Goal: Transaction & Acquisition: Obtain resource

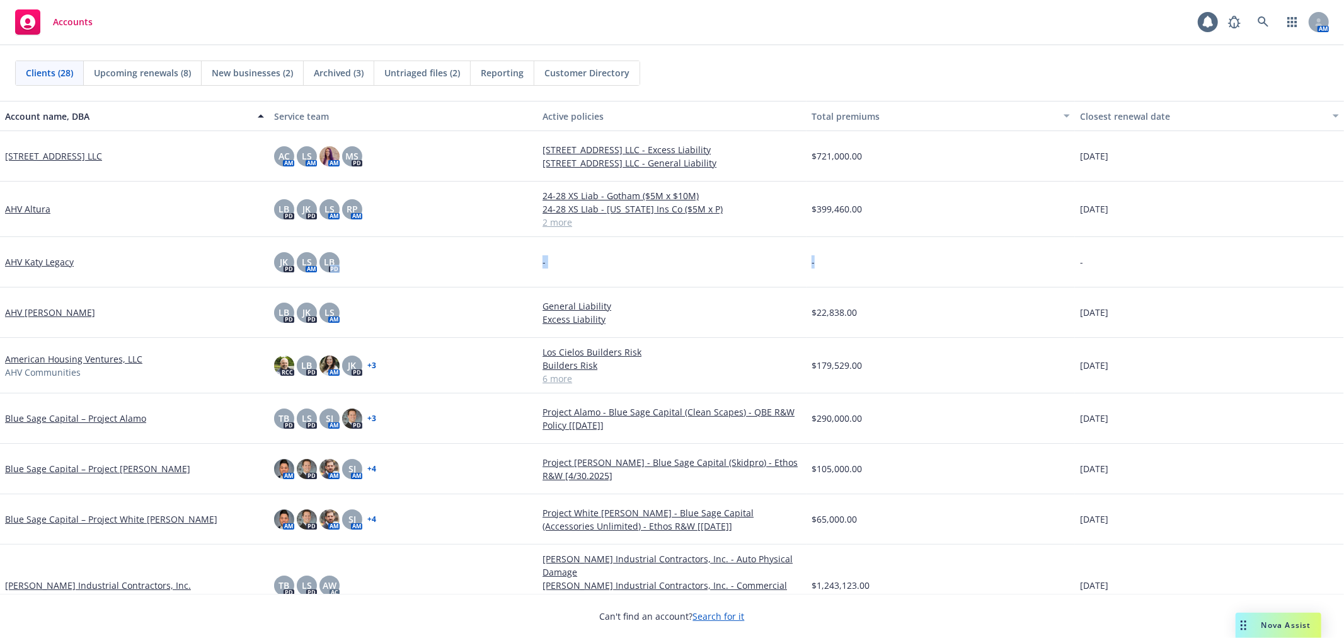
drag, startPoint x: 569, startPoint y: 262, endPoint x: 523, endPoint y: 255, distance: 46.5
click at [523, 255] on div "AHV Katy Legacy JK PD LS AM LB PD - - -" at bounding box center [672, 262] width 1344 height 50
click at [523, 255] on div "JK PD LS AM LB PD" at bounding box center [403, 262] width 269 height 50
click at [851, 44] on div "Accounts 1 AM" at bounding box center [672, 22] width 1344 height 45
click at [1270, 27] on link at bounding box center [1263, 21] width 25 height 25
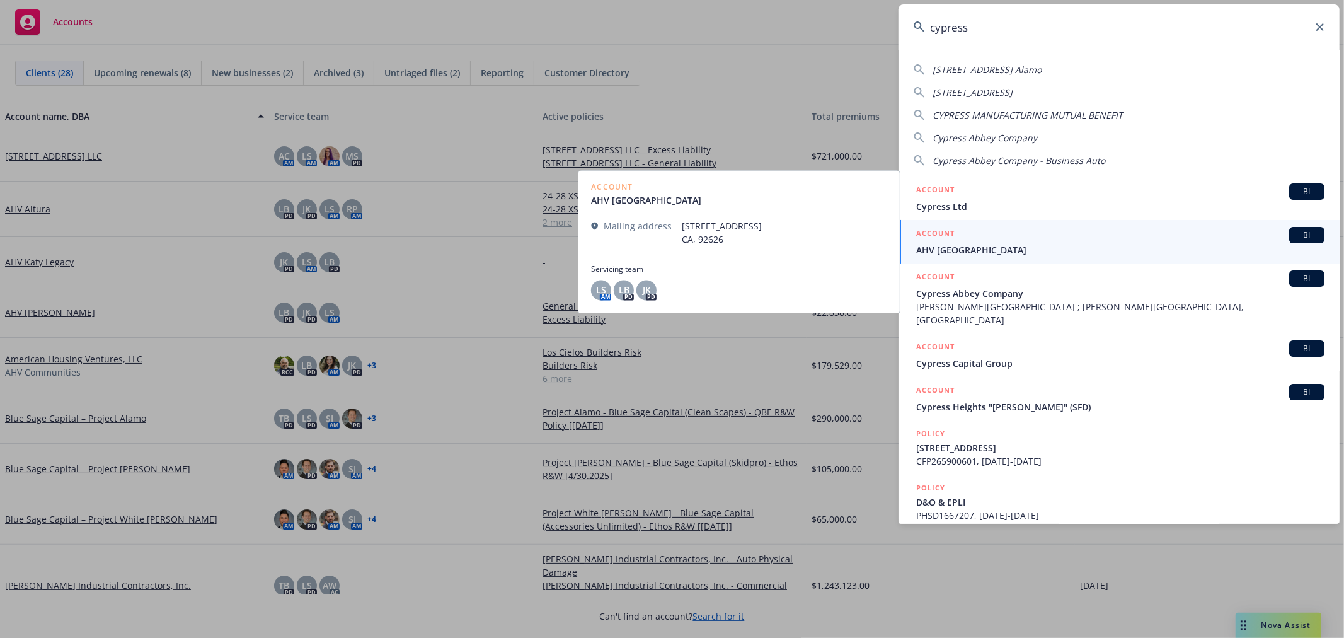
type input "cypress"
click at [1033, 246] on span "AHV [GEOGRAPHIC_DATA]" at bounding box center [1120, 249] width 408 height 13
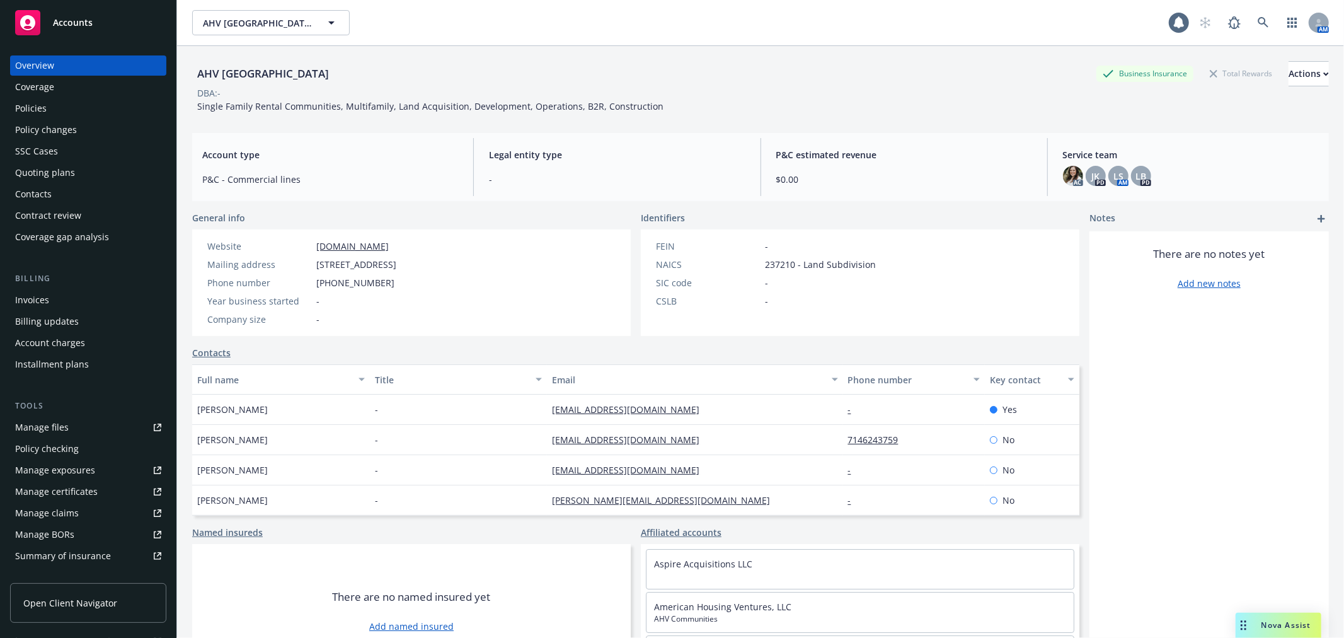
click at [38, 104] on div "Policies" at bounding box center [31, 108] width 32 height 20
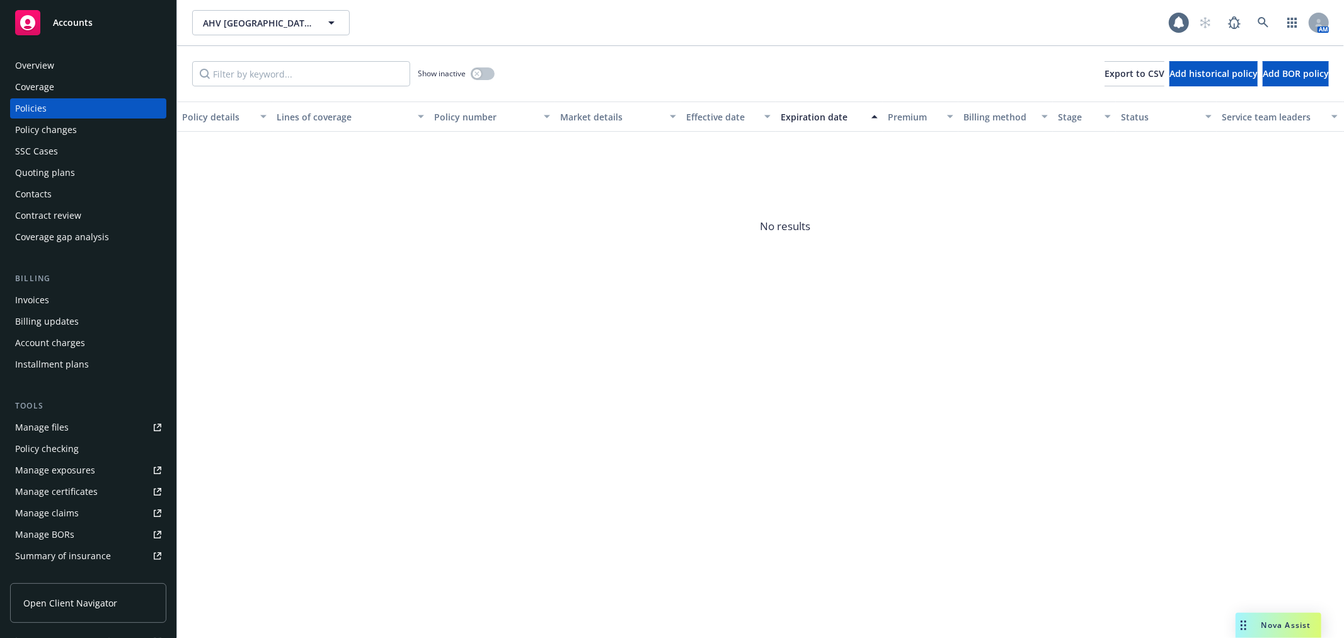
click at [89, 20] on span "Accounts" at bounding box center [73, 23] width 40 height 10
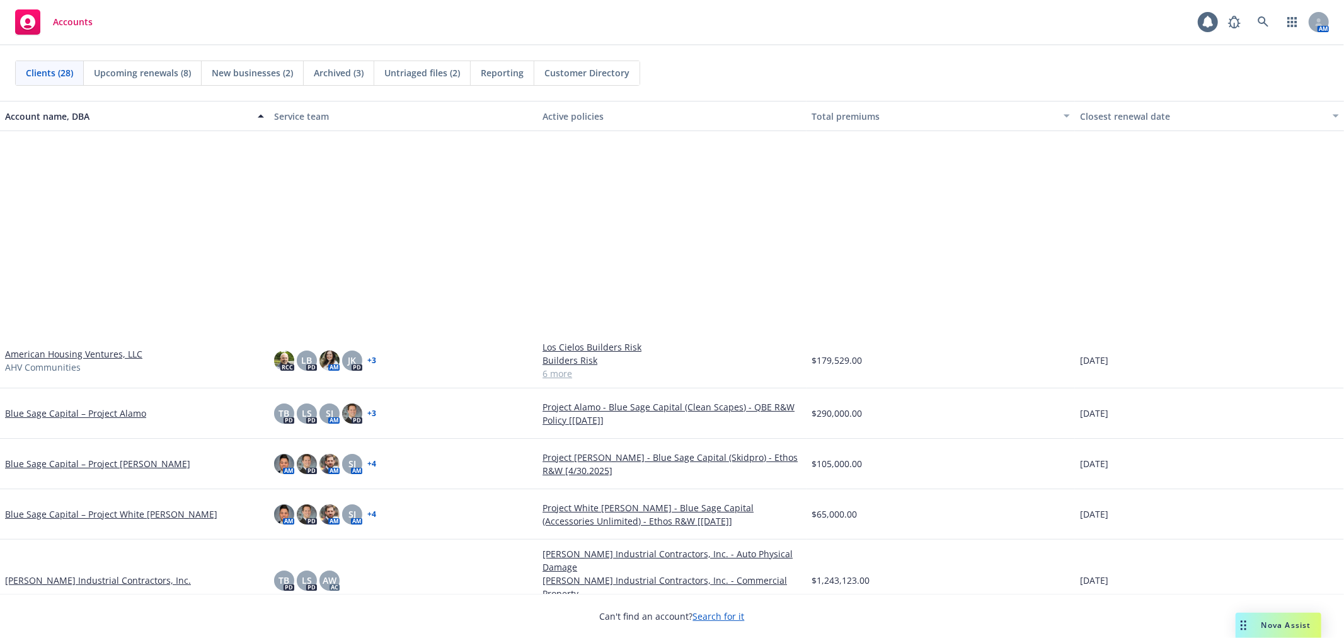
scroll to position [560, 0]
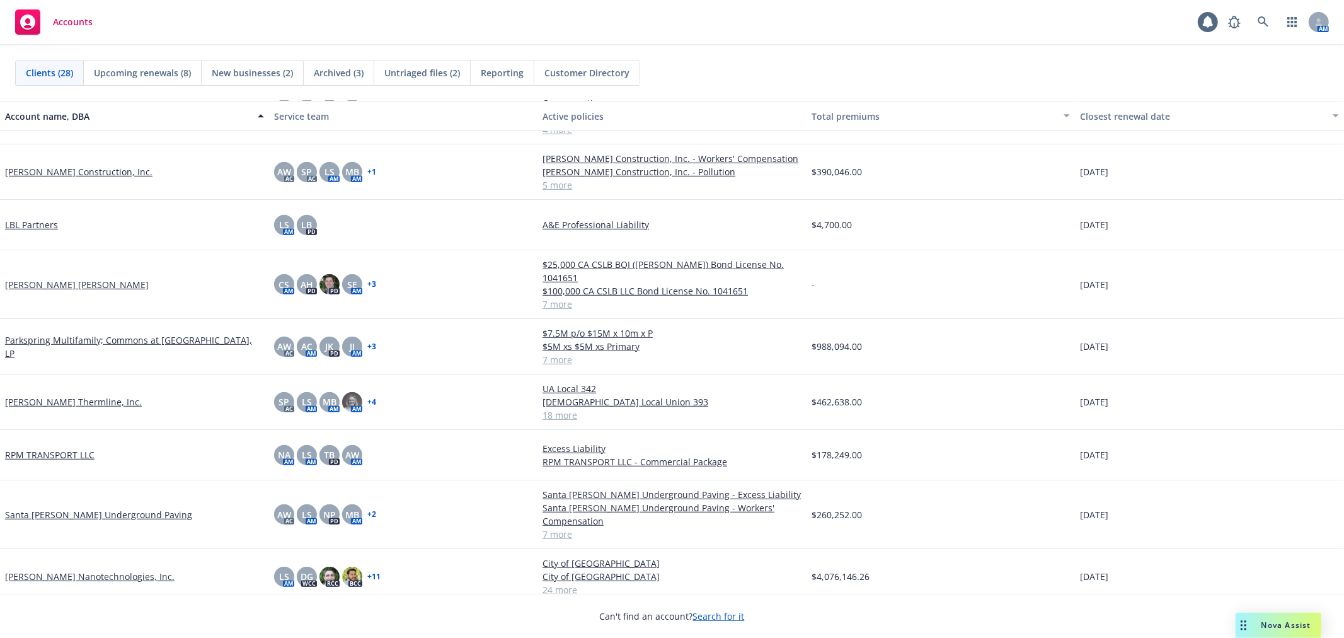
click at [149, 70] on span "Upcoming renewals (8)" at bounding box center [142, 72] width 97 height 13
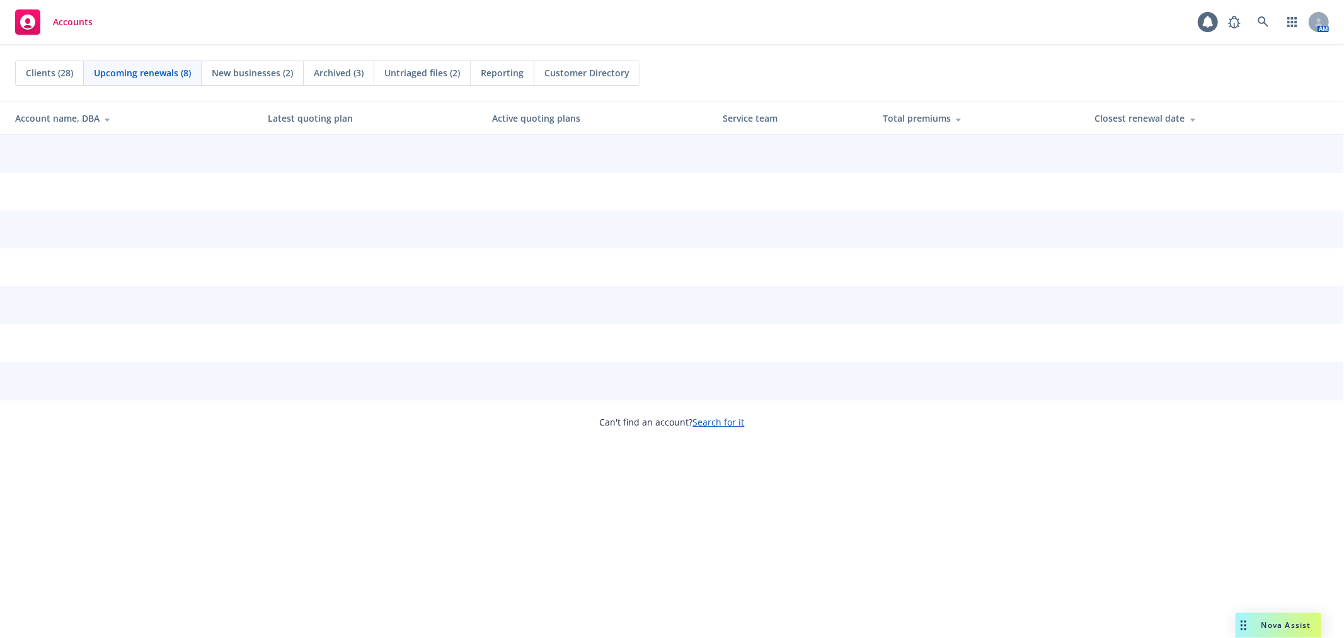
click at [288, 70] on span "New businesses (2)" at bounding box center [252, 72] width 81 height 13
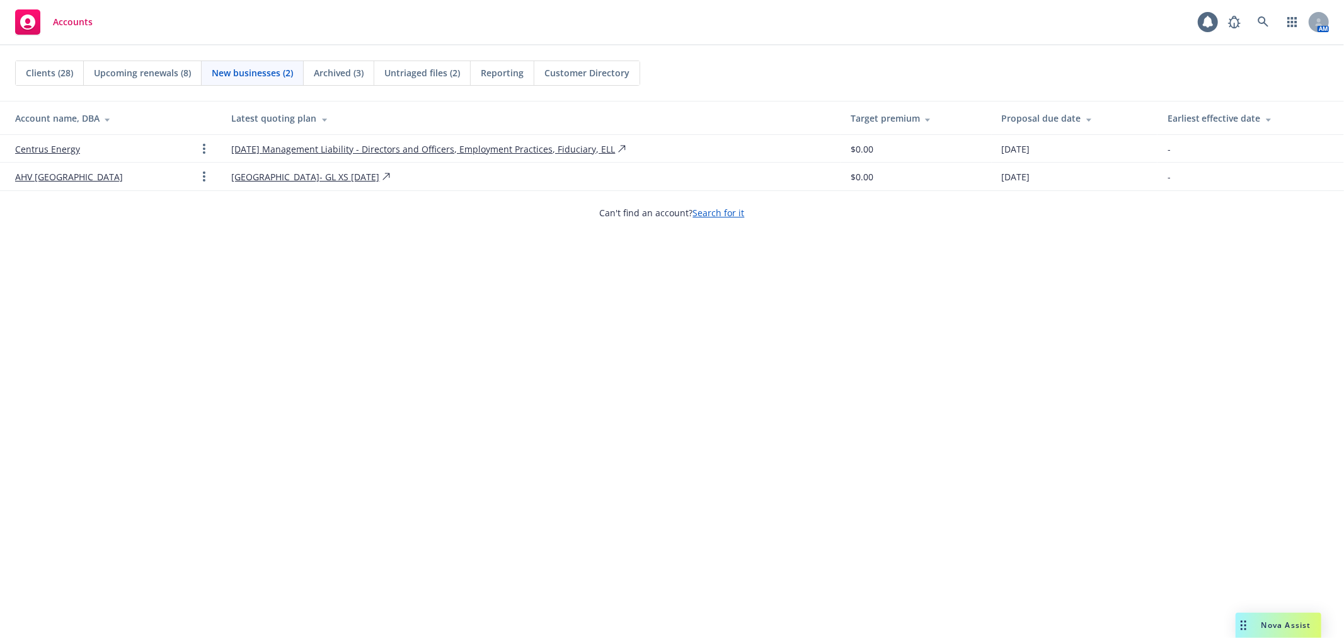
click at [238, 175] on link "[GEOGRAPHIC_DATA]- GL XS [DATE]" at bounding box center [306, 176] width 148 height 13
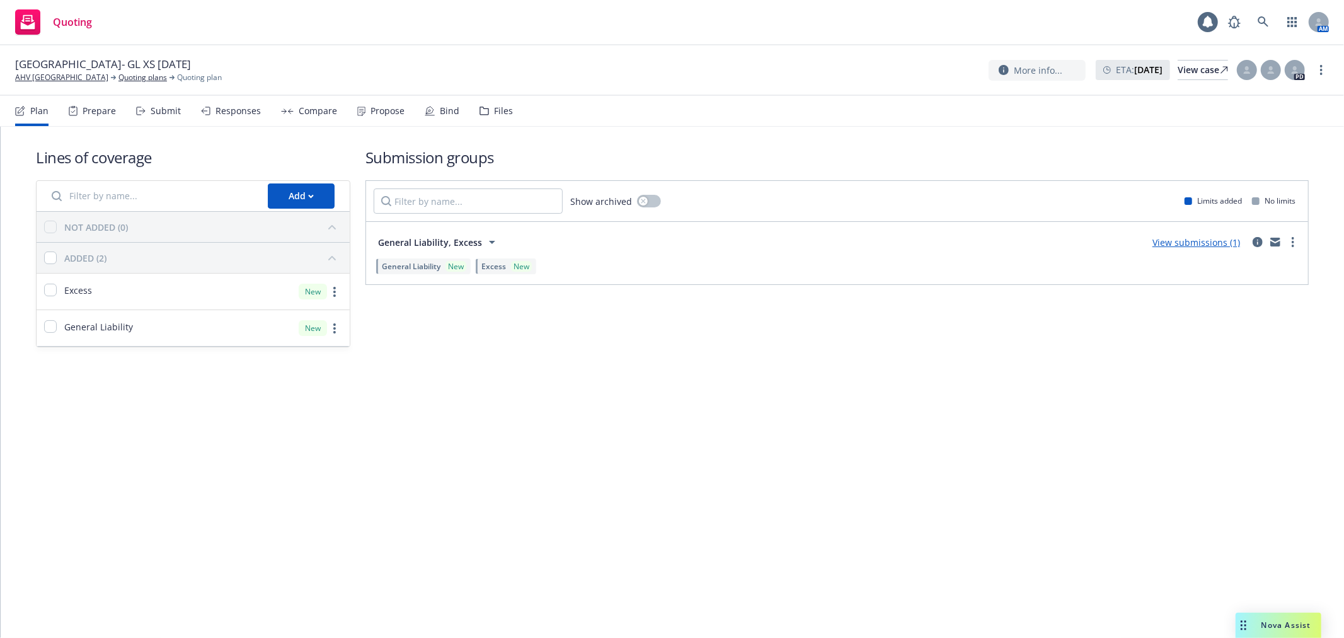
click at [234, 106] on div "Responses" at bounding box center [238, 111] width 45 height 10
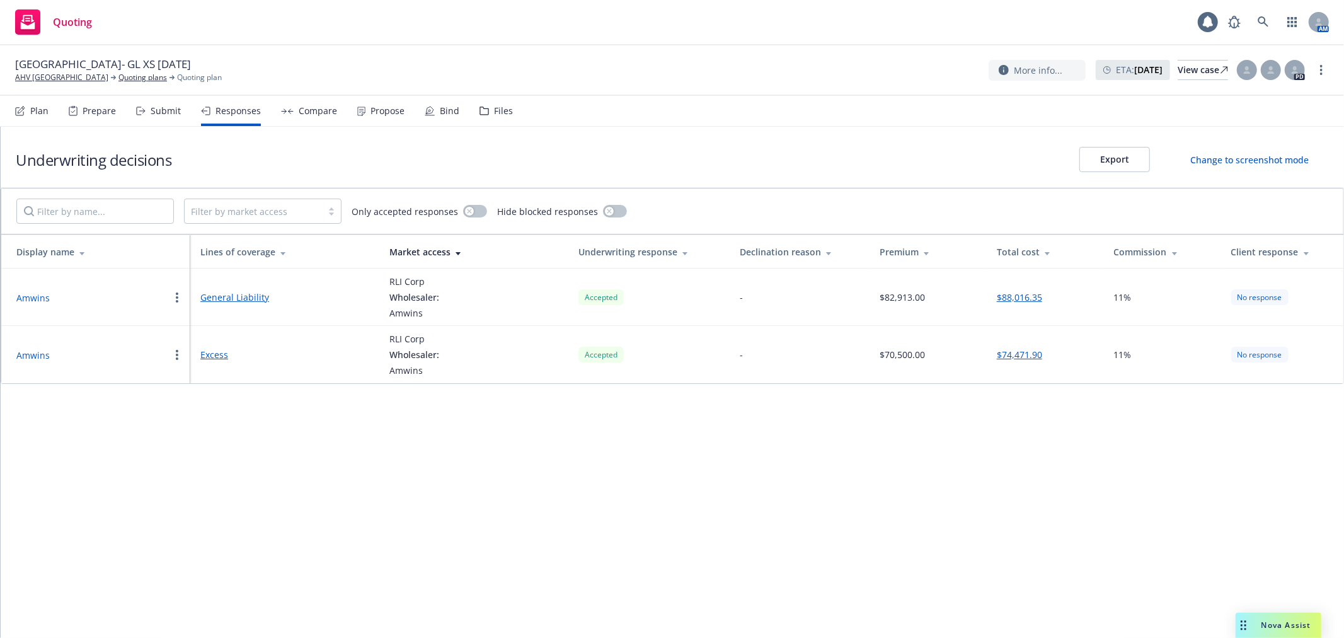
click at [171, 108] on div "Submit" at bounding box center [166, 111] width 30 height 10
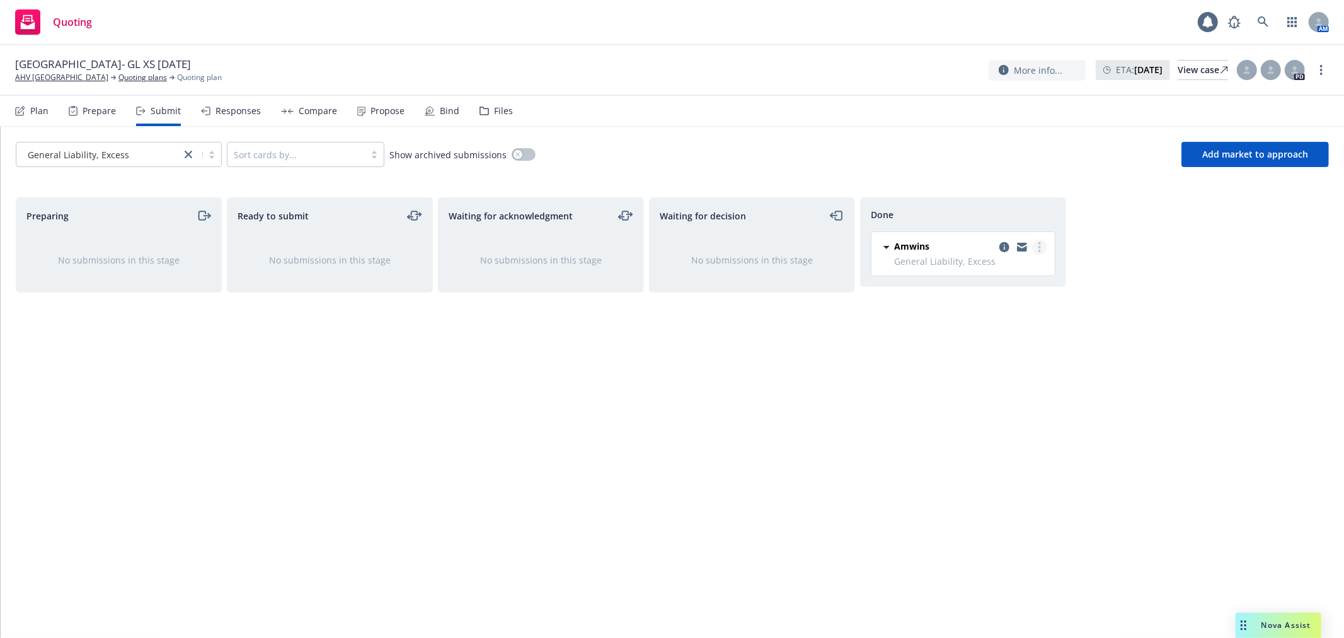
click at [1042, 249] on link "more" at bounding box center [1039, 246] width 15 height 15
click at [1018, 294] on span "Add accepted decision" at bounding box center [984, 298] width 126 height 12
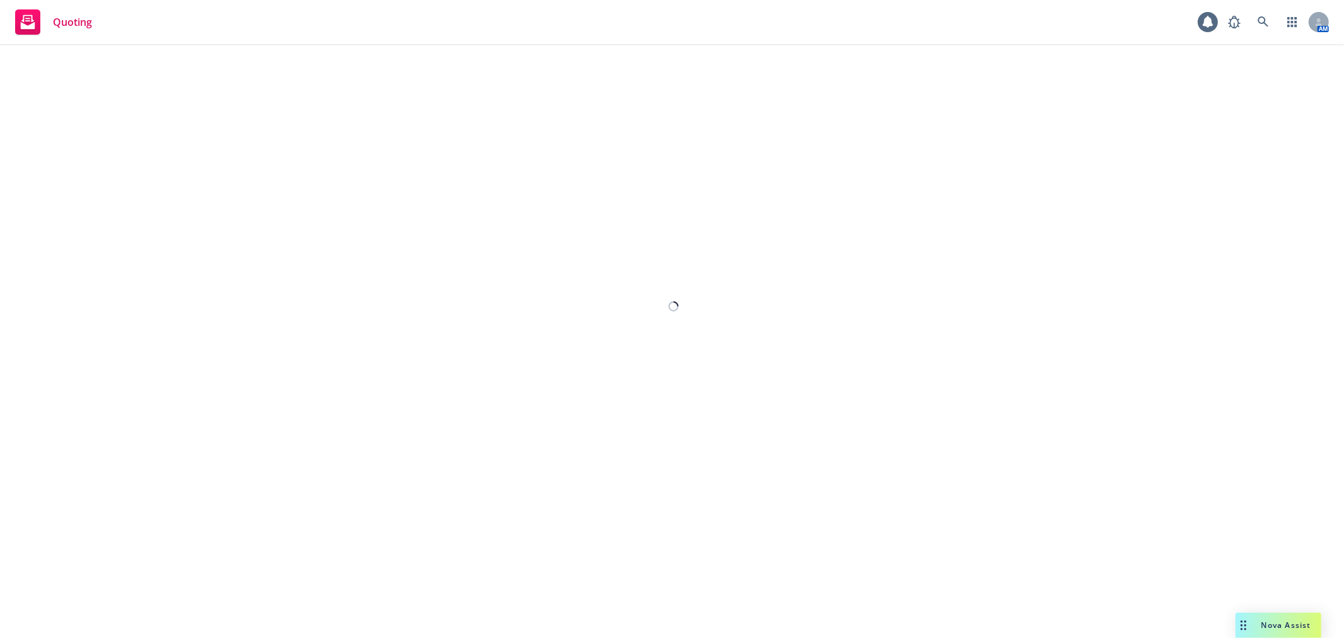
select select "12"
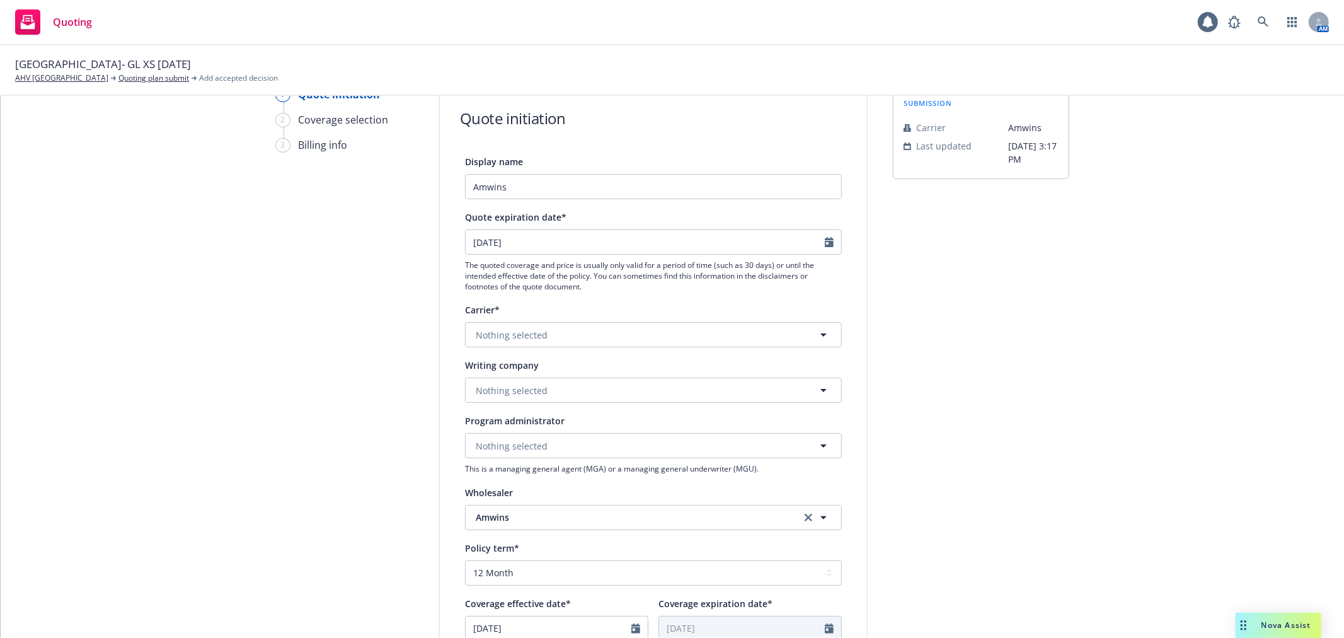
scroll to position [140, 0]
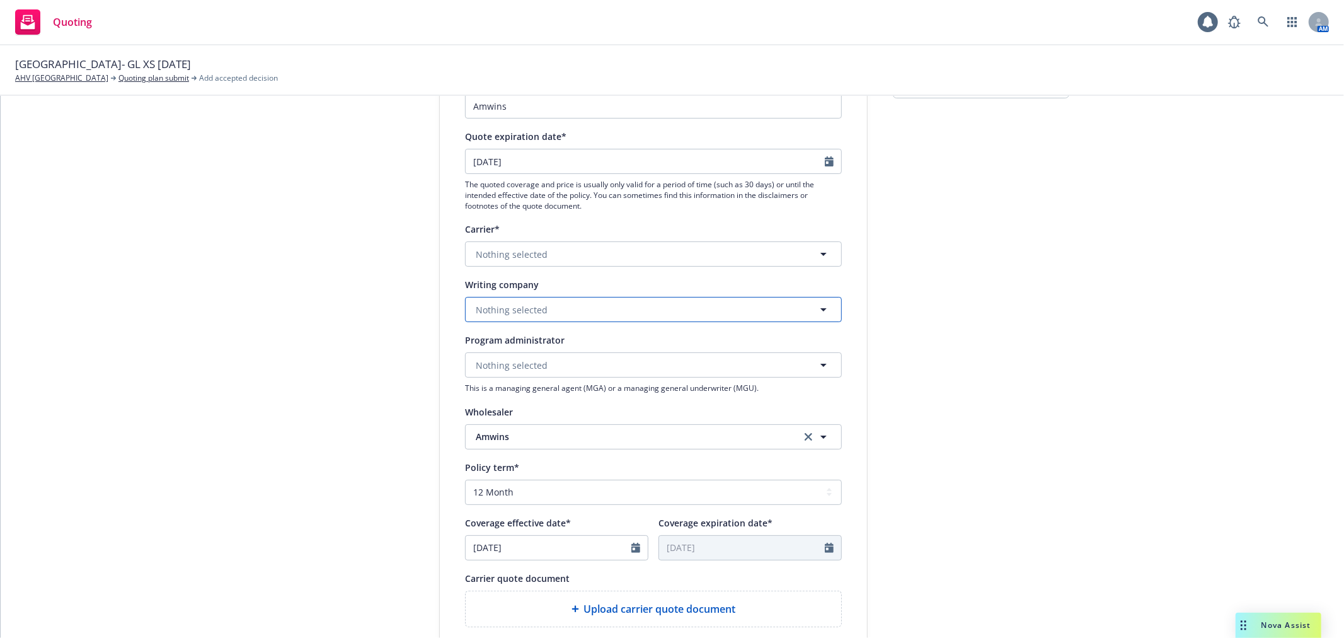
click at [551, 298] on button "Nothing selected" at bounding box center [653, 309] width 377 height 25
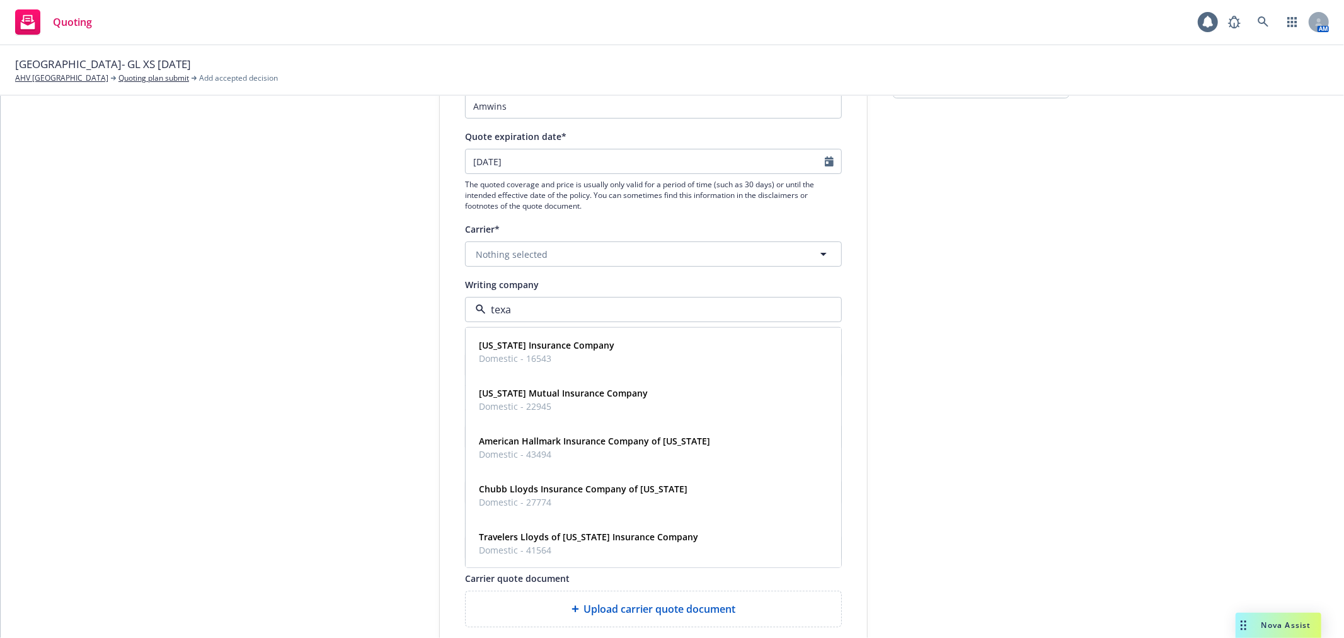
type input "[US_STATE]"
click at [644, 345] on div "[US_STATE] Insurance Company Domestic - 16543" at bounding box center [653, 352] width 359 height 32
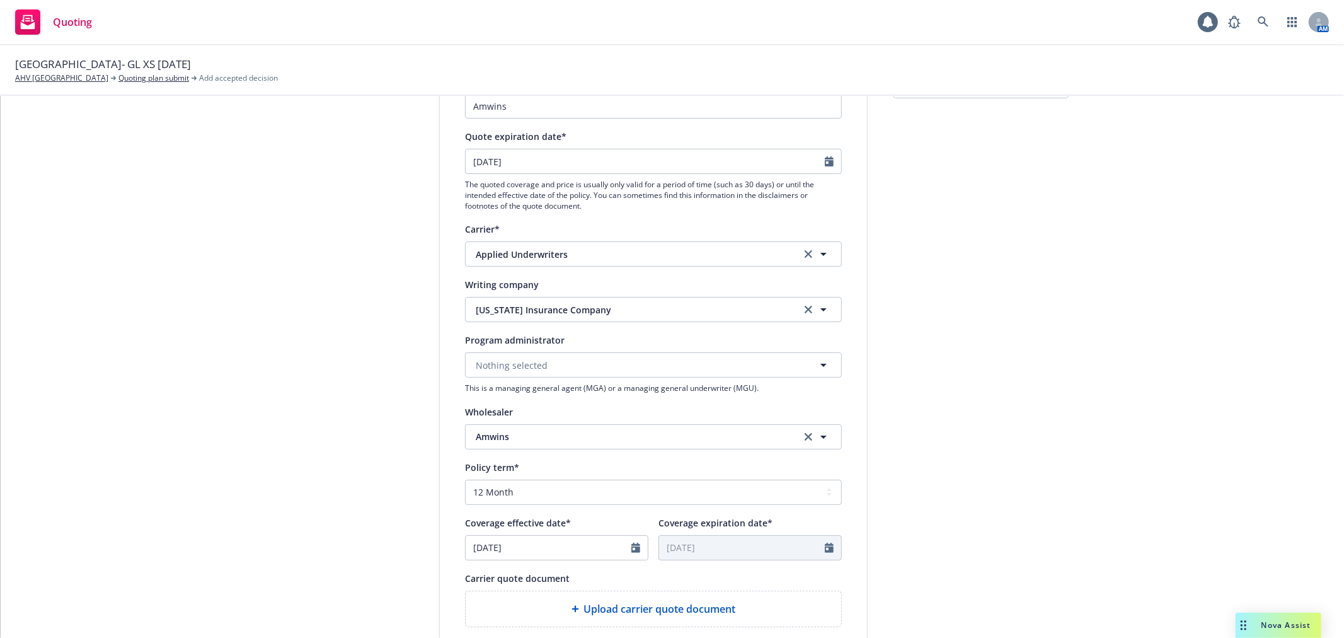
click at [881, 329] on div "1 Quote initiation 2 Coverage selection 3 Billing info Quote initiation Display…" at bounding box center [672, 428] width 1313 height 845
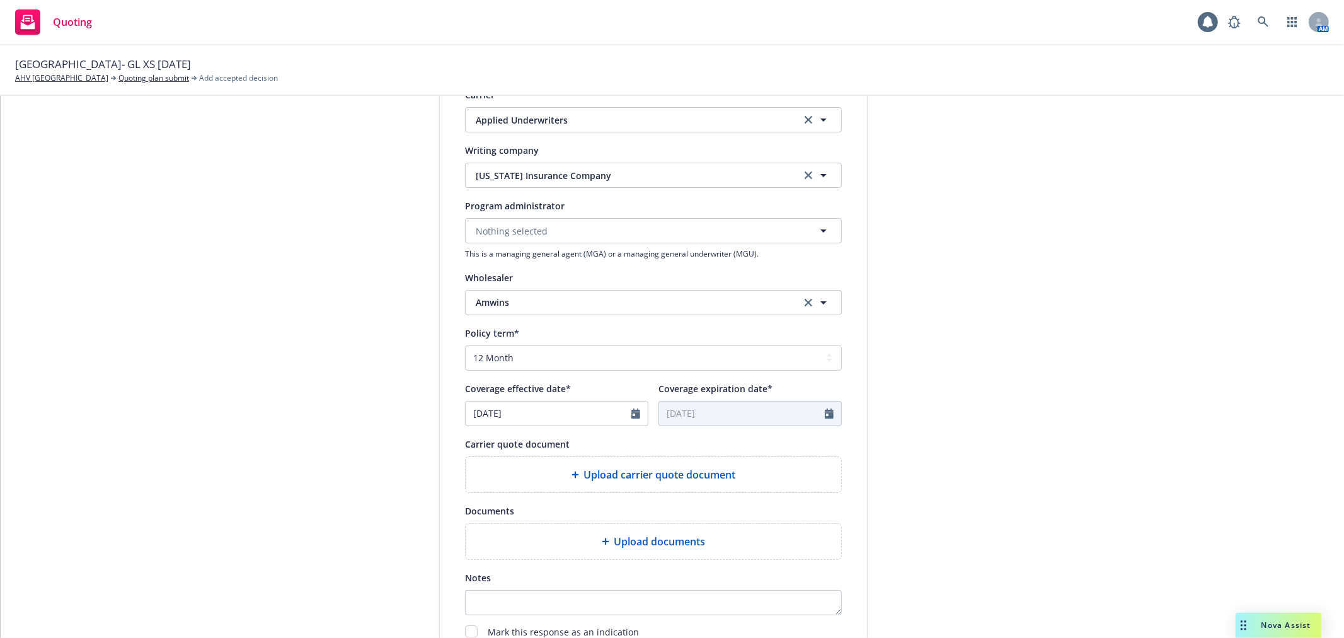
scroll to position [280, 0]
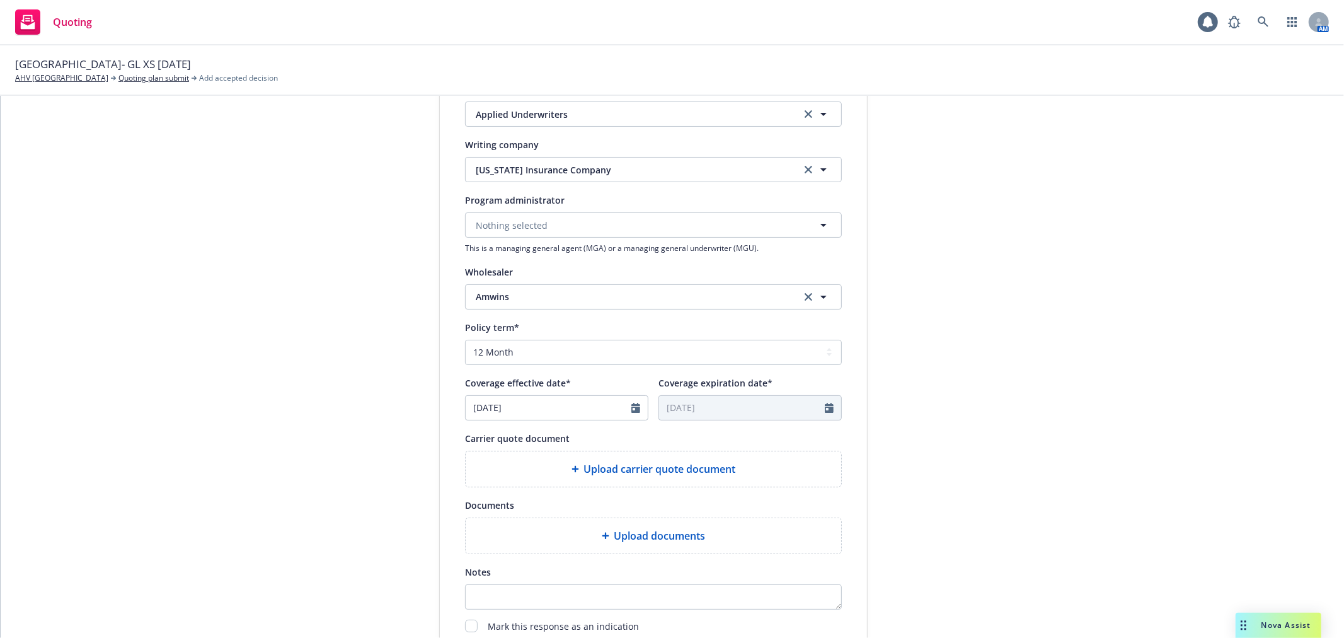
click at [638, 407] on div at bounding box center [639, 408] width 16 height 24
click at [631, 408] on icon "Calendar" at bounding box center [635, 408] width 9 height 10
click at [601, 438] on icon "button" at bounding box center [605, 438] width 8 height 8
select select "10"
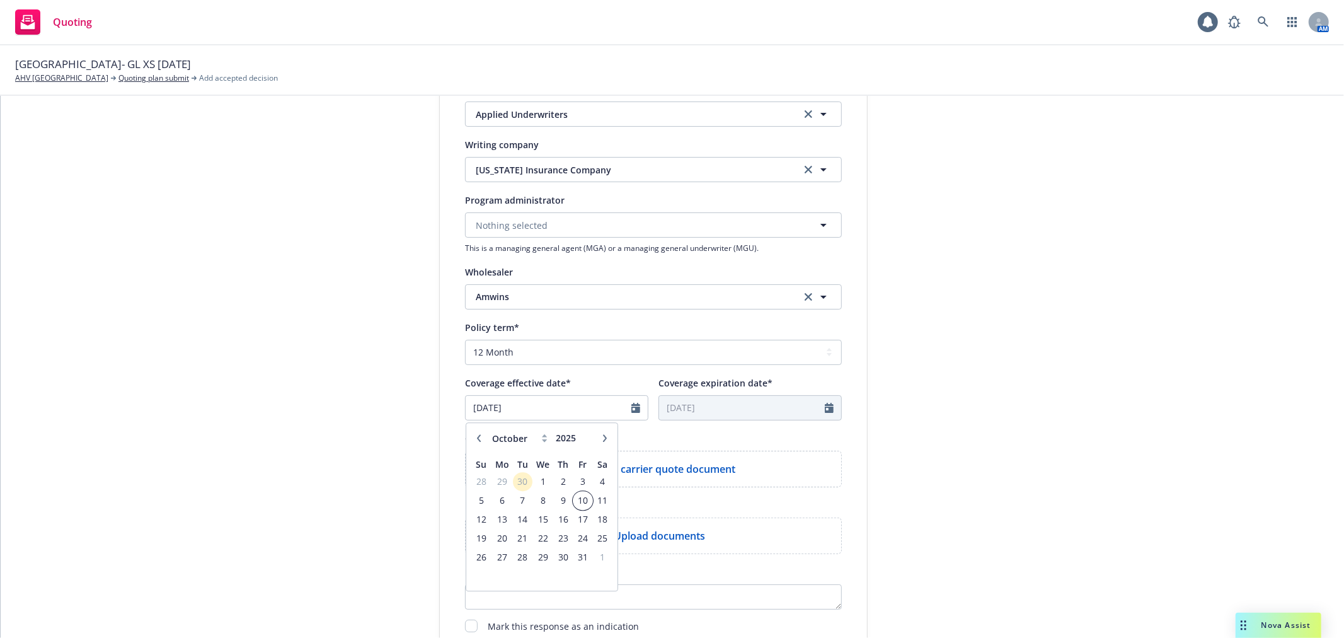
click at [583, 503] on span "10" at bounding box center [582, 500] width 17 height 16
type input "[DATE]"
click at [1019, 490] on div "submission Carrier [PERSON_NAME] Last updated [DATE] 3:17 PM" at bounding box center [981, 288] width 176 height 845
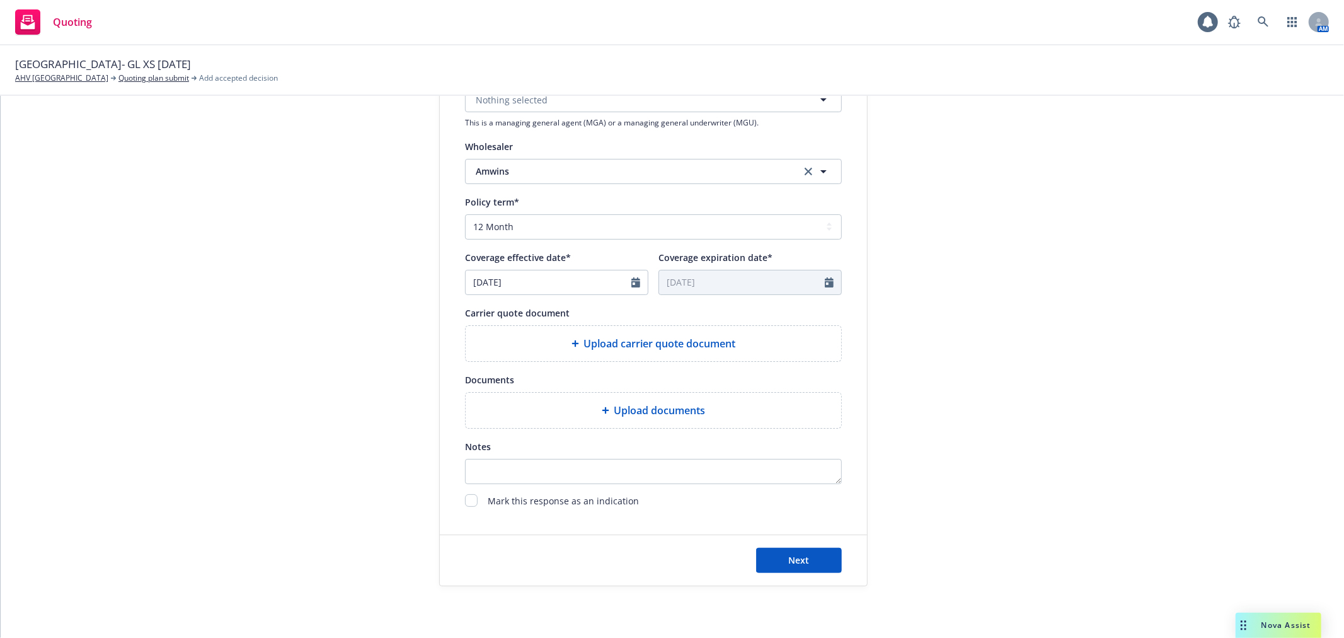
scroll to position [420, 0]
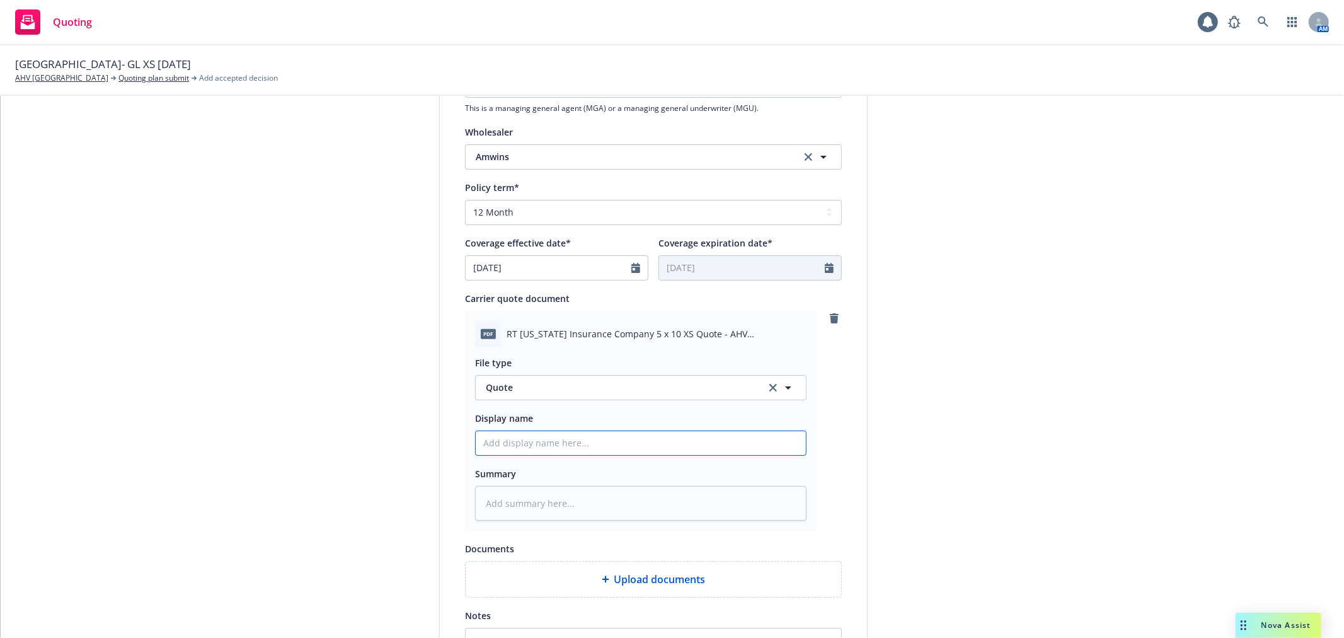
click at [545, 445] on input "Display name" at bounding box center [641, 443] width 330 height 24
type textarea "x"
type input "2"
type textarea "x"
type input "20"
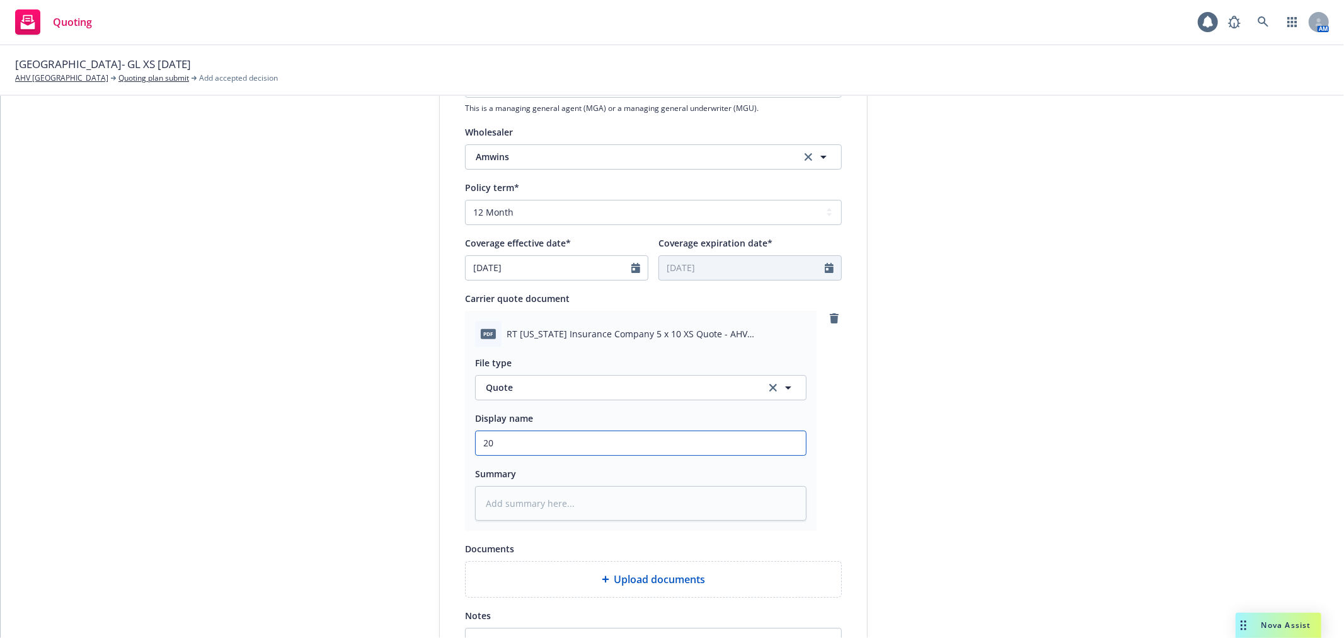
type textarea "x"
type input "202"
type textarea "x"
type input "2025"
type textarea "x"
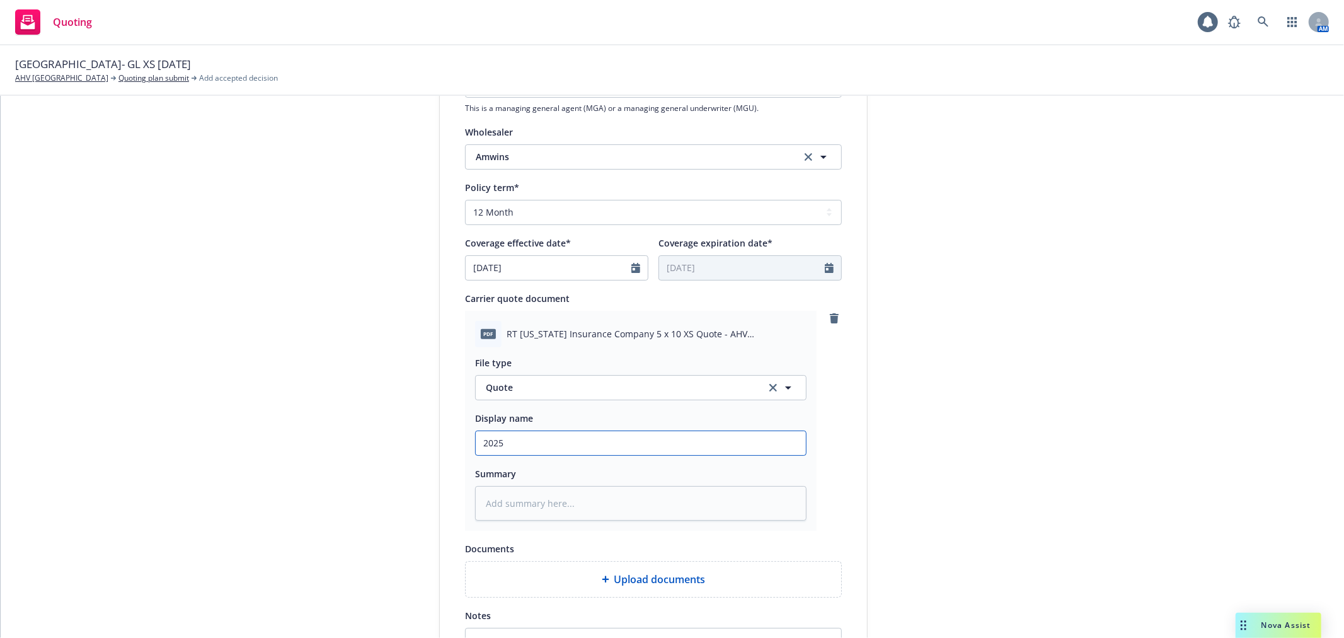
type input "2025"
type textarea "x"
type input "2025 1"
type textarea "x"
type input "2025 10"
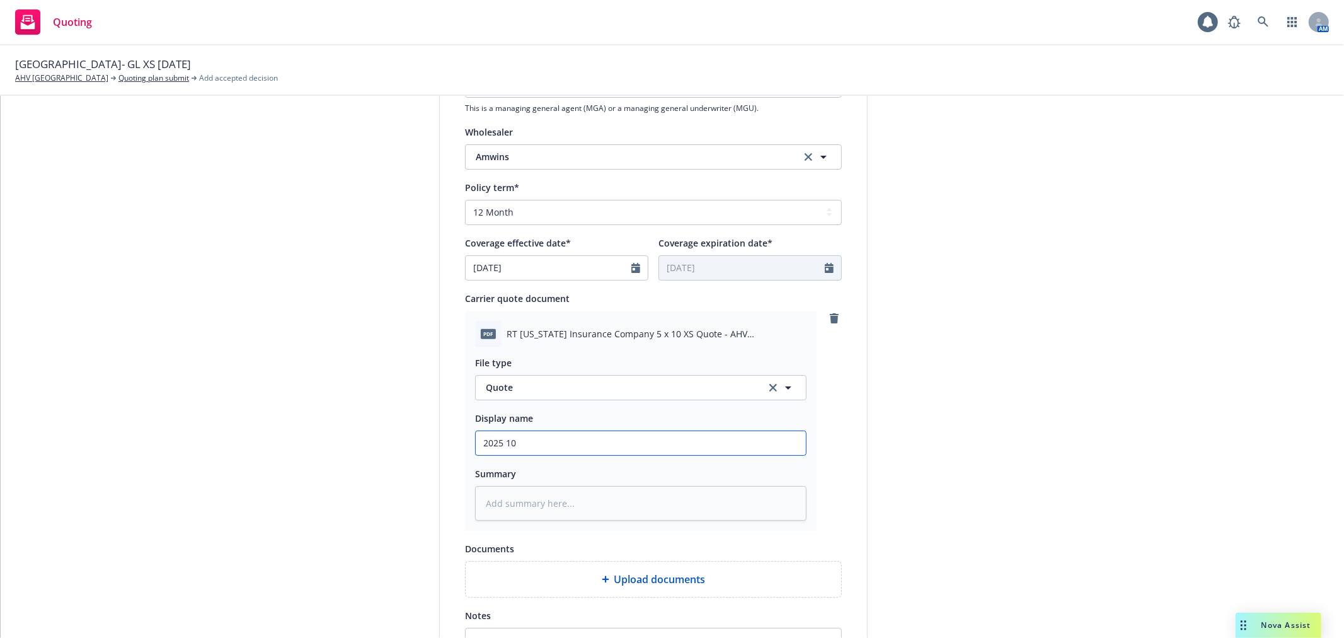
type textarea "x"
type input "2025 10"
type textarea "x"
type input "2025 10 E"
type textarea "x"
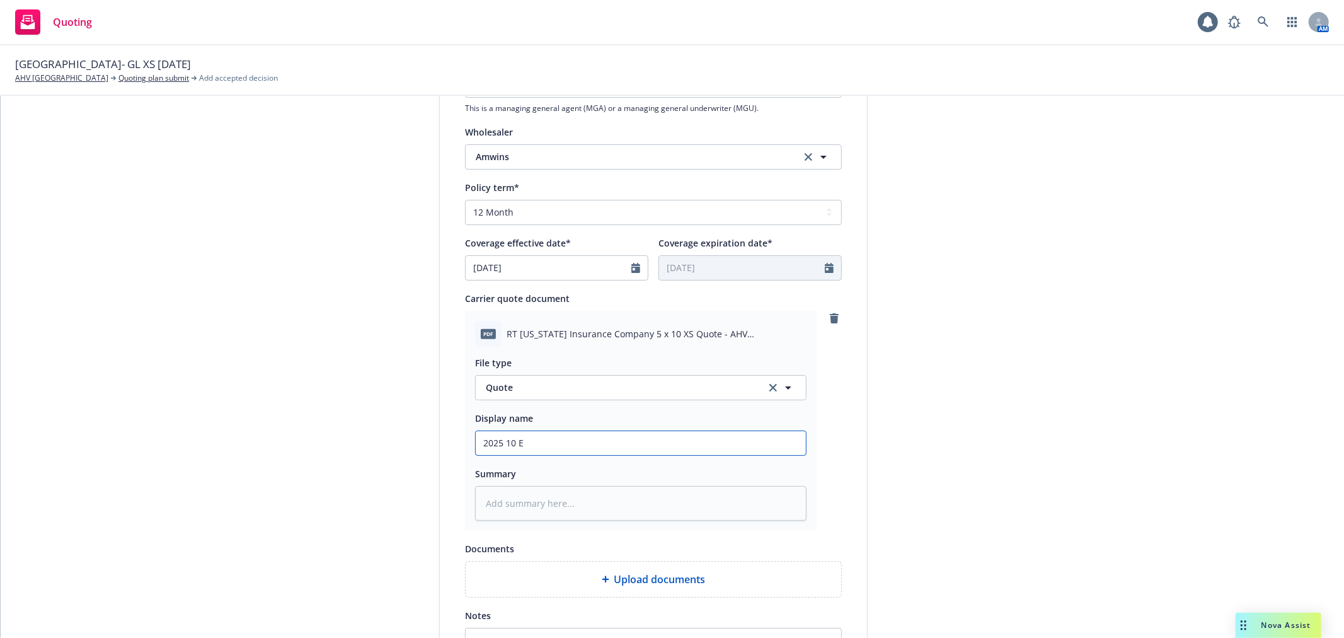
type input "2025 10 EX"
type textarea "x"
type input "2025 10 EXL"
type textarea "x"
type input "2025 10 EXLI"
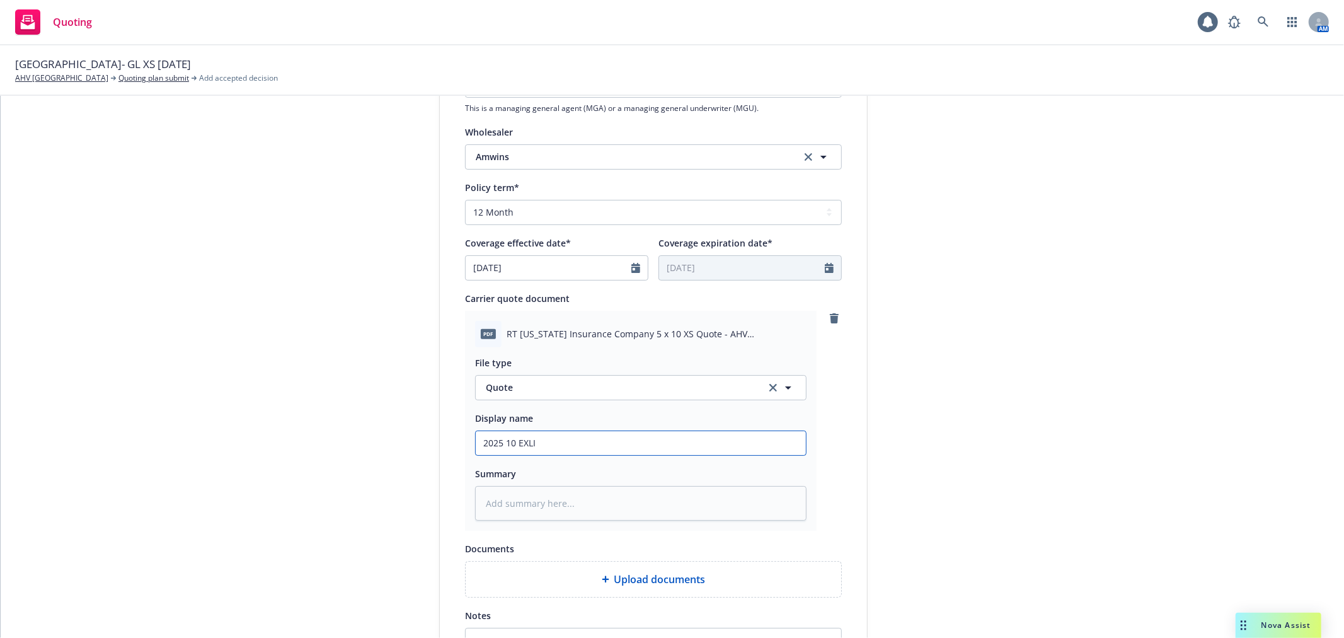
type textarea "x"
type input "2025 10 EXLI"
type textarea "x"
type input "2025 10 EXLI 5"
type textarea "x"
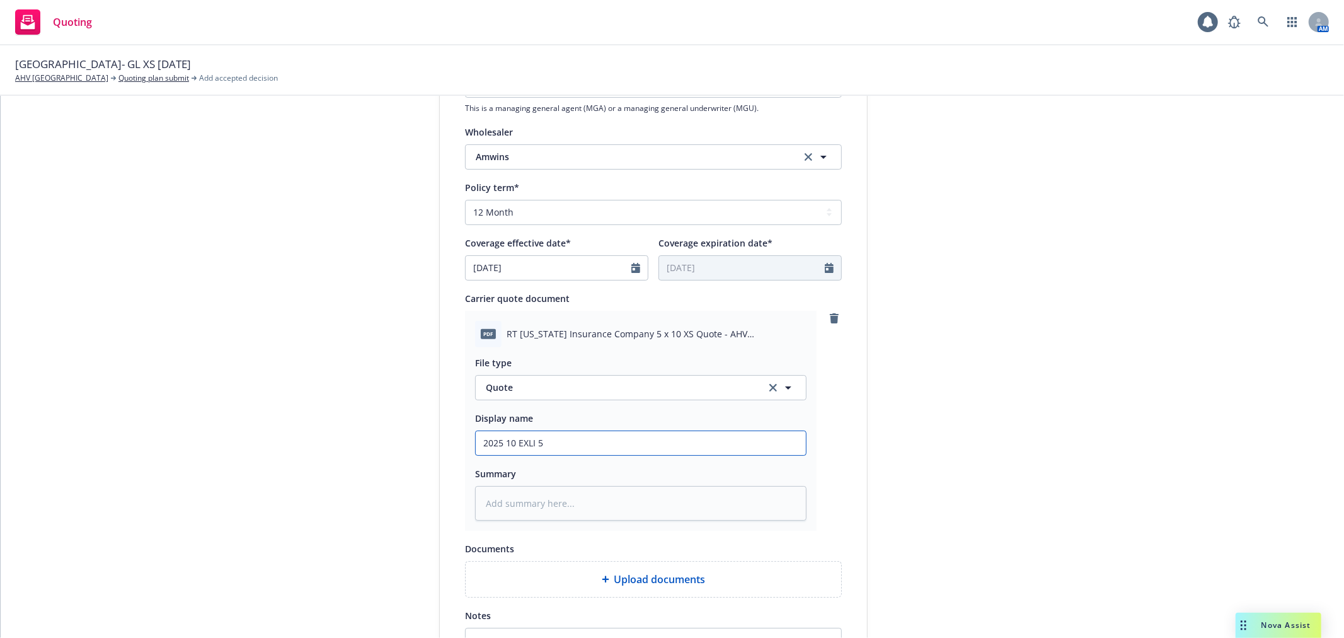
type input "2025 10 EXLI 5x"
type textarea "x"
type input "2025 10 EXLI 5x1"
type textarea "x"
type input "2025 10 EXLI 5x10"
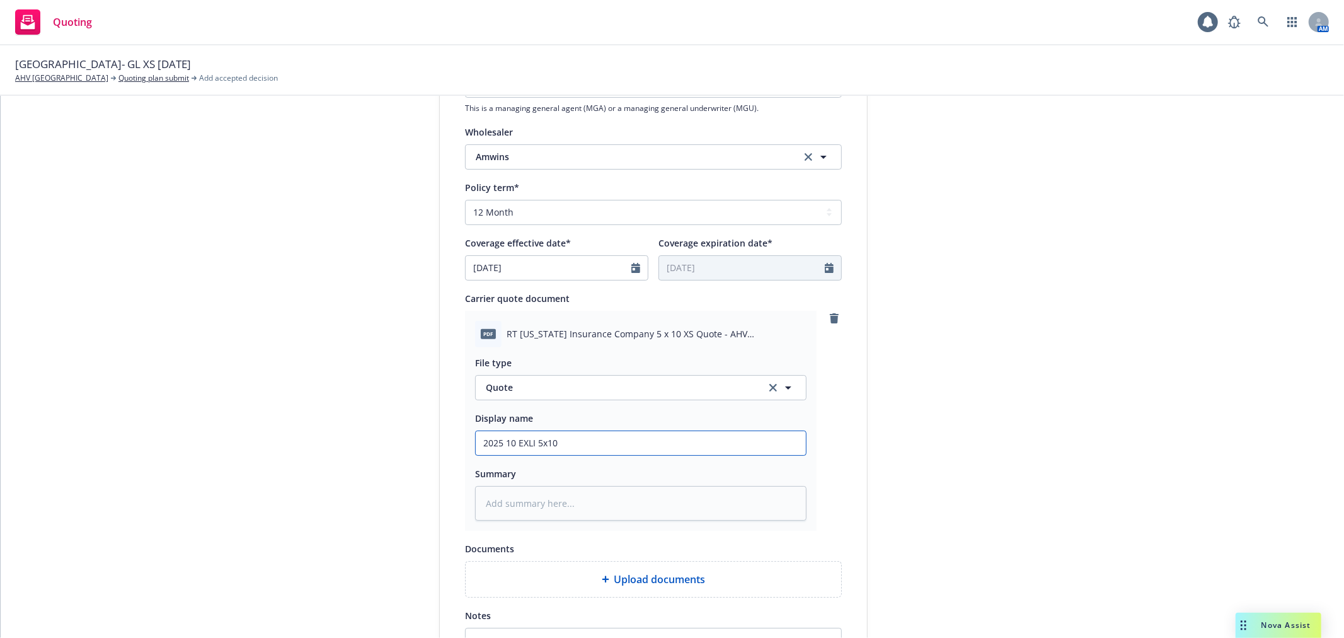
type textarea "x"
type input "2025 10 EXLI 5x10"
type textarea "x"
type input "2025 10 EXLI 5x10 Q"
type textarea "x"
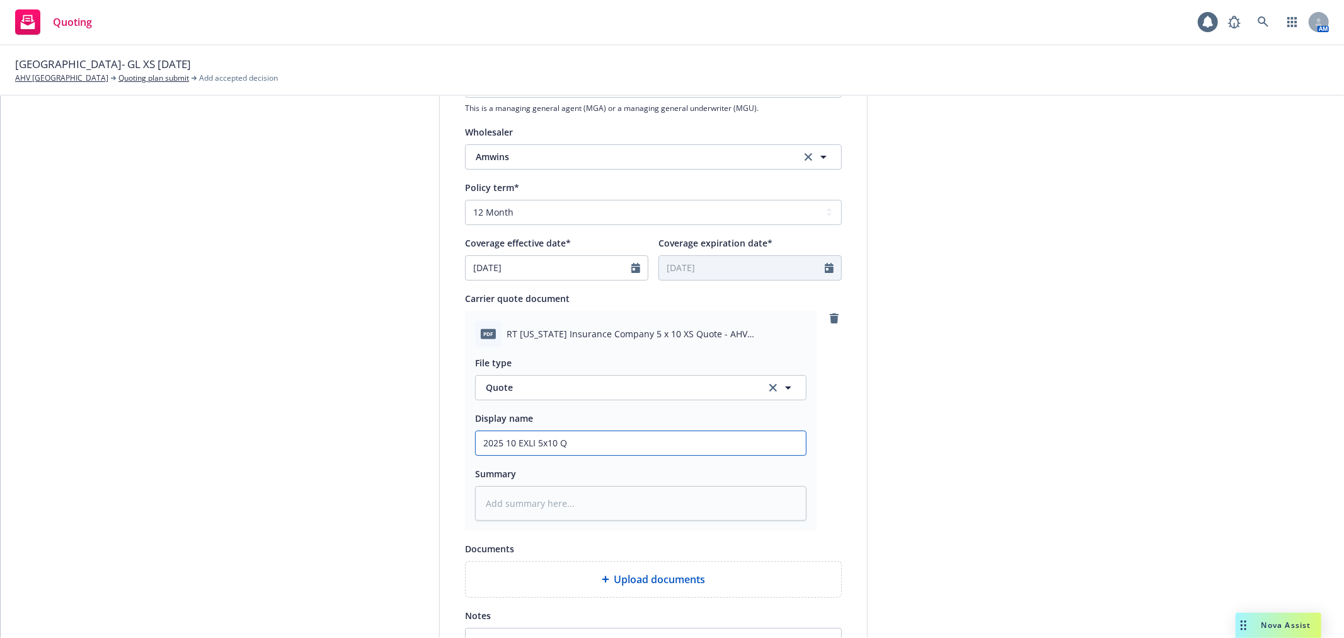
type input "2025 10 EXLI 5x10 QU"
type textarea "x"
type input "2025 10 EXLI 5x10 QUO"
type textarea "x"
type input "2025 10 EXLI 5x10 QUO"
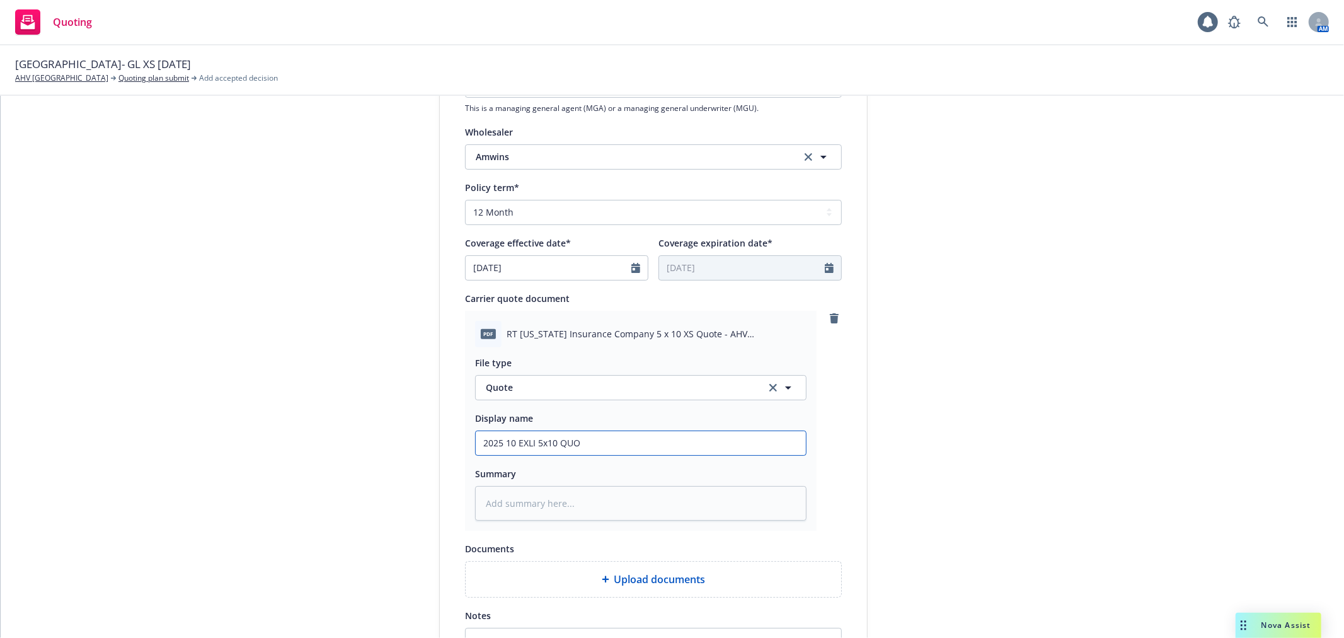
type textarea "x"
type input "2025 10 EXLI 5x10 QUO A"
type textarea "x"
type input "2025 10 EXLI 5x10 QUO Am"
type textarea "x"
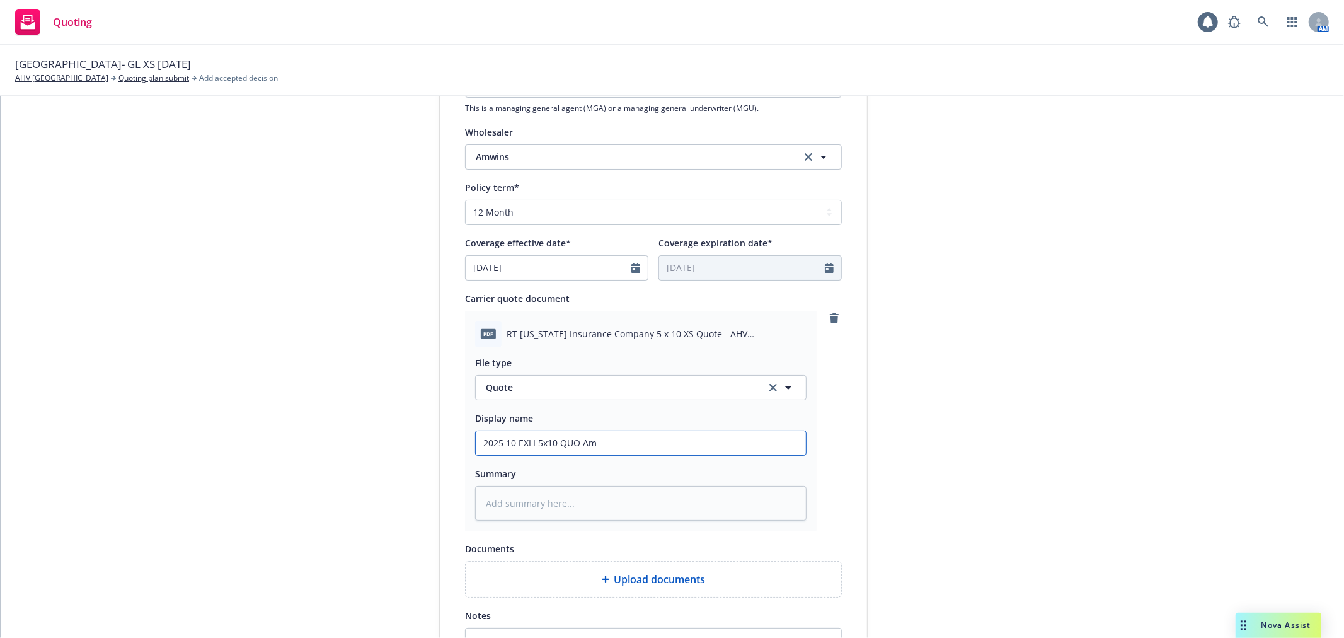
type input "2025 10 EXLI 5x10 QUO Amw"
type textarea "x"
type input "2025 10 EXLI 5x10 QUO Amwi"
type textarea "x"
type input "2025 10 EXLI 5x10 QUO Amwin"
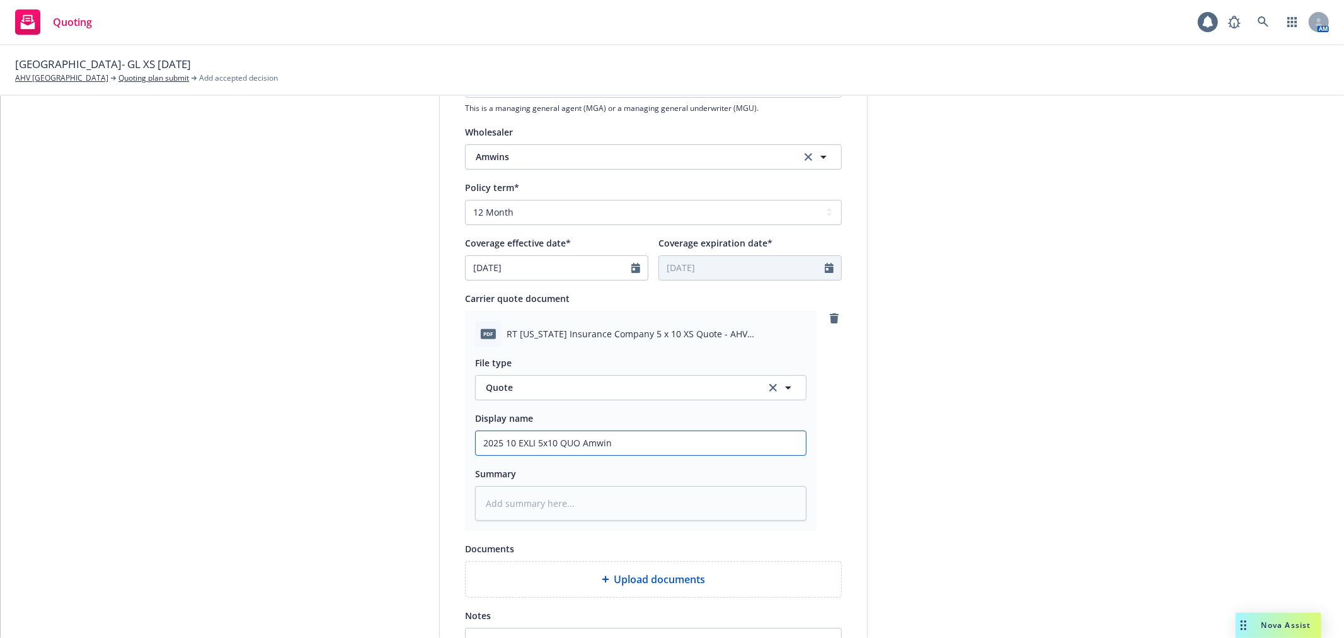
type textarea "x"
type input "2025 10 EXLI 5x10 QUO Amwins"
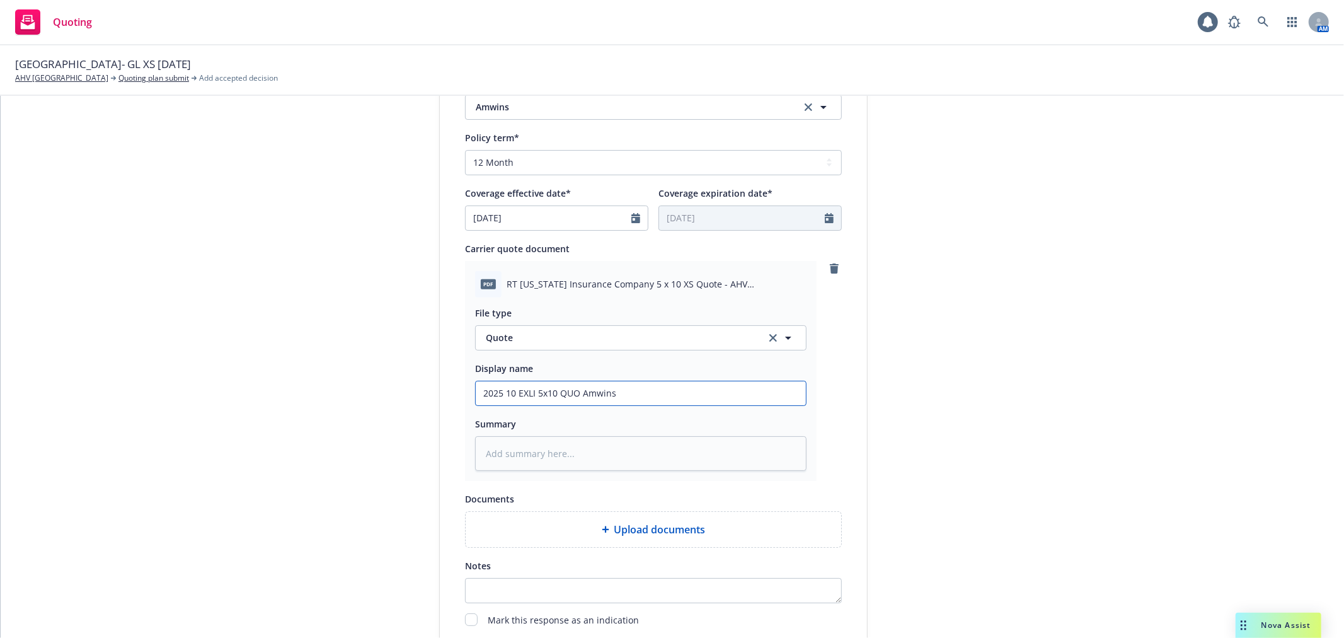
scroll to position [620, 0]
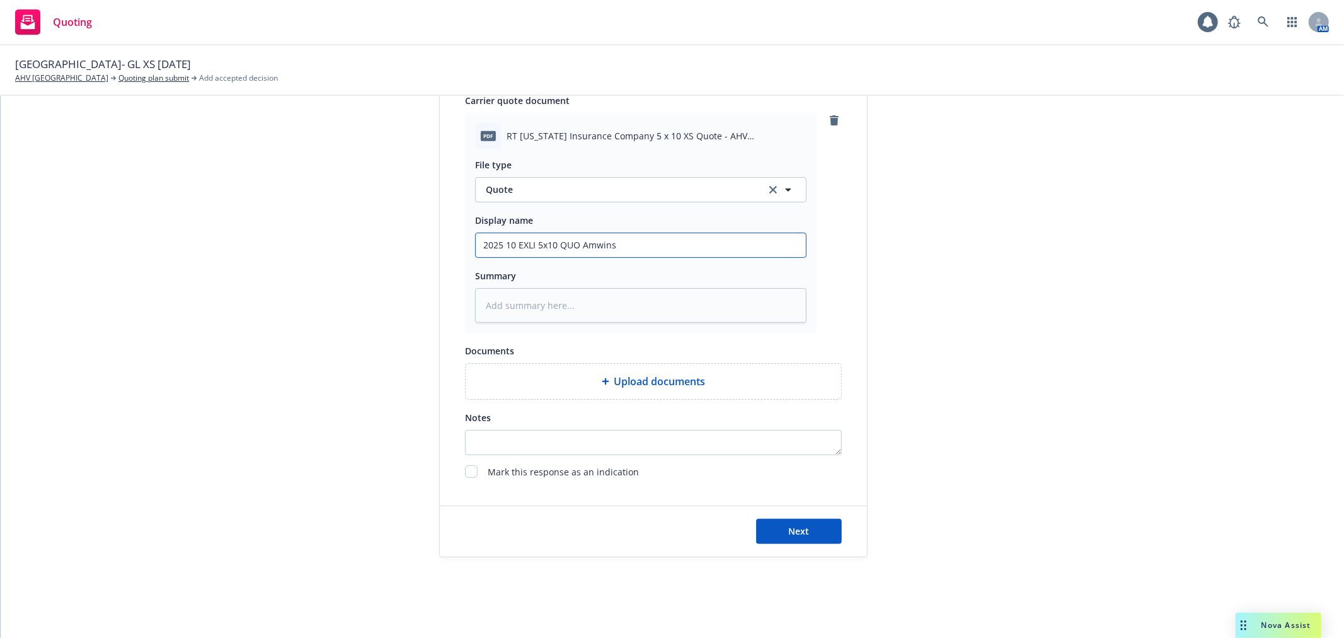
drag, startPoint x: 581, startPoint y: 239, endPoint x: 791, endPoint y: 240, distance: 209.8
click at [790, 240] on input "2025 10 EXLI 5x10 QUO Amwins" at bounding box center [641, 245] width 330 height 24
type textarea "x"
type input "2025 10 EXLI 5x10 QUO"
type textarea "x"
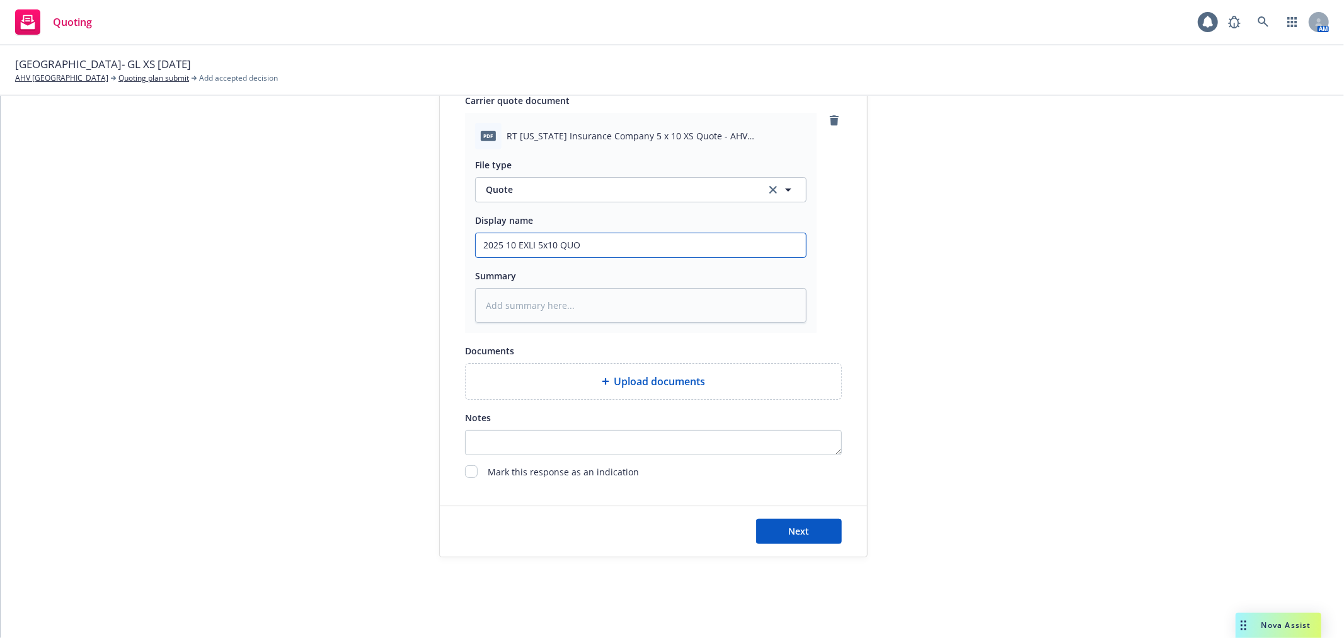
type input "2025 10 EXLI 5x10 QUO R"
type textarea "x"
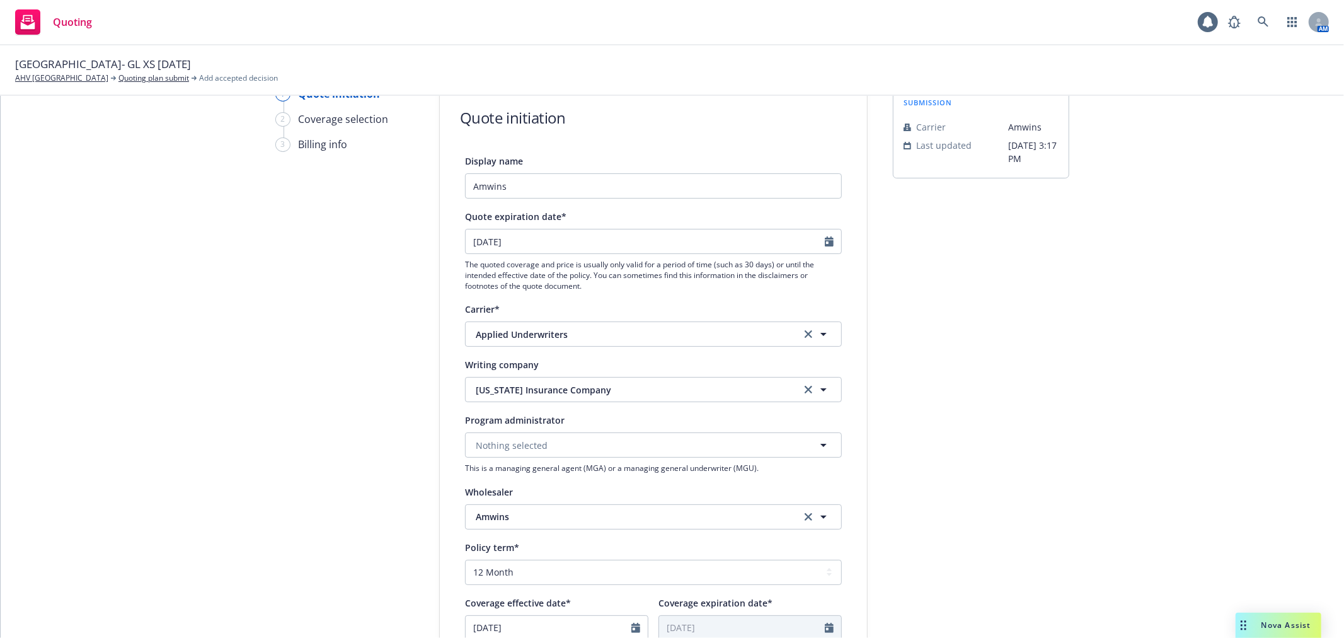
type input "2025 10 EXLI 5x10 QUO RT"
click at [568, 511] on span "Amwins" at bounding box center [629, 516] width 306 height 13
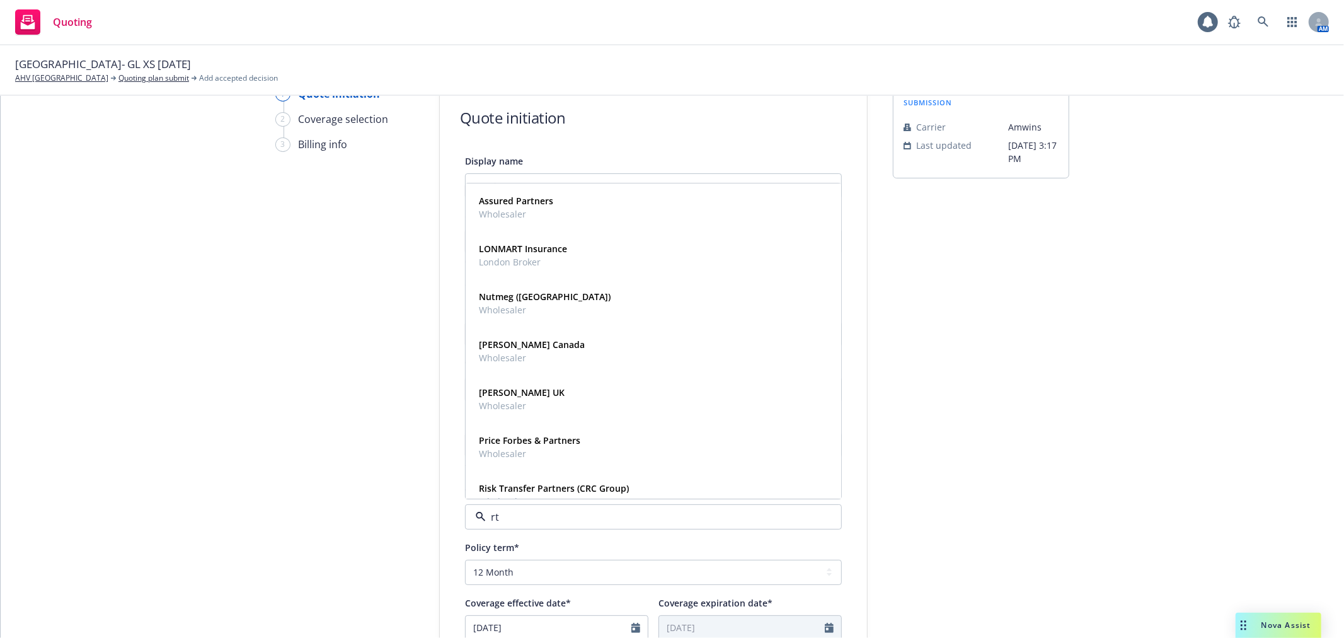
type input "rt s"
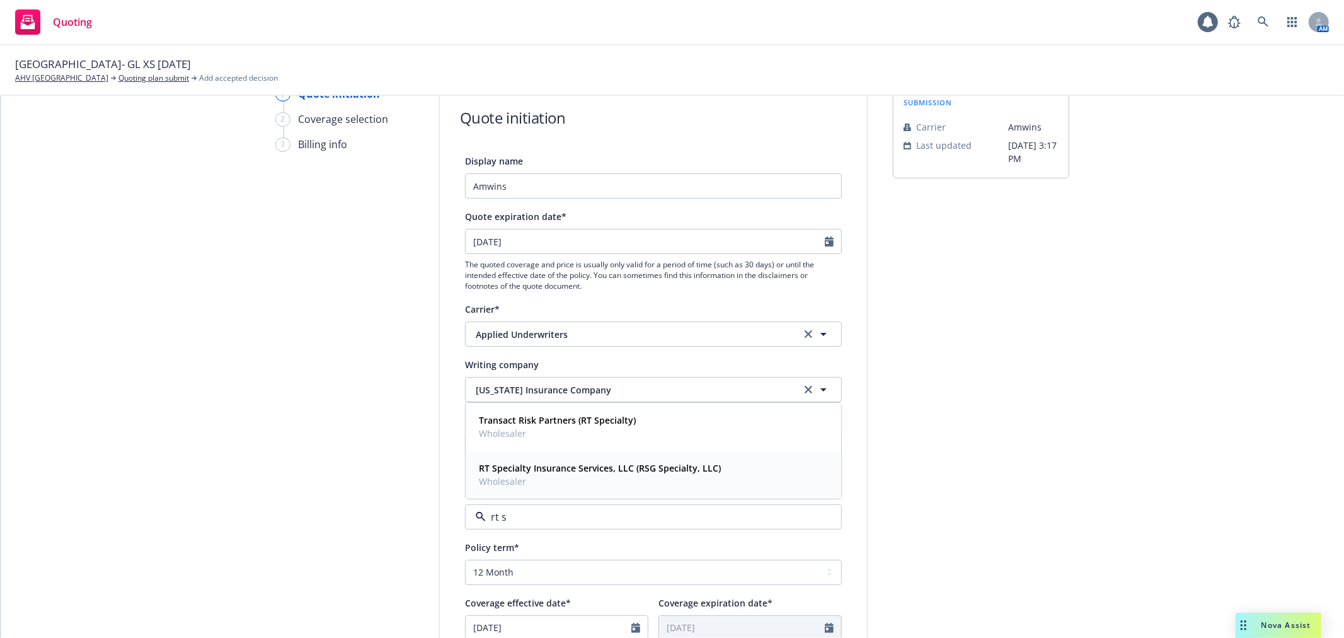
click at [565, 469] on strong "RT Specialty Insurance Services, LLC (RSG Specialty, LLC)" at bounding box center [600, 468] width 242 height 12
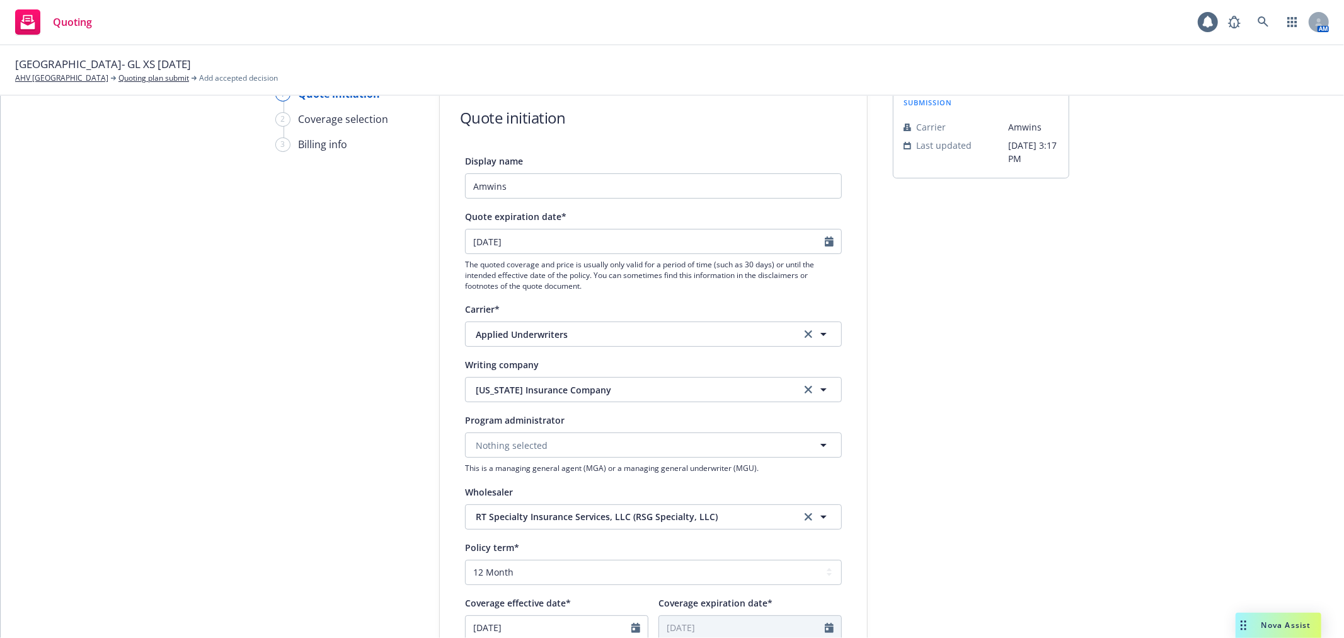
click at [1003, 492] on div "submission Carrier [PERSON_NAME] Last updated [DATE] 3:17 PM" at bounding box center [981, 600] width 176 height 1028
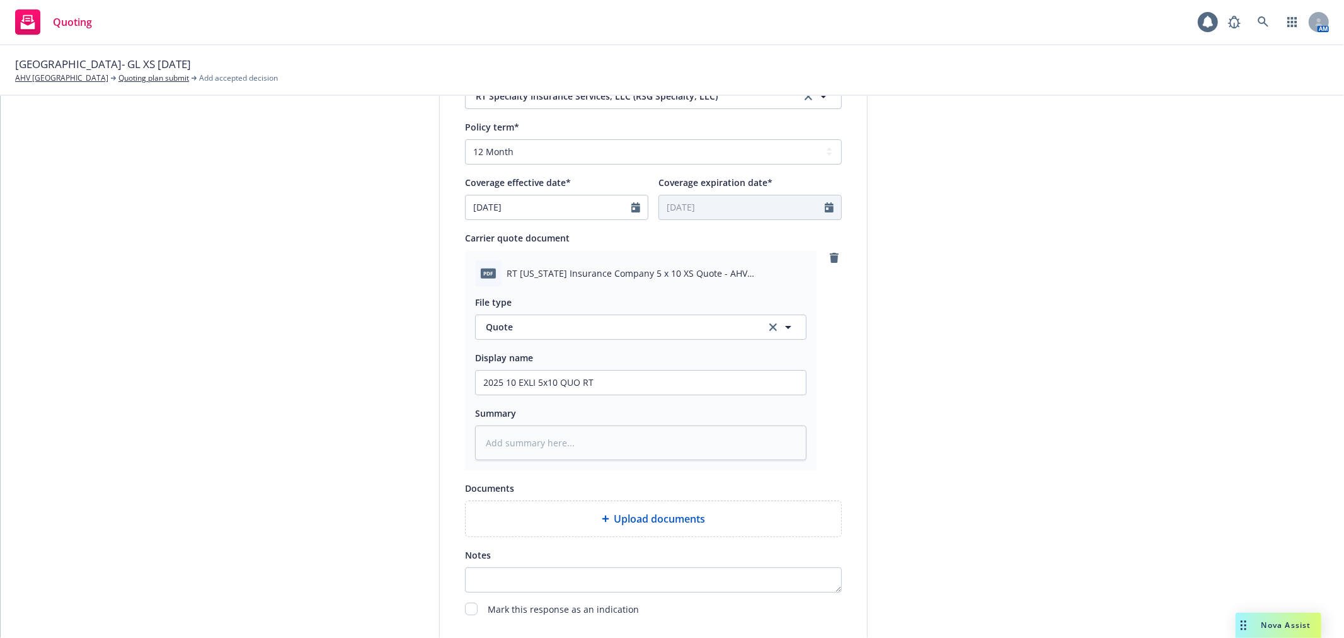
scroll to position [620, 0]
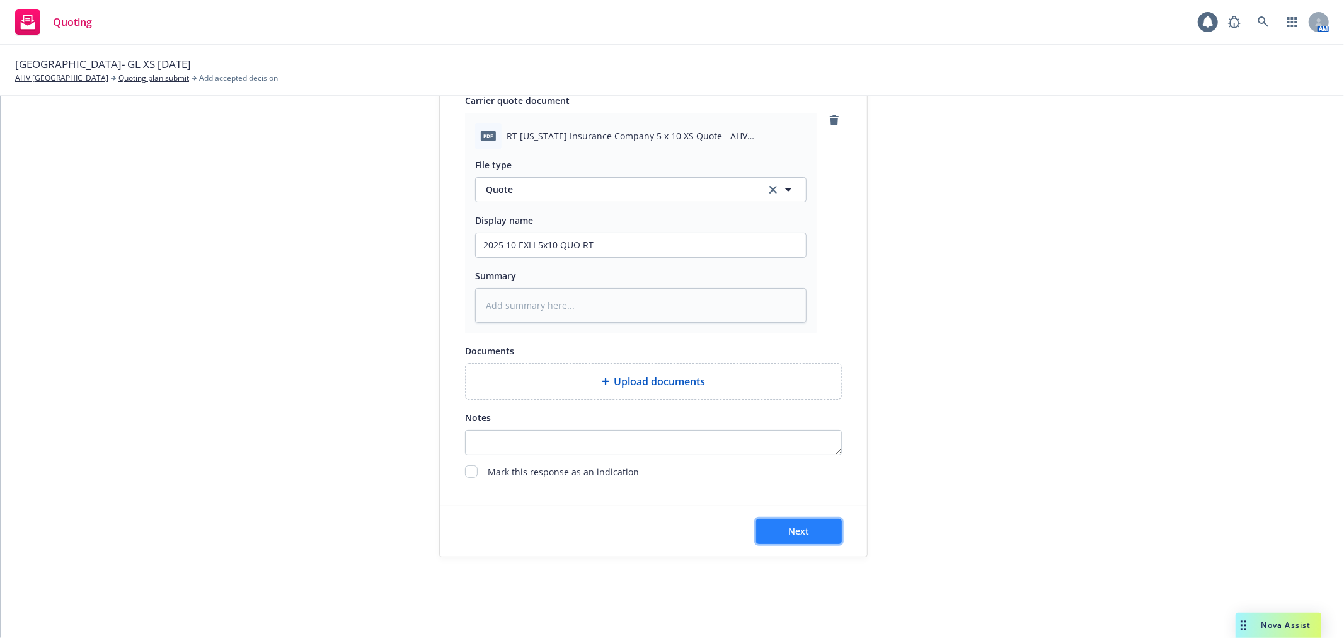
click at [790, 534] on span "Next" at bounding box center [799, 531] width 21 height 12
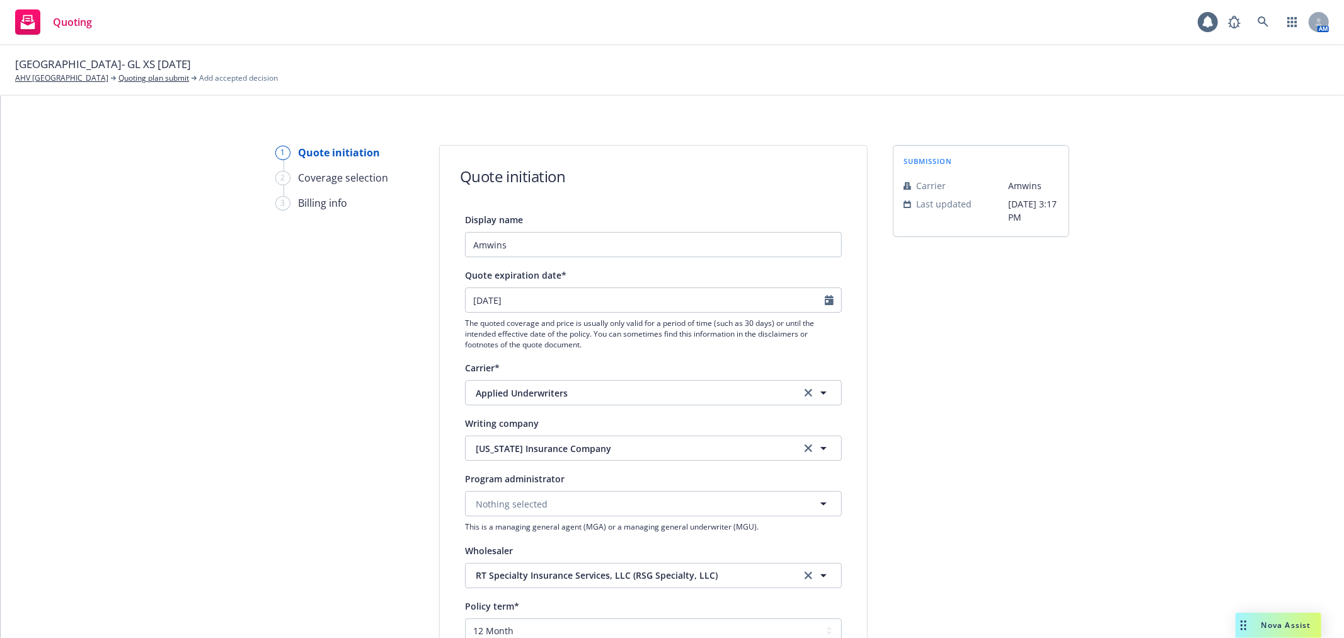
scroll to position [0, 0]
drag, startPoint x: 522, startPoint y: 250, endPoint x: 406, endPoint y: 247, distance: 116.0
type textarea "x"
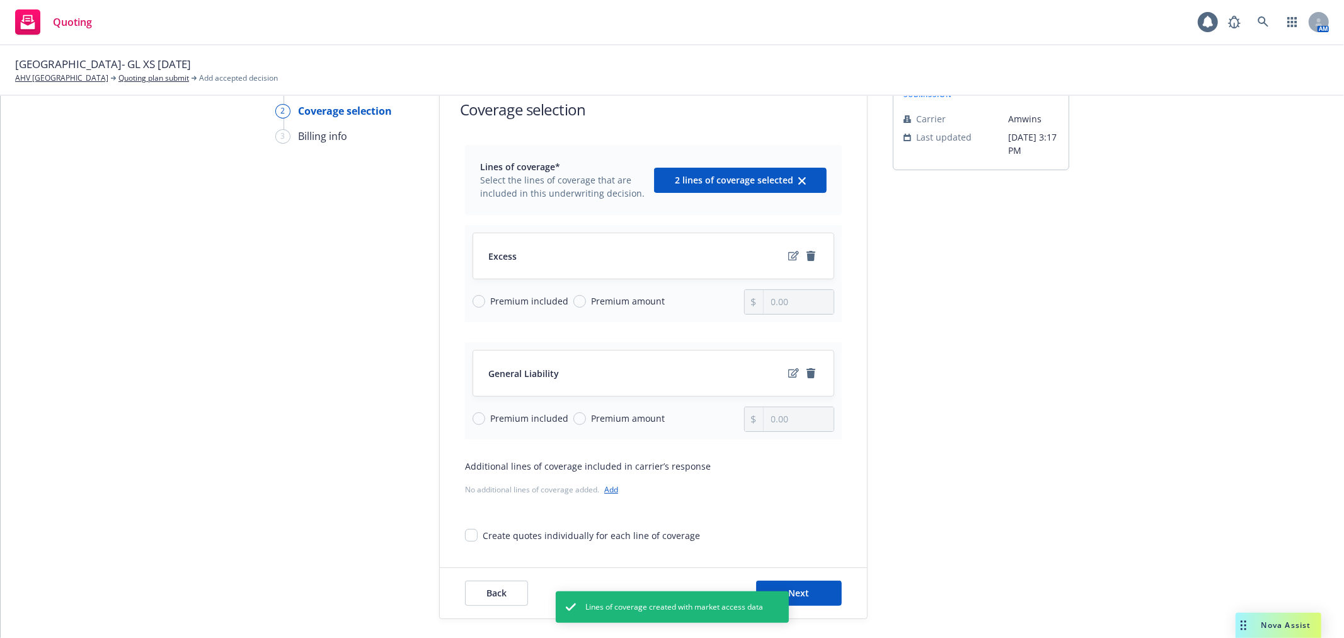
scroll to position [130, 0]
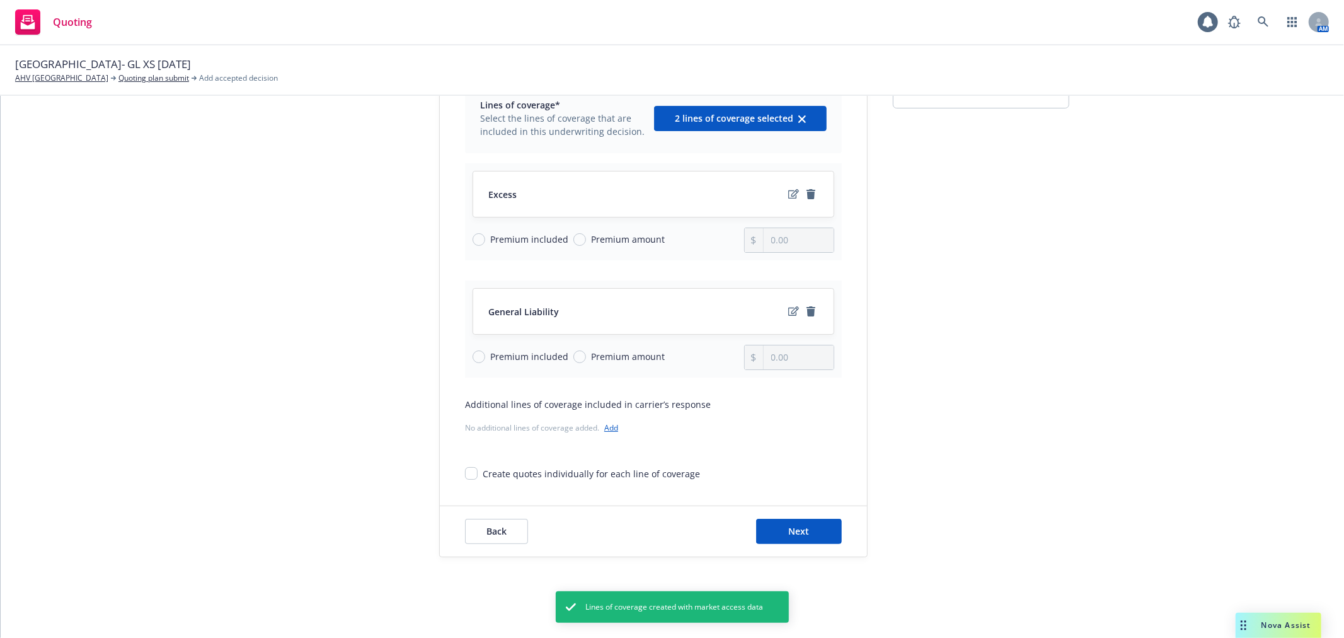
click at [543, 471] on div "Create quotes individually for each line of coverage" at bounding box center [591, 473] width 217 height 13
click at [478, 471] on input "Create quotes individually for each line of coverage" at bounding box center [471, 473] width 13 height 13
checkbox input "true"
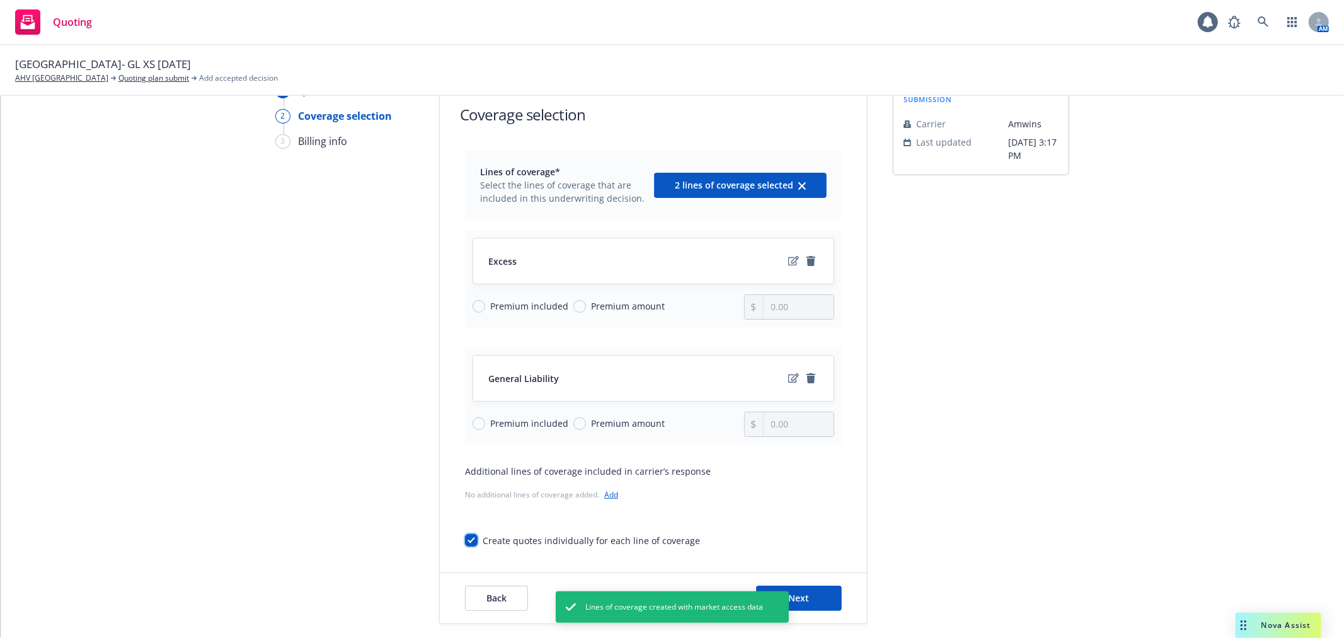
scroll to position [0, 0]
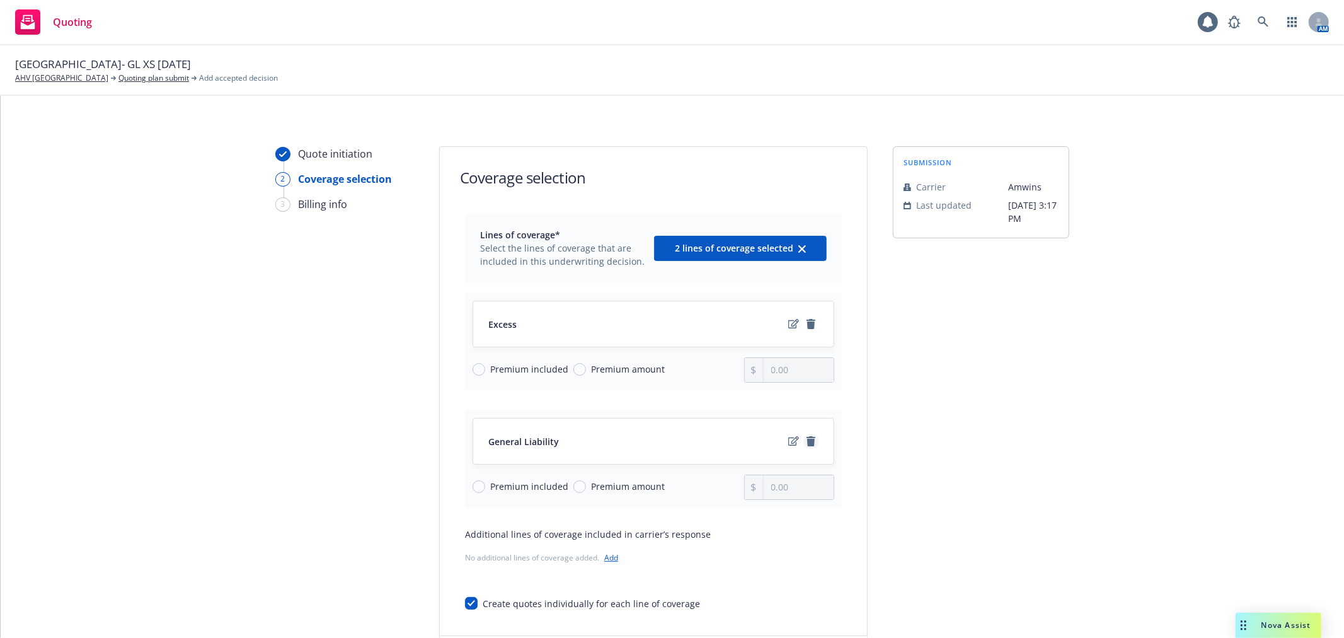
click at [810, 442] on icon "remove" at bounding box center [811, 441] width 10 height 10
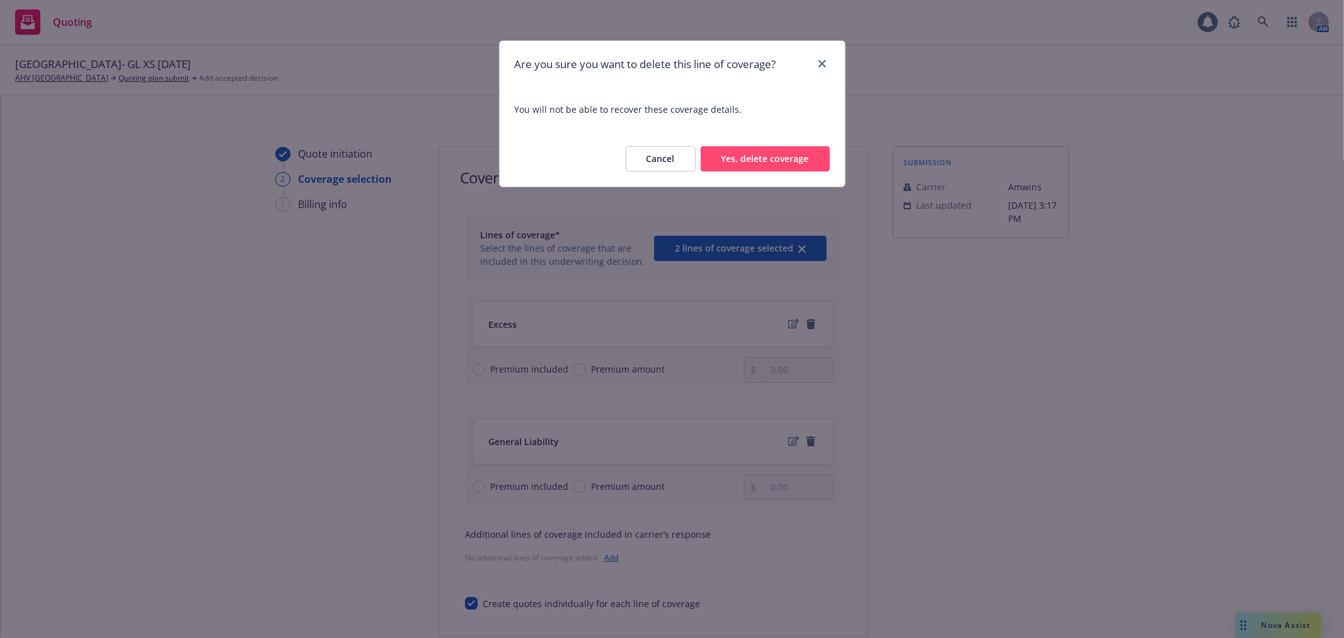
click at [794, 155] on button "Yes, delete coverage" at bounding box center [765, 158] width 129 height 25
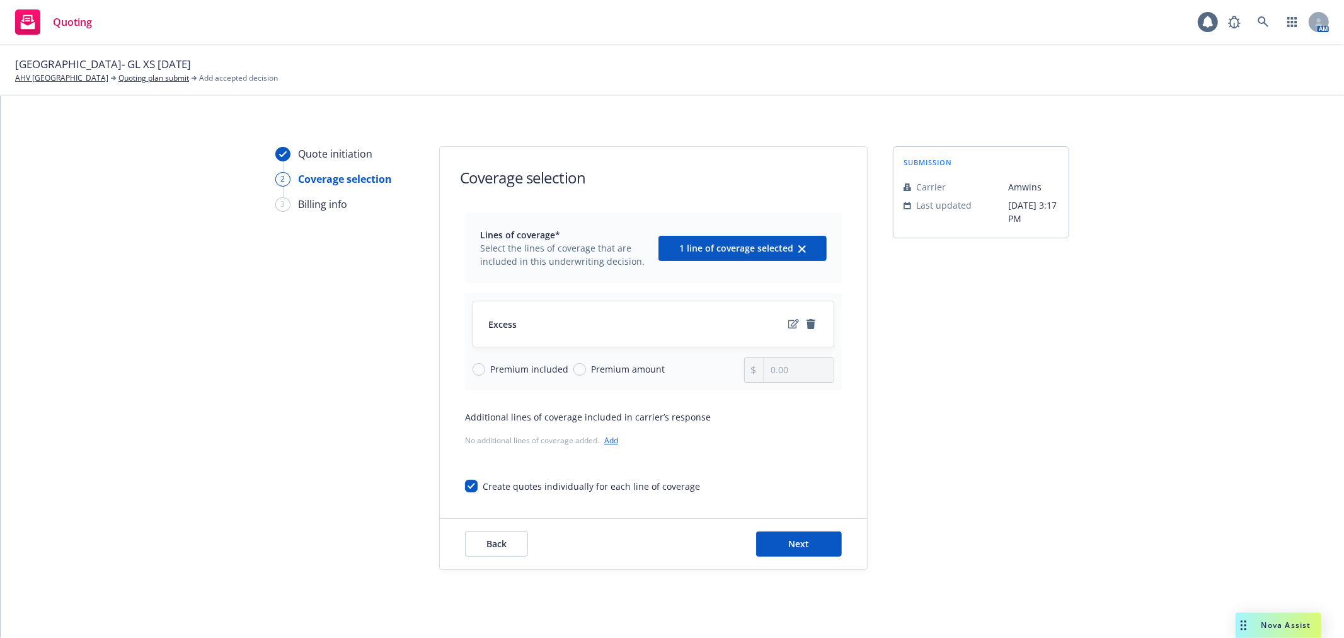
click at [519, 325] on div "Excess" at bounding box center [653, 323] width 330 height 15
click at [488, 319] on span "Excess" at bounding box center [502, 324] width 28 height 13
click at [573, 367] on input "Premium amount" at bounding box center [579, 369] width 13 height 13
radio input "true"
type input "0.00"
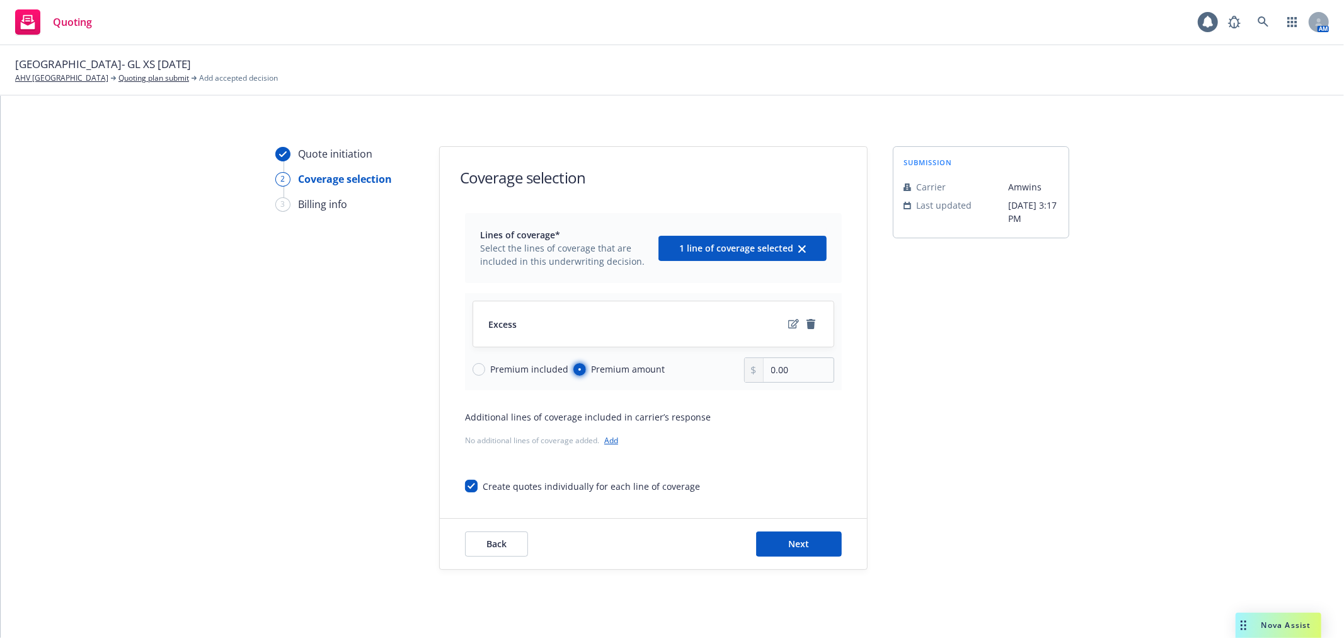
click at [573, 369] on input "Premium amount" at bounding box center [579, 369] width 13 height 13
click at [485, 369] on span "Premium included" at bounding box center [526, 368] width 83 height 13
click at [481, 369] on input "Premium included" at bounding box center [479, 369] width 13 height 13
radio input "true"
radio input "false"
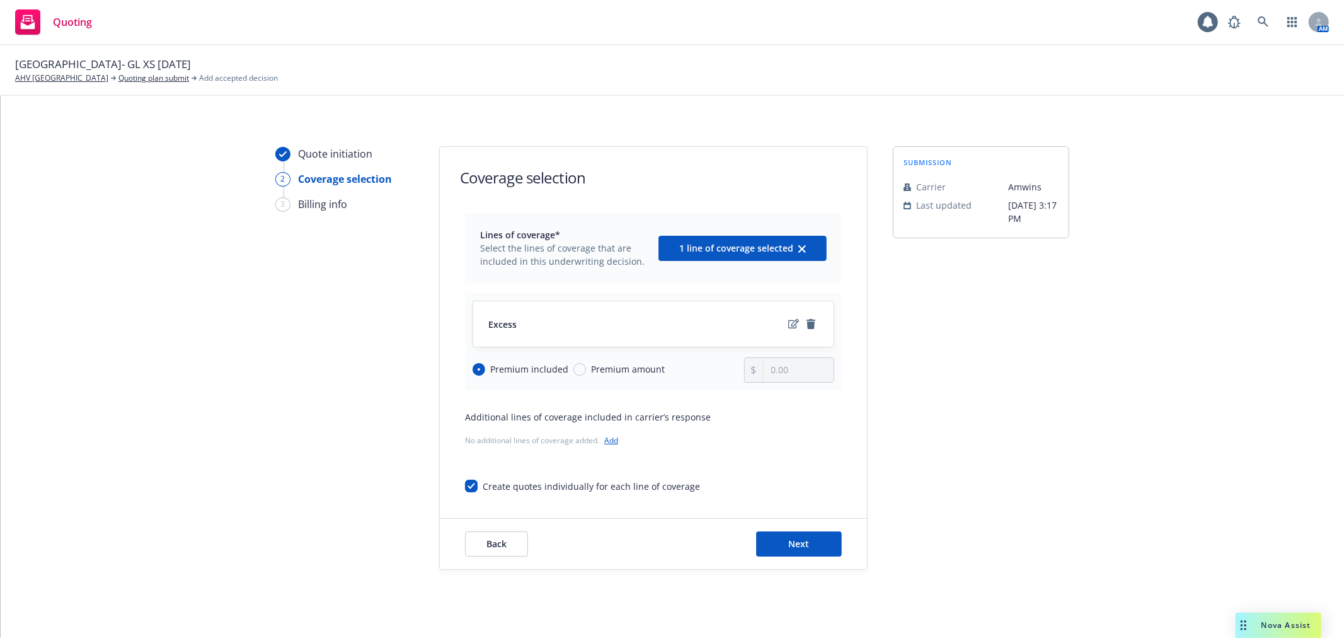
click at [586, 366] on span "Premium amount" at bounding box center [625, 368] width 79 height 13
click at [580, 366] on input "Premium amount" at bounding box center [579, 369] width 13 height 13
radio input "true"
radio input "false"
type input "0.00"
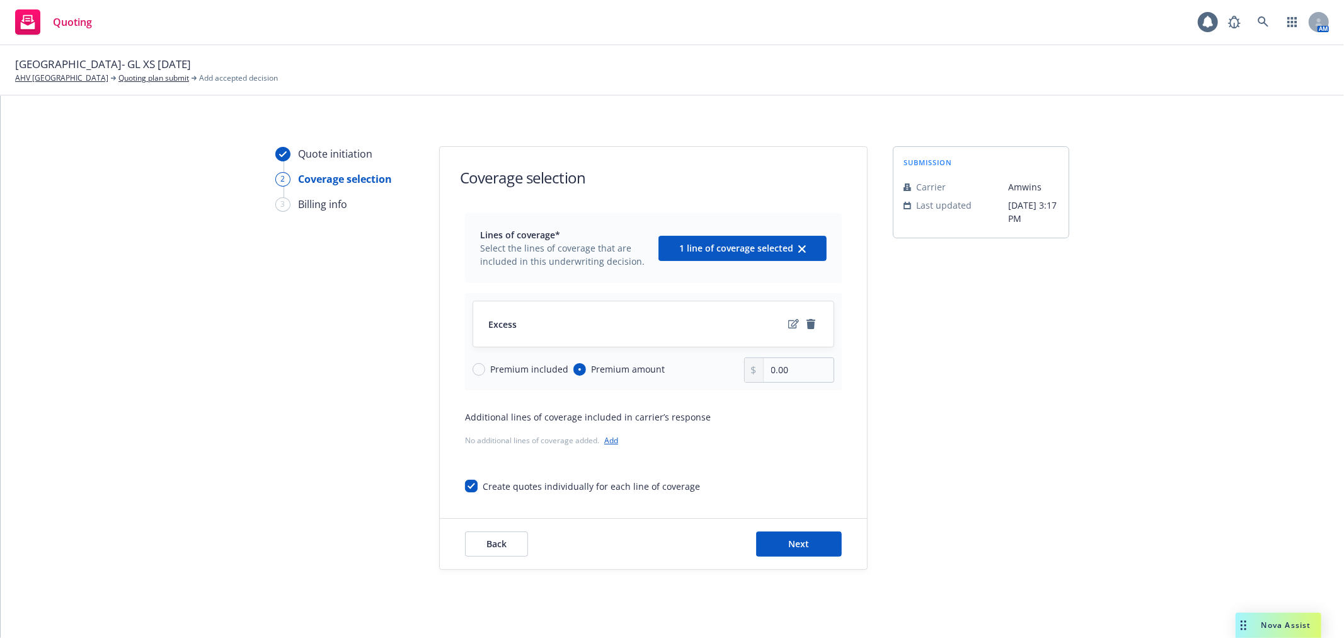
click at [613, 369] on span "Premium amount" at bounding box center [628, 368] width 74 height 13
click at [586, 369] on input "Premium amount" at bounding box center [579, 369] width 13 height 13
click at [543, 368] on span "Premium included" at bounding box center [529, 368] width 78 height 13
click at [485, 368] on input "Premium included" at bounding box center [479, 369] width 13 height 13
radio input "true"
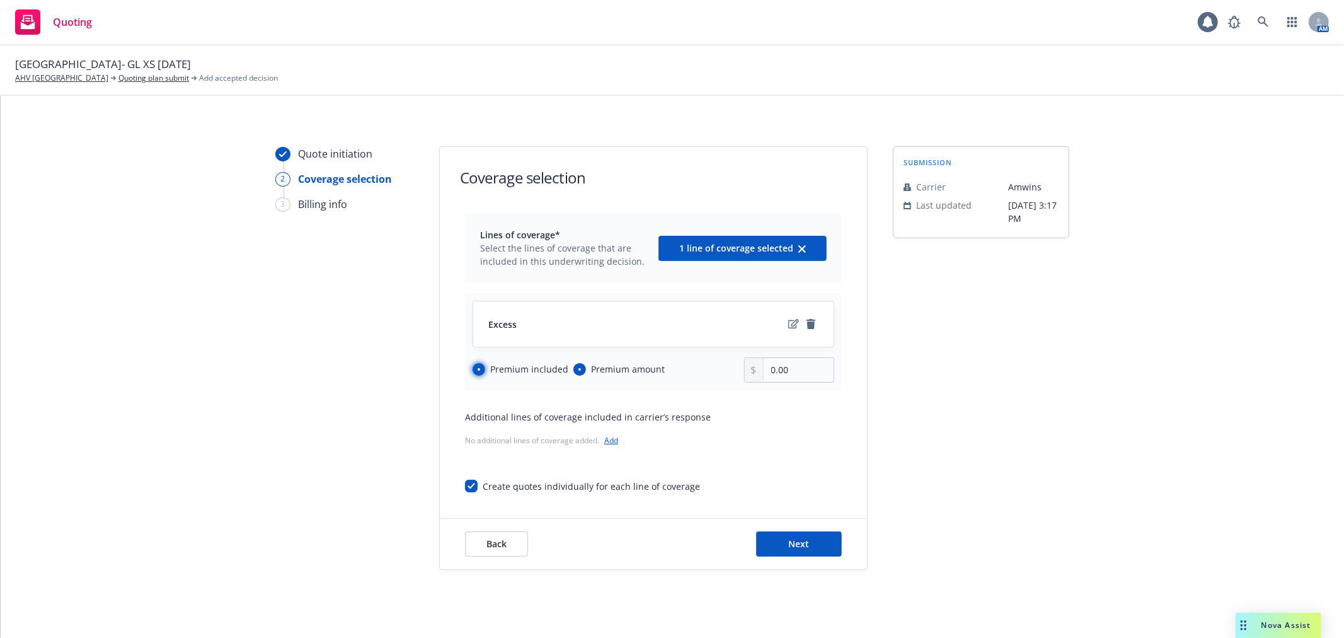
radio input "false"
click at [776, 538] on button "Next" at bounding box center [799, 543] width 86 height 25
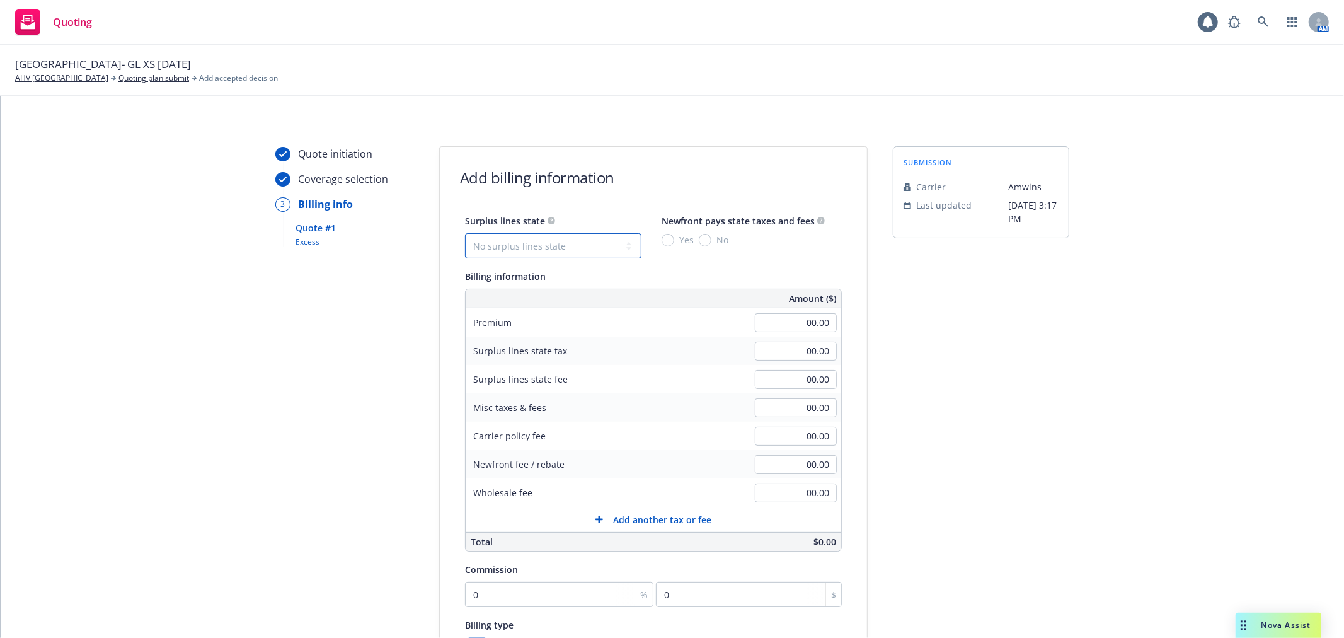
click at [567, 250] on select "No surplus lines state [US_STATE] [US_STATE] [US_STATE] [US_STATE] [US_STATE] […" at bounding box center [553, 245] width 176 height 25
select select "[GEOGRAPHIC_DATA]"
click at [465, 233] on select "No surplus lines state [US_STATE] [US_STATE] [US_STATE] [US_STATE] [US_STATE] […" at bounding box center [553, 245] width 176 height 25
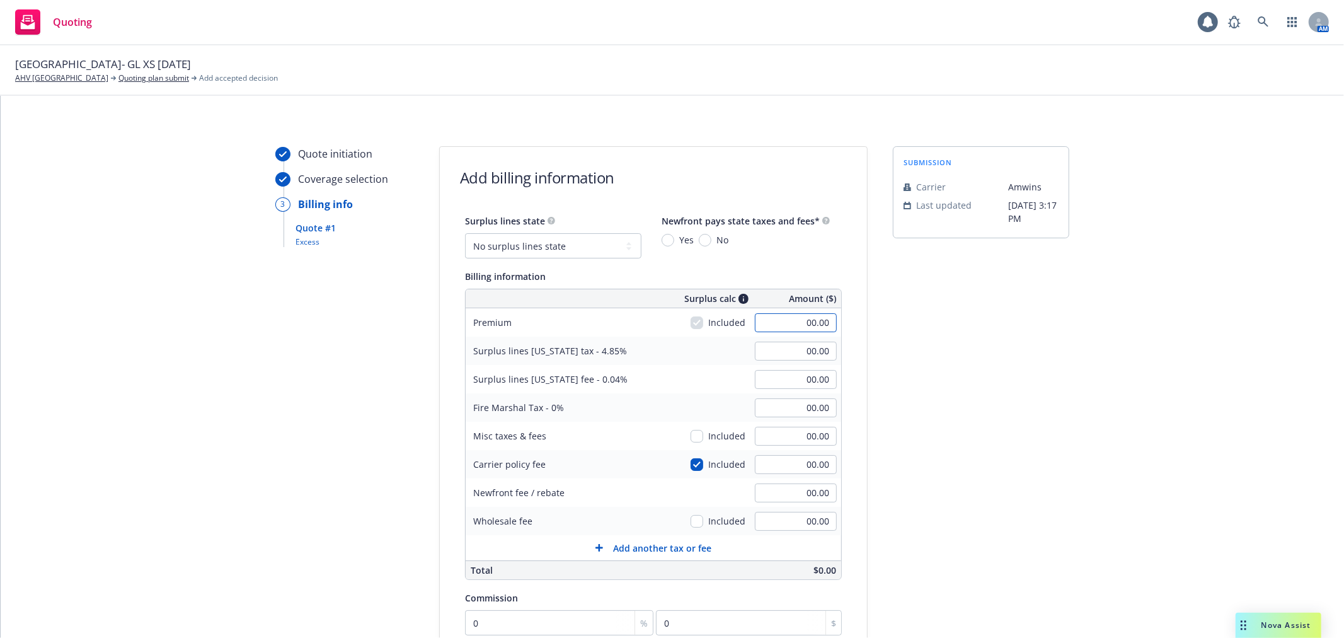
click at [795, 322] on input "00.00" at bounding box center [796, 322] width 82 height 19
type input "25,000.00"
type input "1,212.50"
type input "10.00"
click at [815, 464] on input "00.00" at bounding box center [796, 464] width 82 height 19
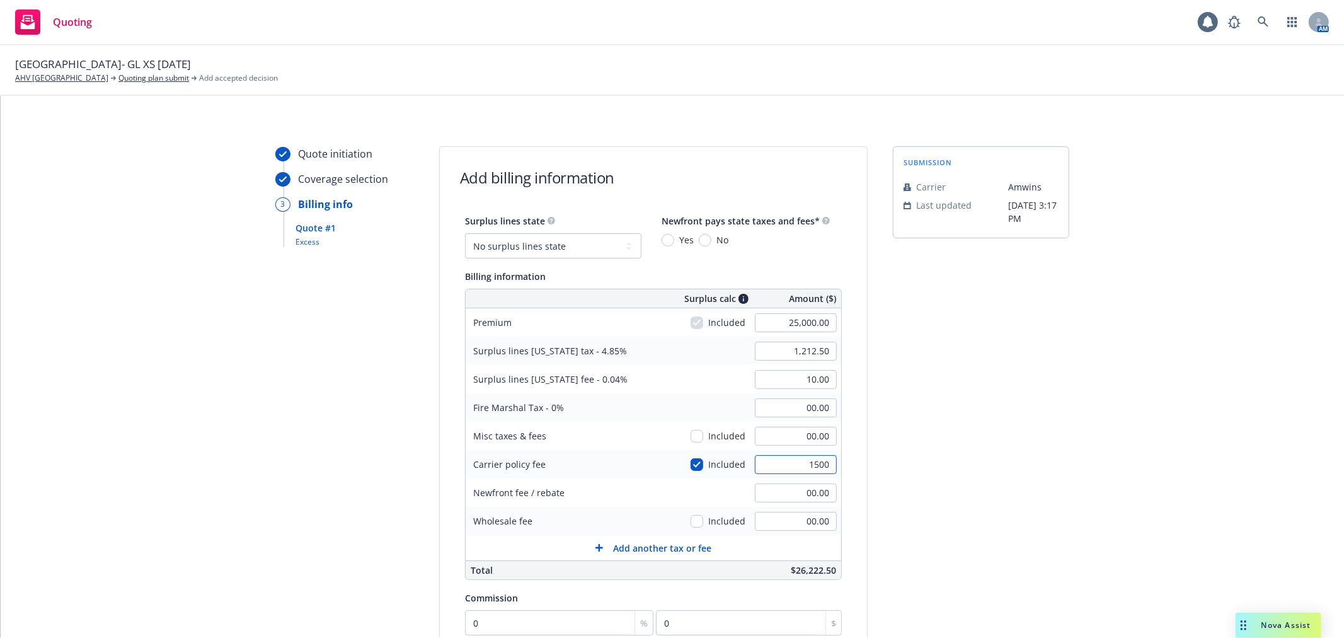
type input "1500"
type input "1,285.25"
type input "10.60"
type input "1,500.00"
click at [783, 517] on input "00.00" at bounding box center [796, 521] width 82 height 19
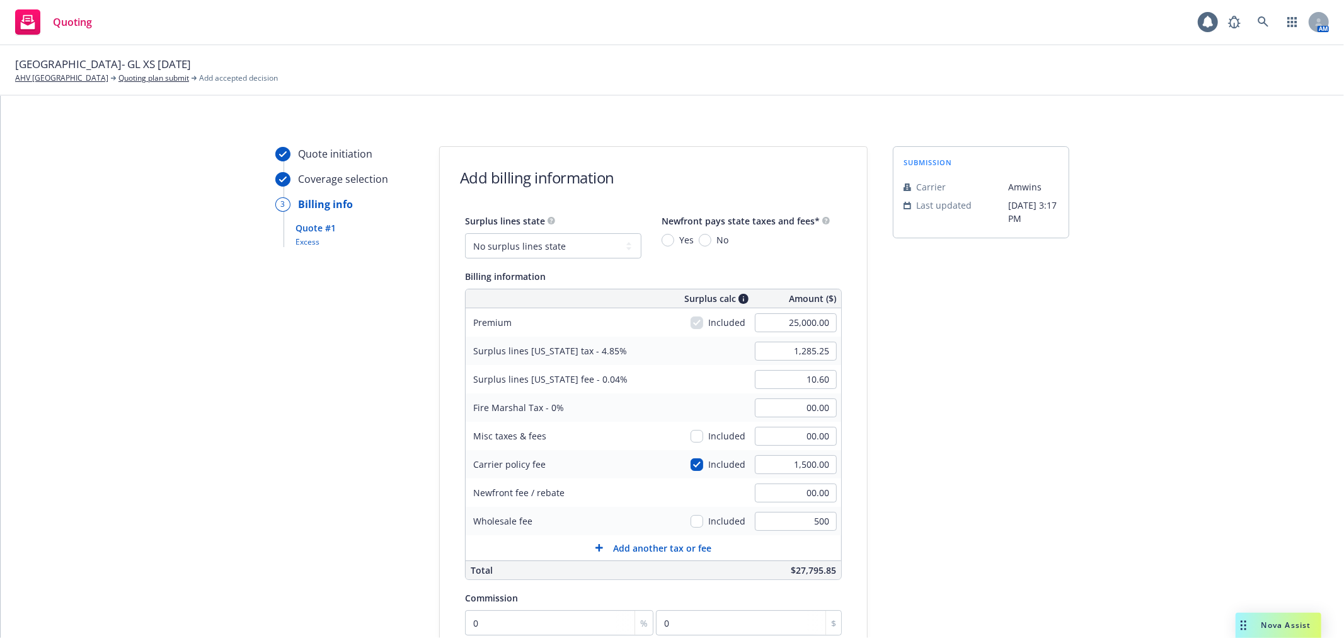
type input "500.00"
click at [801, 478] on div "1,500.00" at bounding box center [796, 465] width 91 height 28
click at [695, 521] on div "Included" at bounding box center [718, 520] width 55 height 13
click at [691, 519] on input "checkbox" at bounding box center [697, 521] width 13 height 13
checkbox input "true"
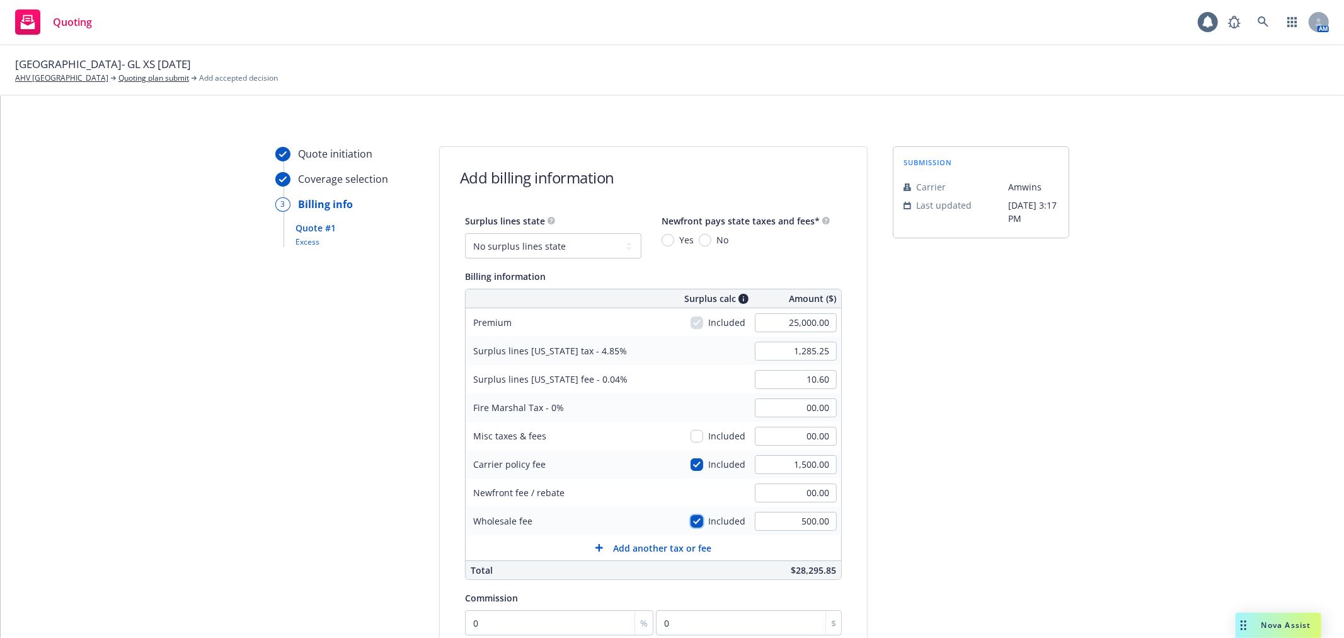
type input "1,309.50"
type input "10.80"
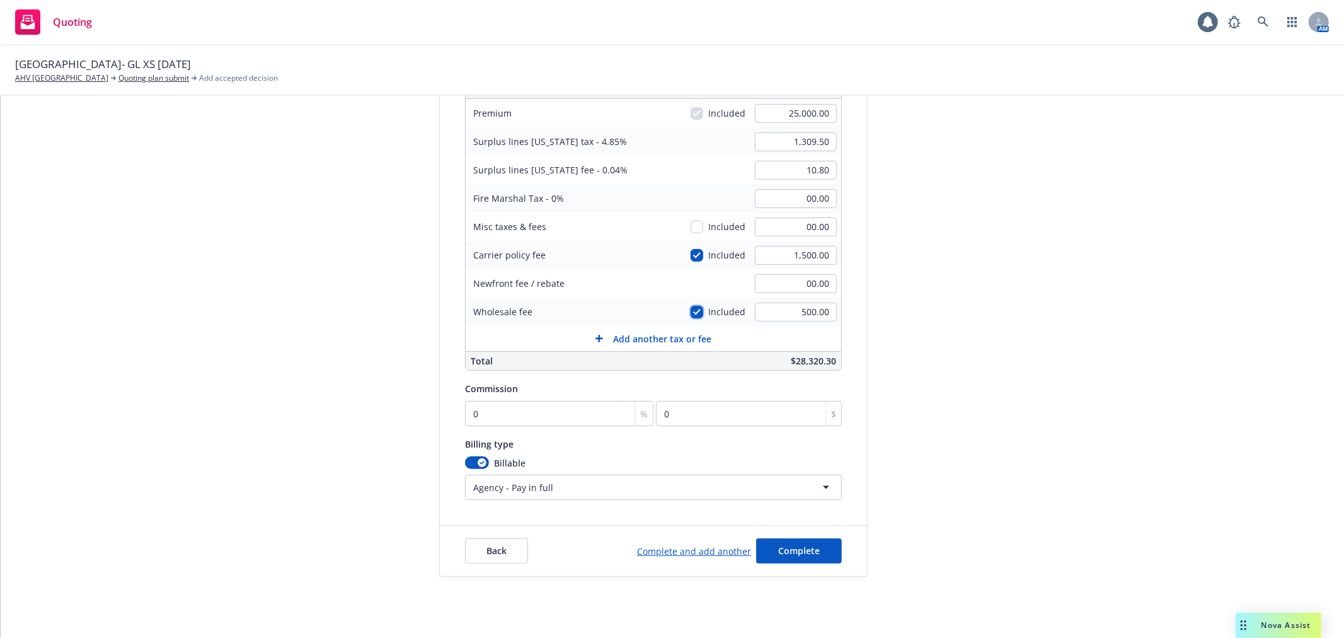
scroll to position [210, 0]
drag, startPoint x: 469, startPoint y: 393, endPoint x: 473, endPoint y: 408, distance: 16.2
click at [471, 400] on div "Commission 0 % 0 $" at bounding box center [653, 402] width 377 height 45
click at [473, 410] on input "0" at bounding box center [559, 412] width 188 height 25
type input "1"
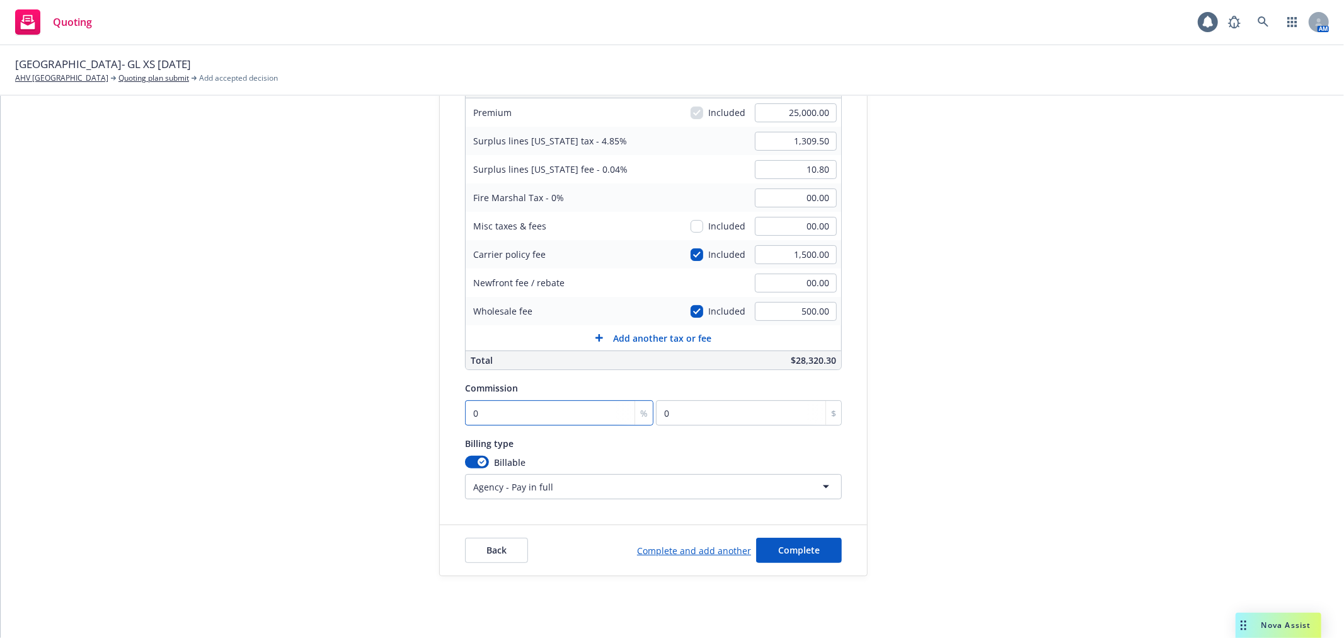
type input "250"
type input "11"
type input "2750"
type input "11"
click at [803, 544] on span "Complete" at bounding box center [799, 550] width 42 height 12
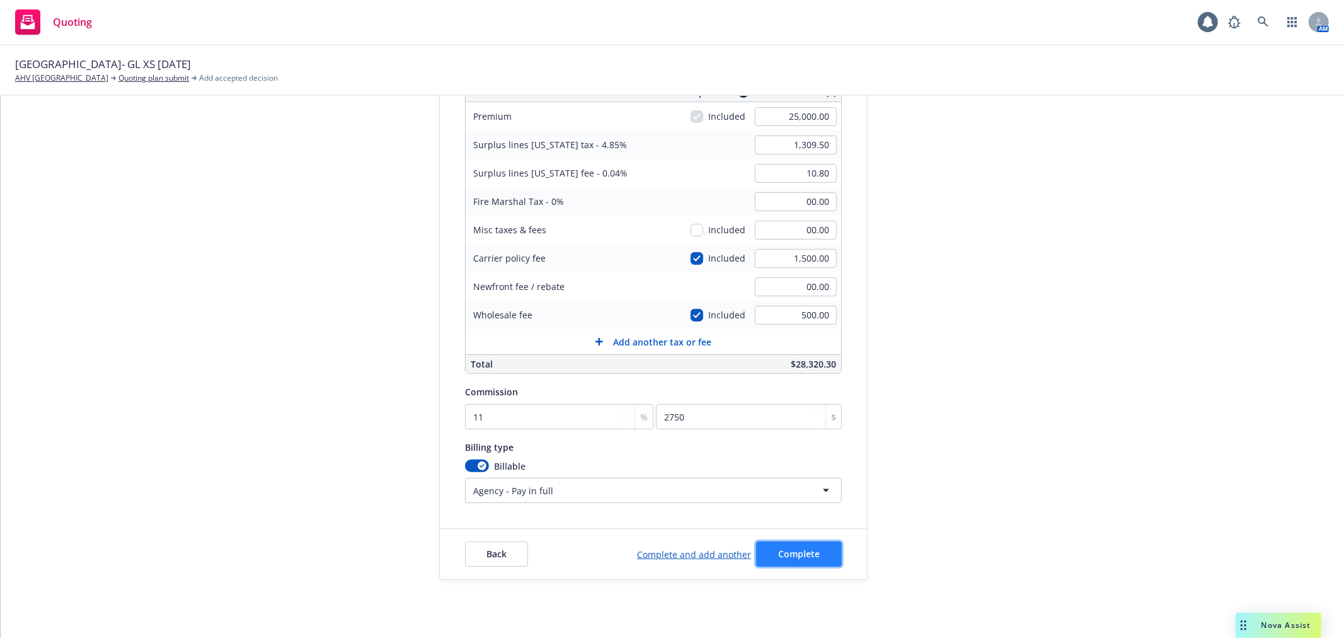
click at [786, 550] on span "Complete" at bounding box center [799, 554] width 42 height 12
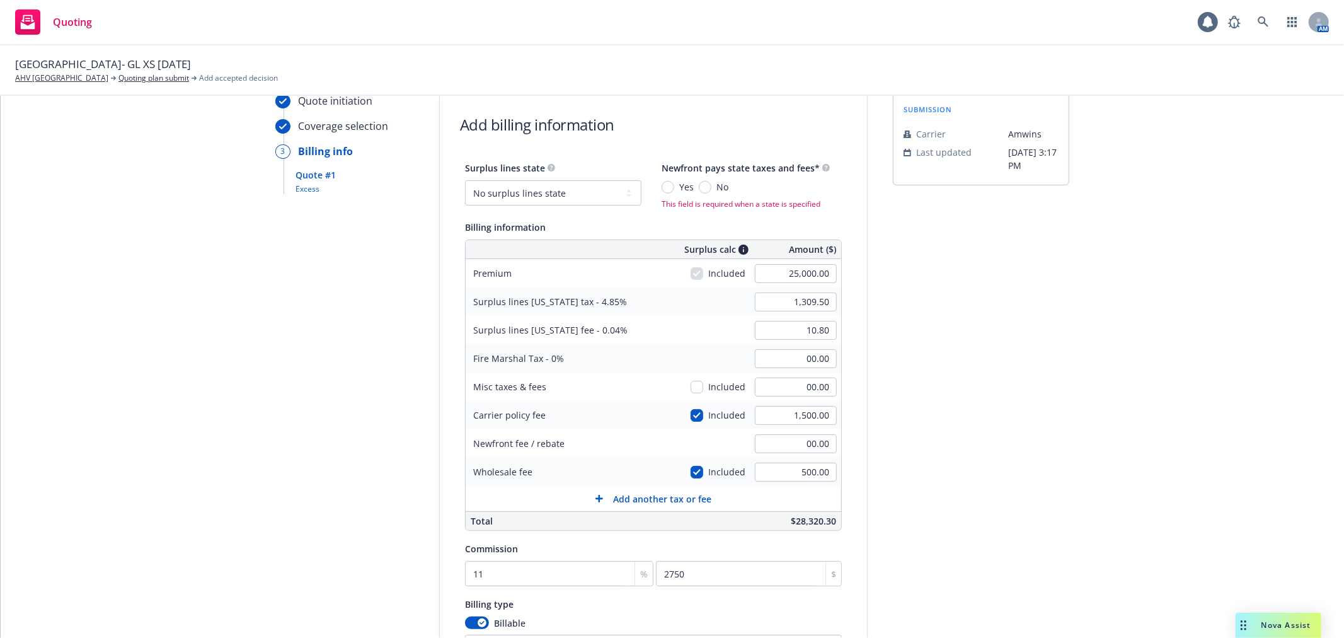
scroll to position [0, 0]
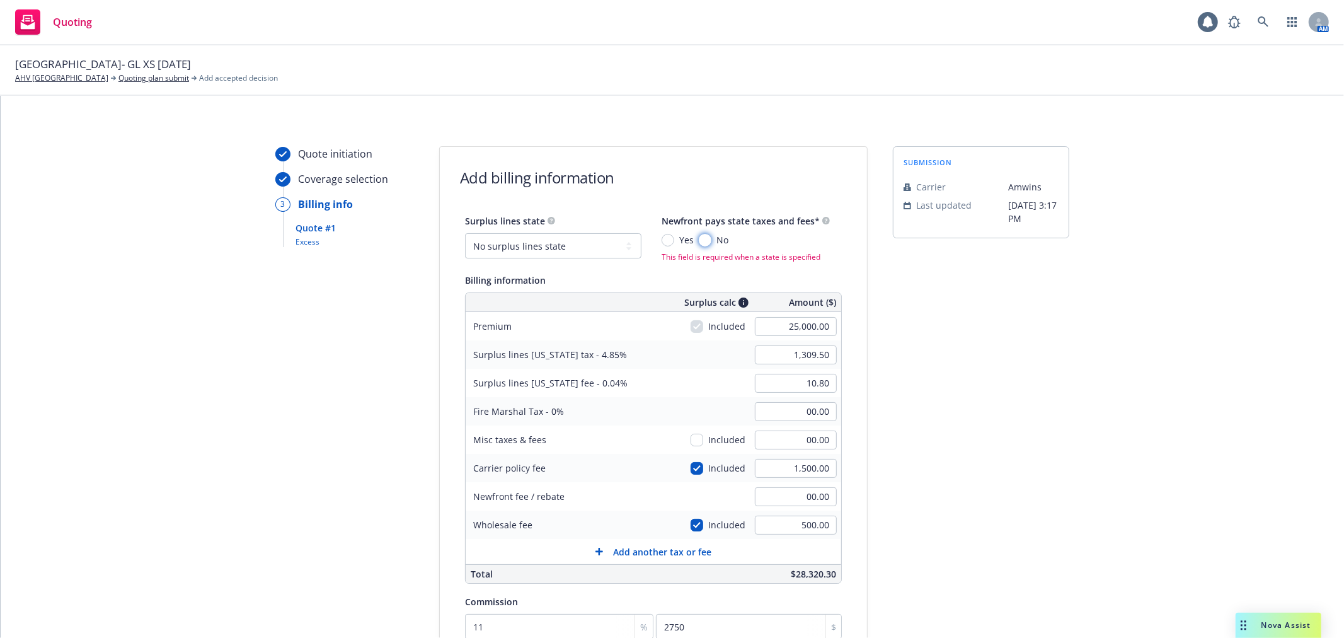
click at [699, 239] on input "No" at bounding box center [705, 240] width 13 height 13
radio input "true"
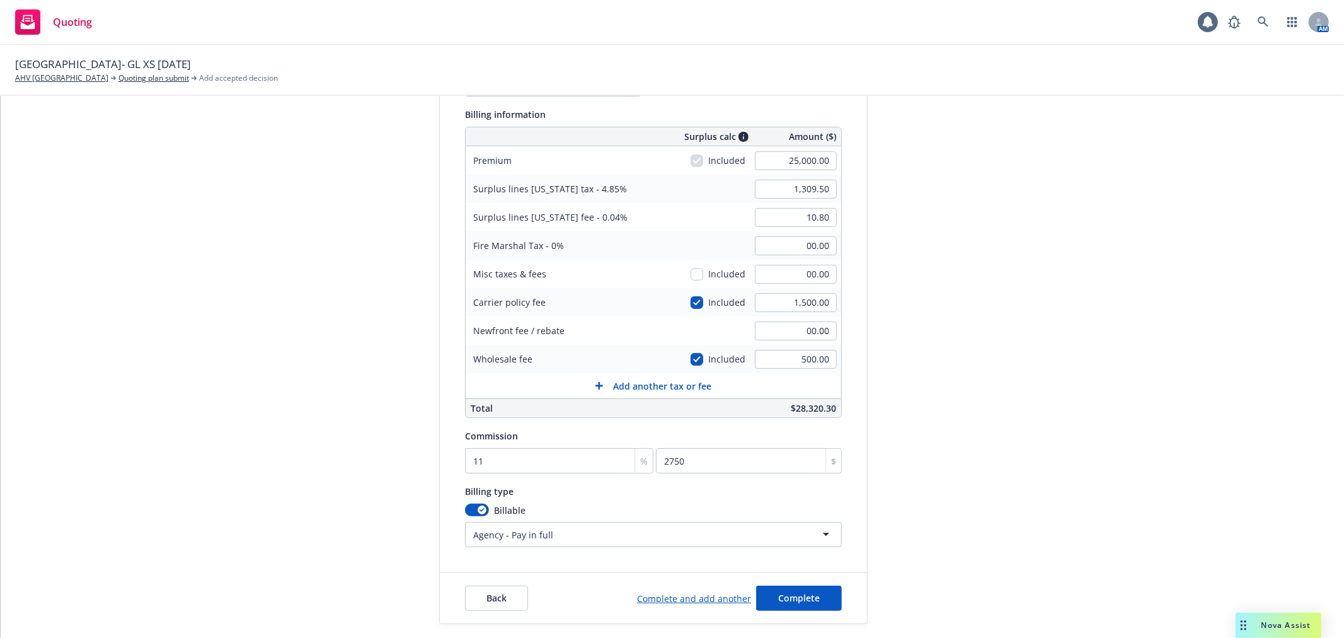
scroll to position [229, 0]
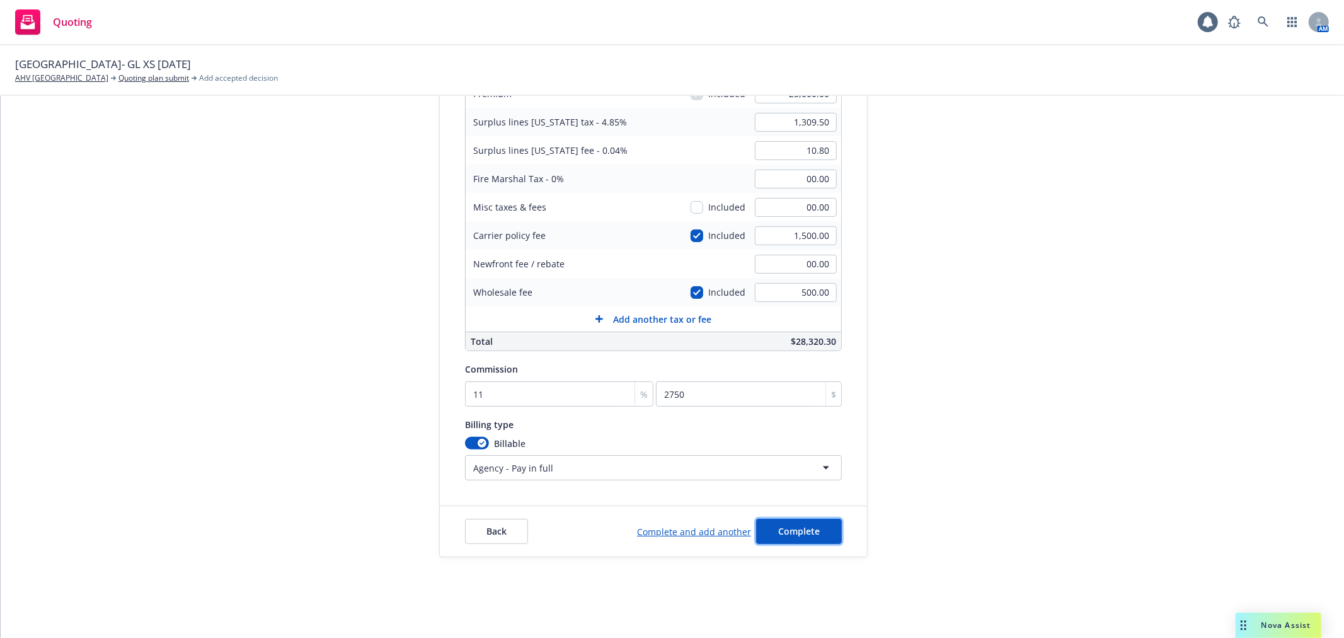
click at [797, 521] on button "Complete" at bounding box center [799, 531] width 86 height 25
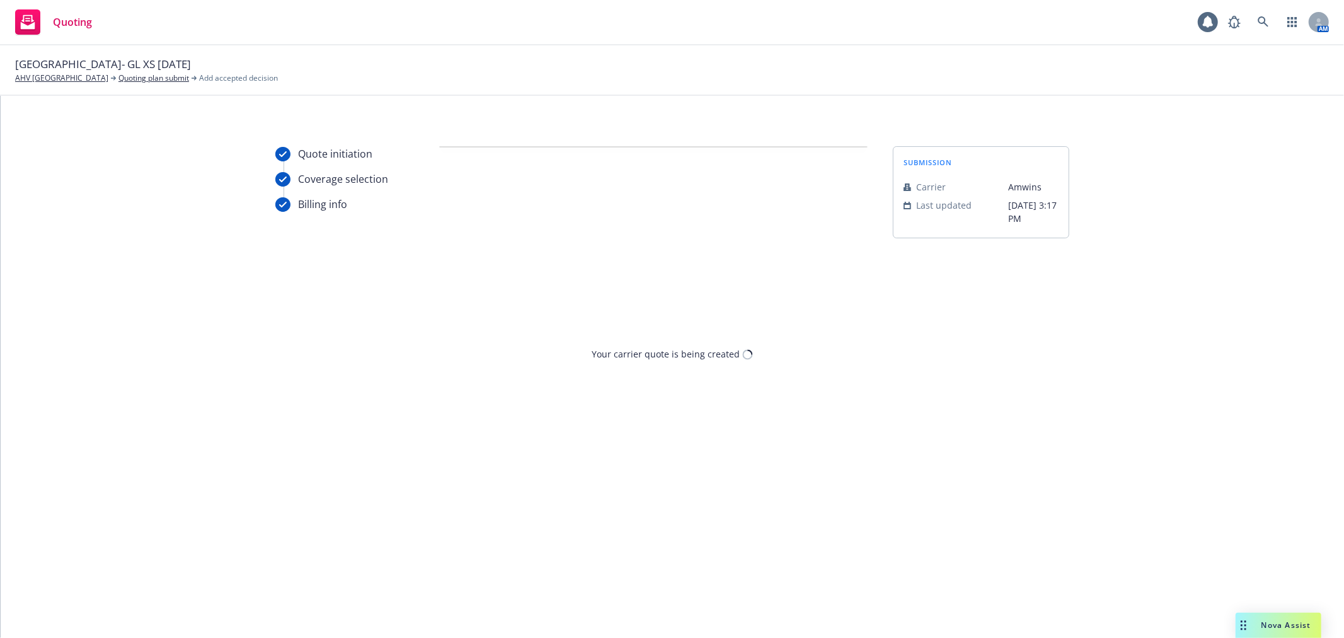
scroll to position [0, 0]
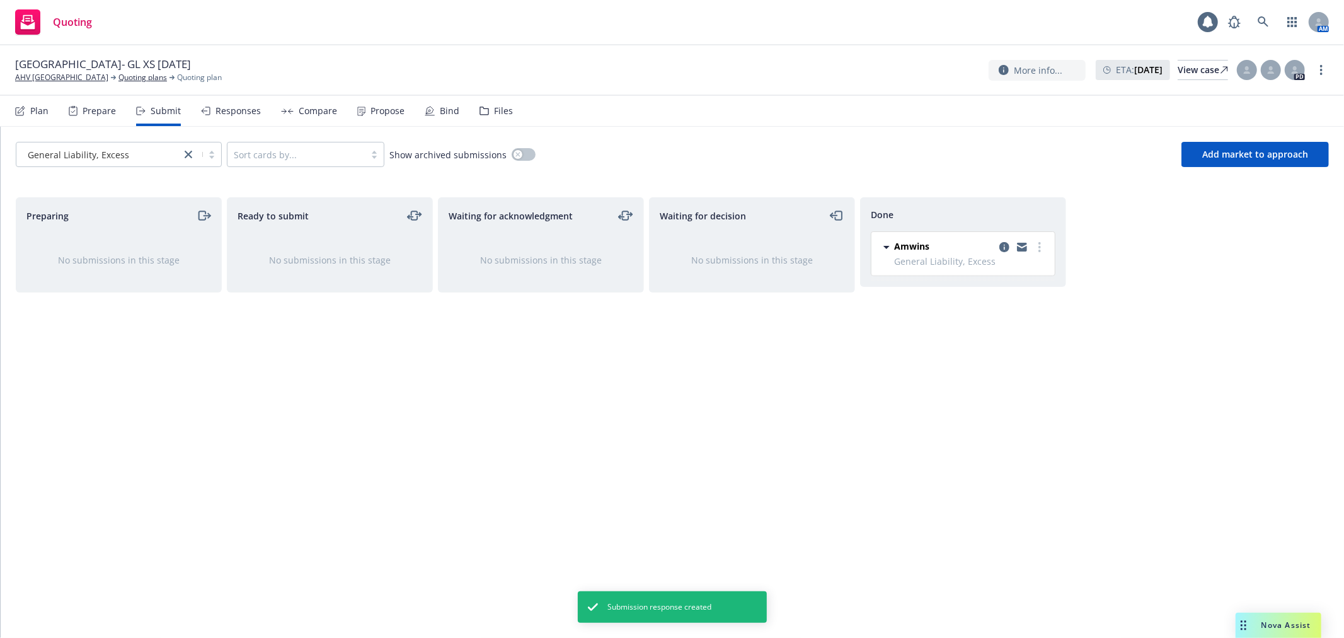
click at [246, 107] on div "Responses" at bounding box center [238, 111] width 45 height 10
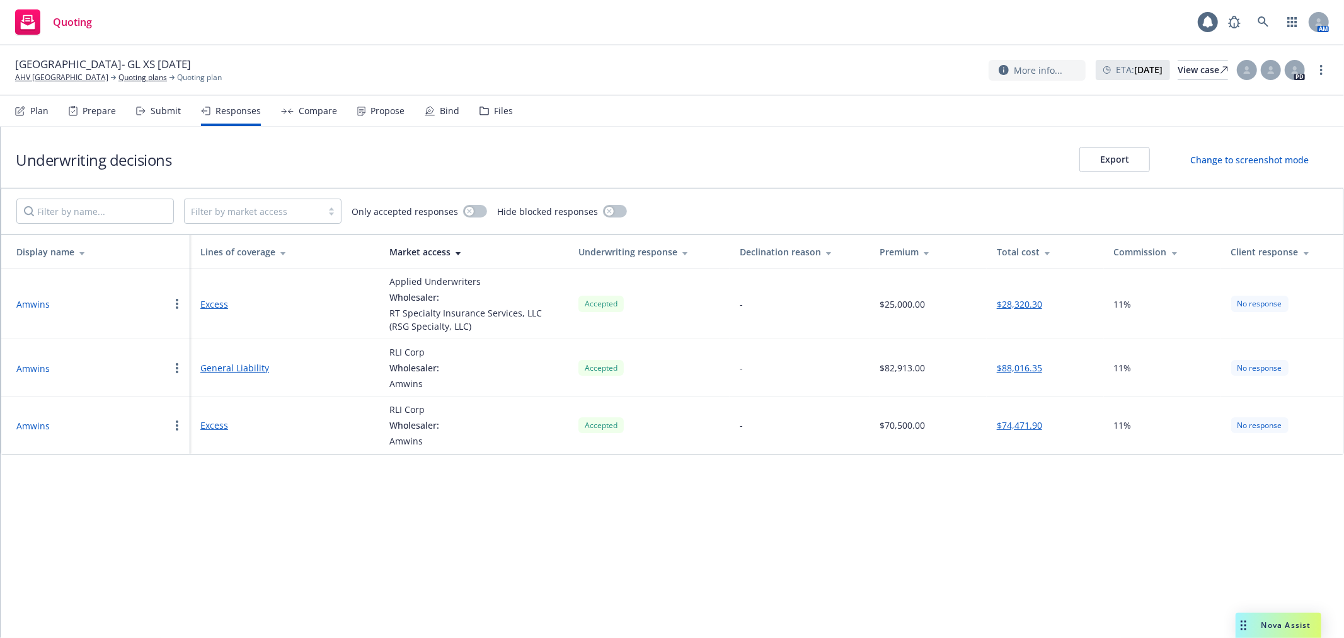
click at [322, 115] on div "Compare" at bounding box center [318, 111] width 38 height 10
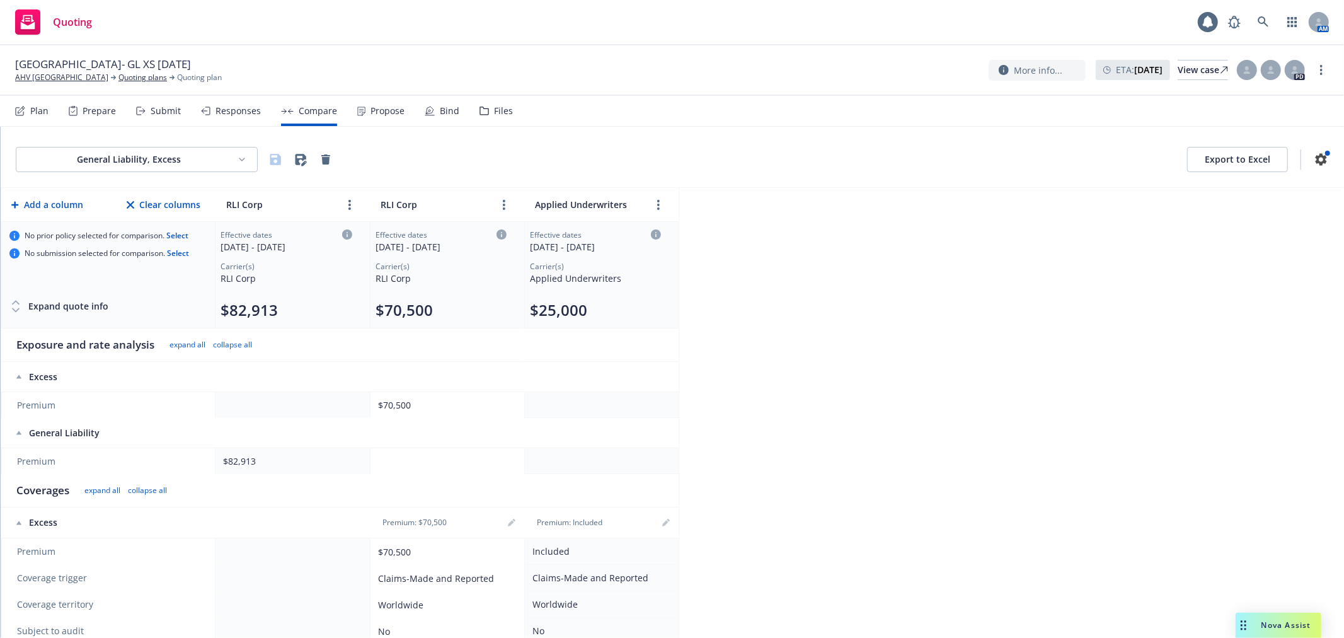
click at [368, 117] on div "Propose" at bounding box center [380, 111] width 47 height 30
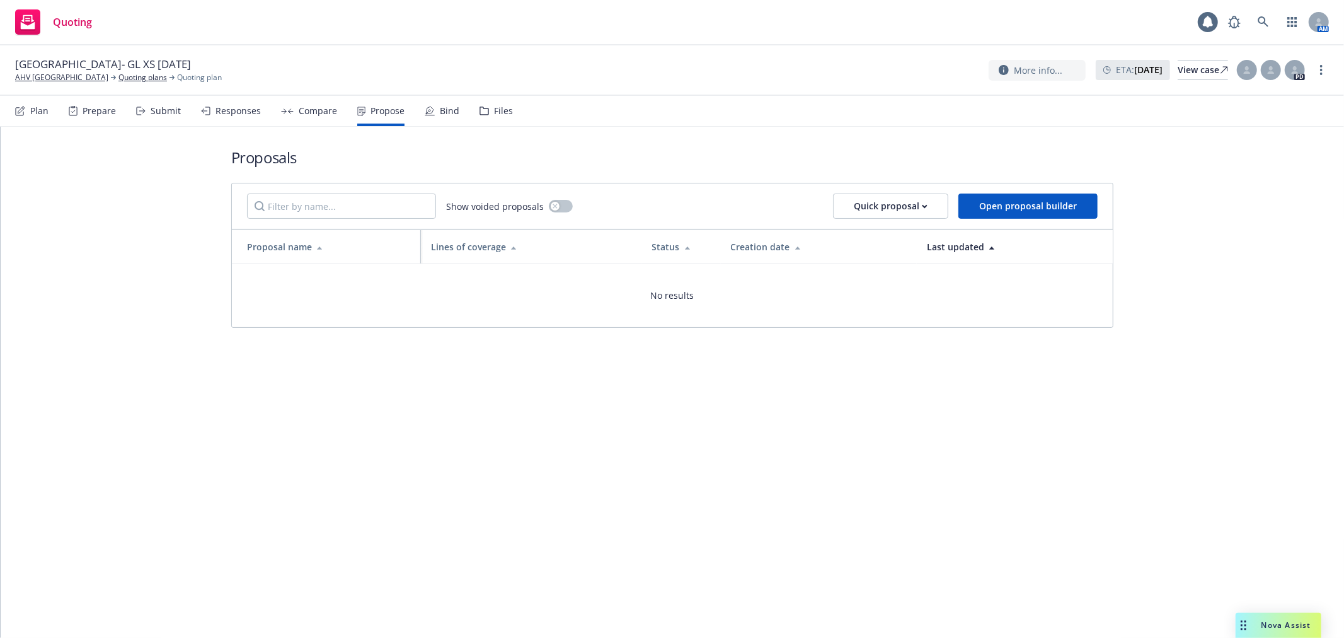
click at [418, 112] on div "Plan Prepare Submit Responses Compare Propose Bind Files" at bounding box center [264, 111] width 498 height 30
click at [425, 110] on icon at bounding box center [430, 111] width 10 height 10
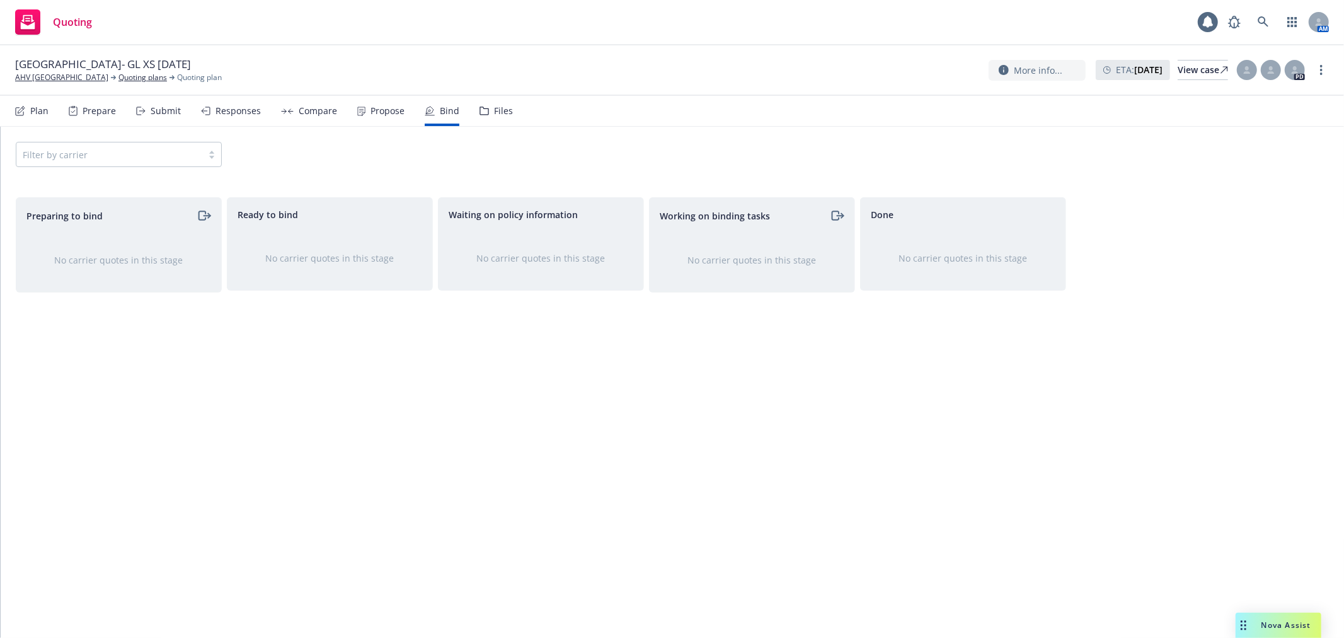
click at [376, 107] on div "Propose" at bounding box center [388, 111] width 34 height 10
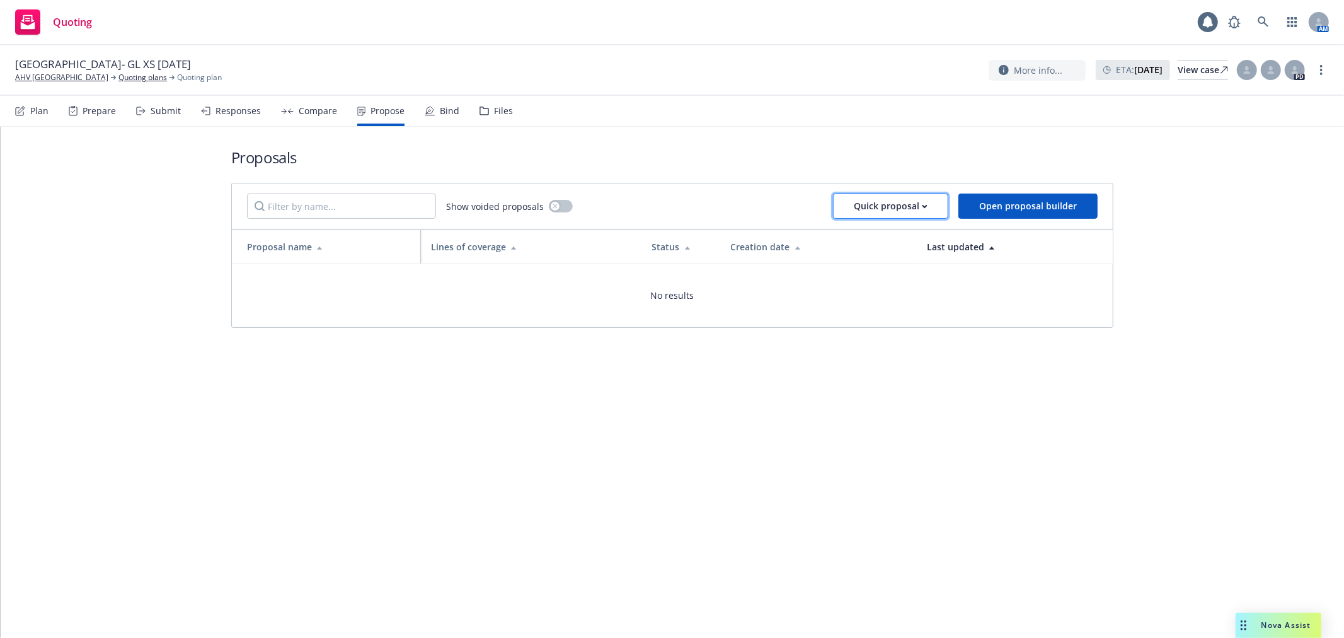
click at [859, 216] on div "Quick proposal" at bounding box center [891, 206] width 74 height 24
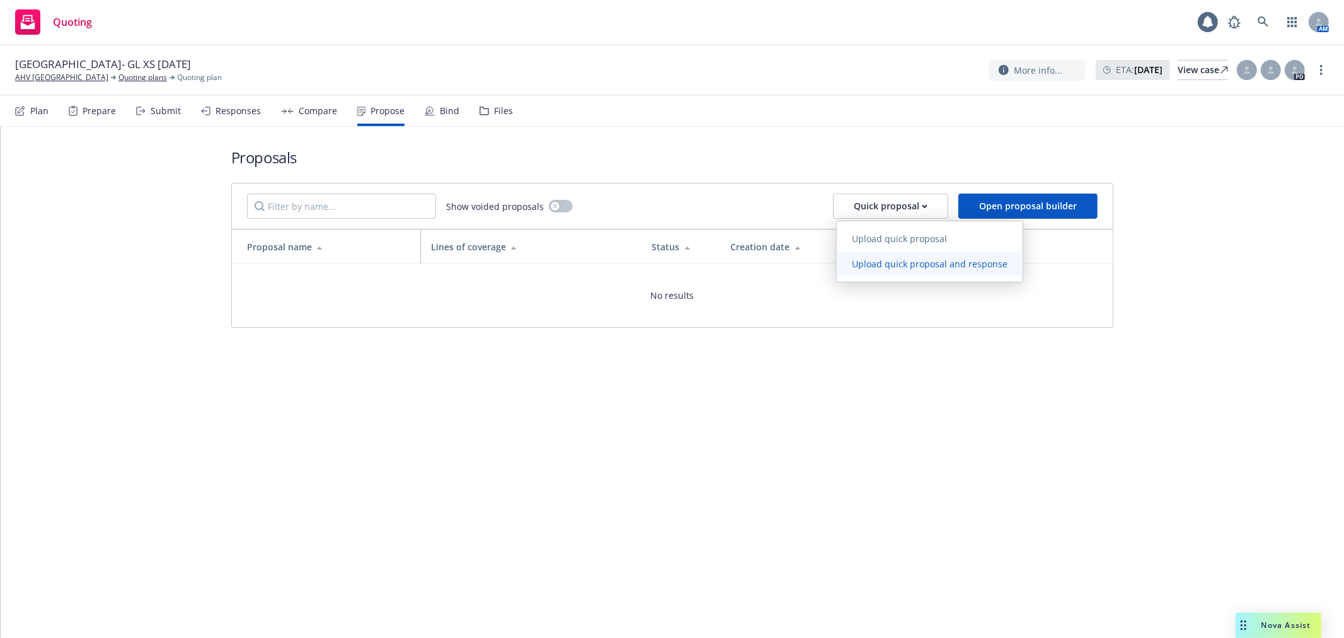
click at [866, 268] on span "Upload quick proposal and response" at bounding box center [930, 264] width 186 height 12
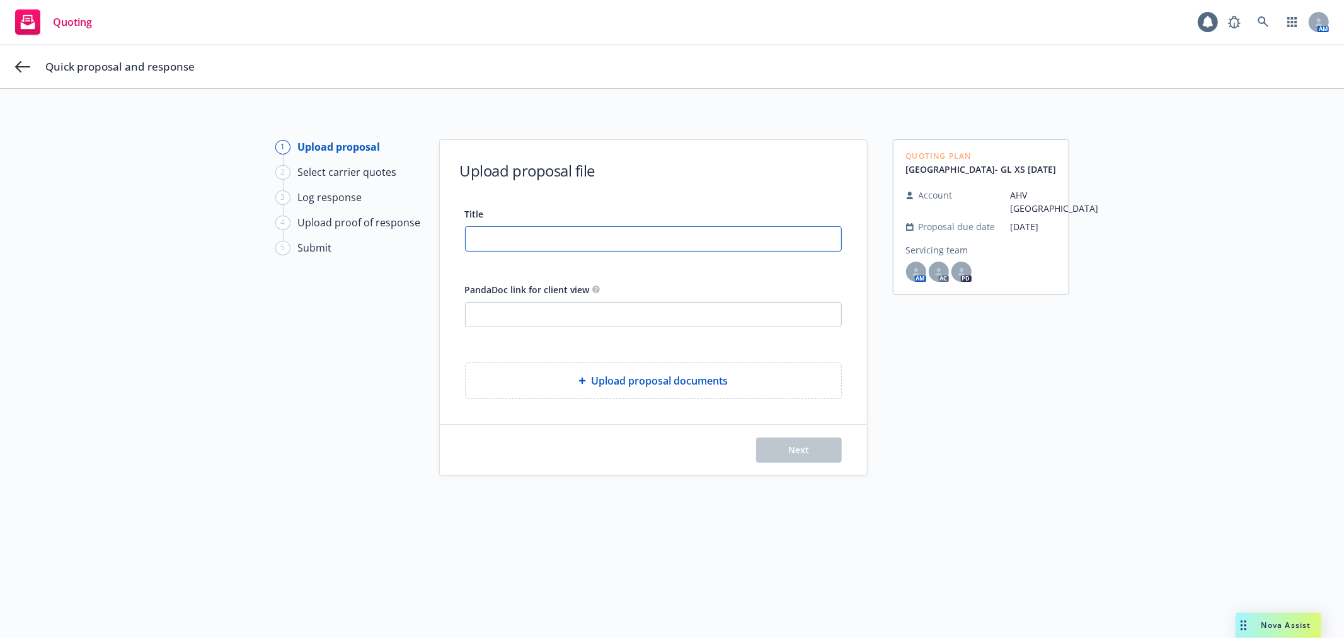
click at [532, 230] on input "Title" at bounding box center [654, 239] width 376 height 24
type input "propsoal"
click at [783, 460] on button "Next" at bounding box center [799, 449] width 86 height 25
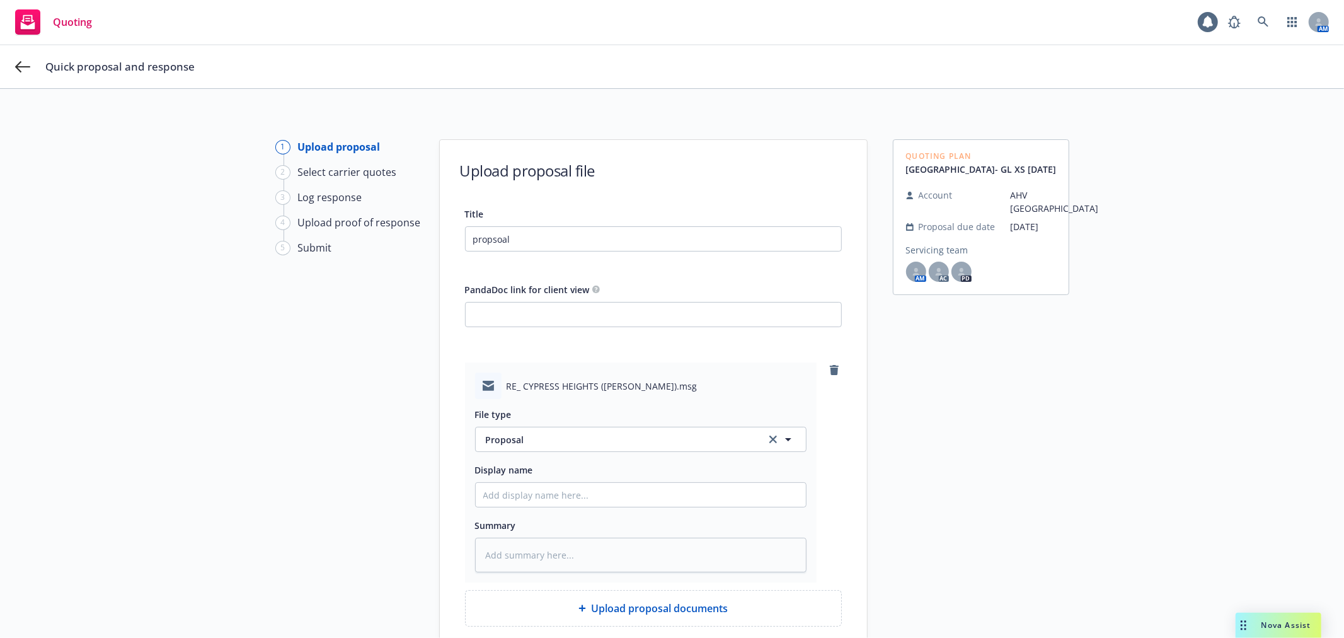
click at [534, 507] on div "File type Proposal Proposal Display name Summary" at bounding box center [640, 485] width 331 height 173
click at [543, 500] on input "Display name" at bounding box center [641, 495] width 330 height 24
type textarea "x"
type input "2"
type textarea "x"
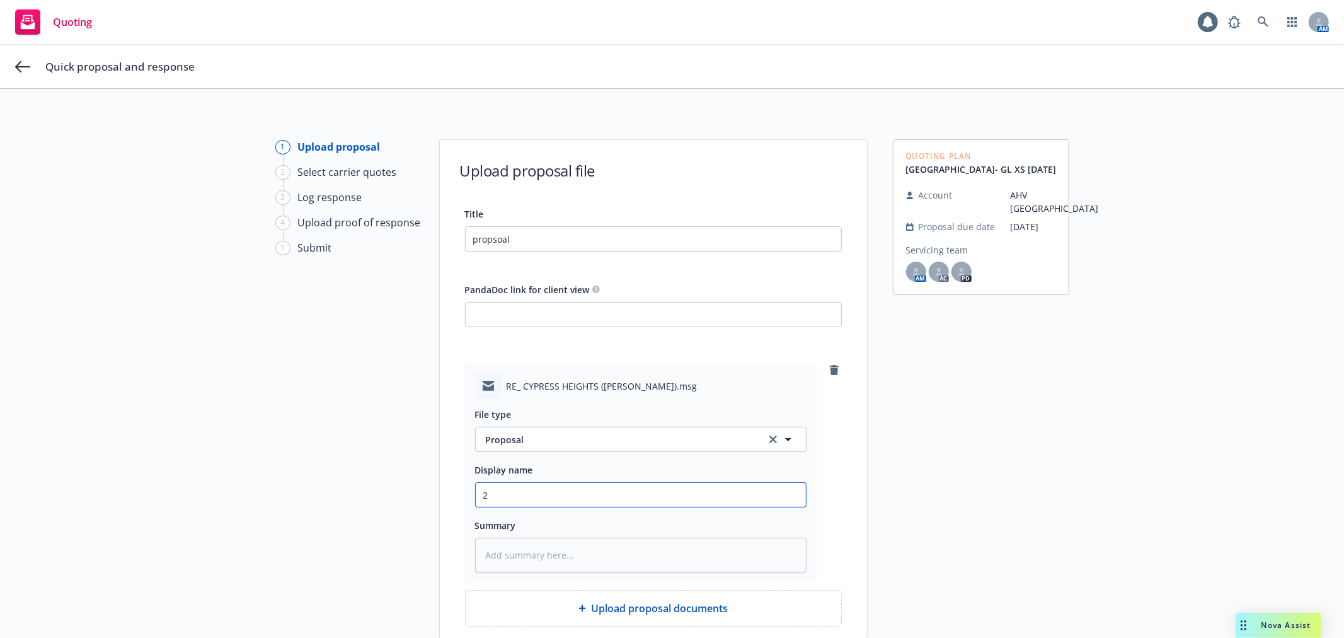
type input "20"
type textarea "x"
type input "202"
type textarea "x"
type input "2025"
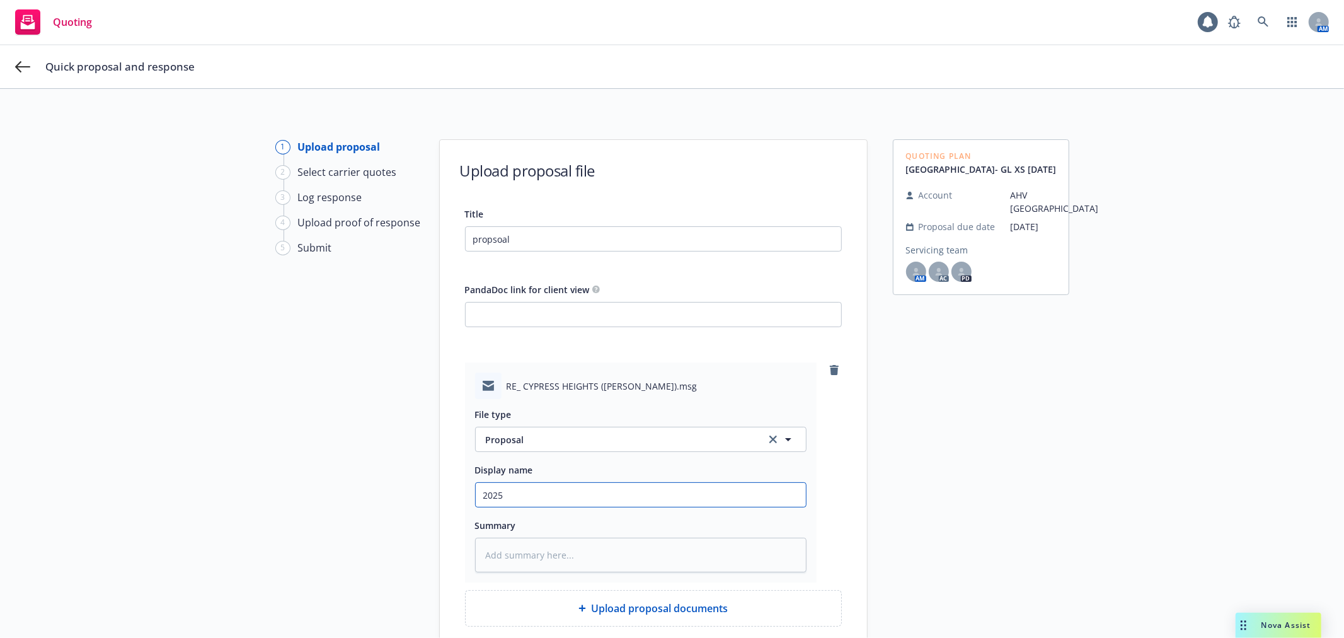
type textarea "x"
type input "2025"
type textarea "x"
type input "2025 1"
type textarea "x"
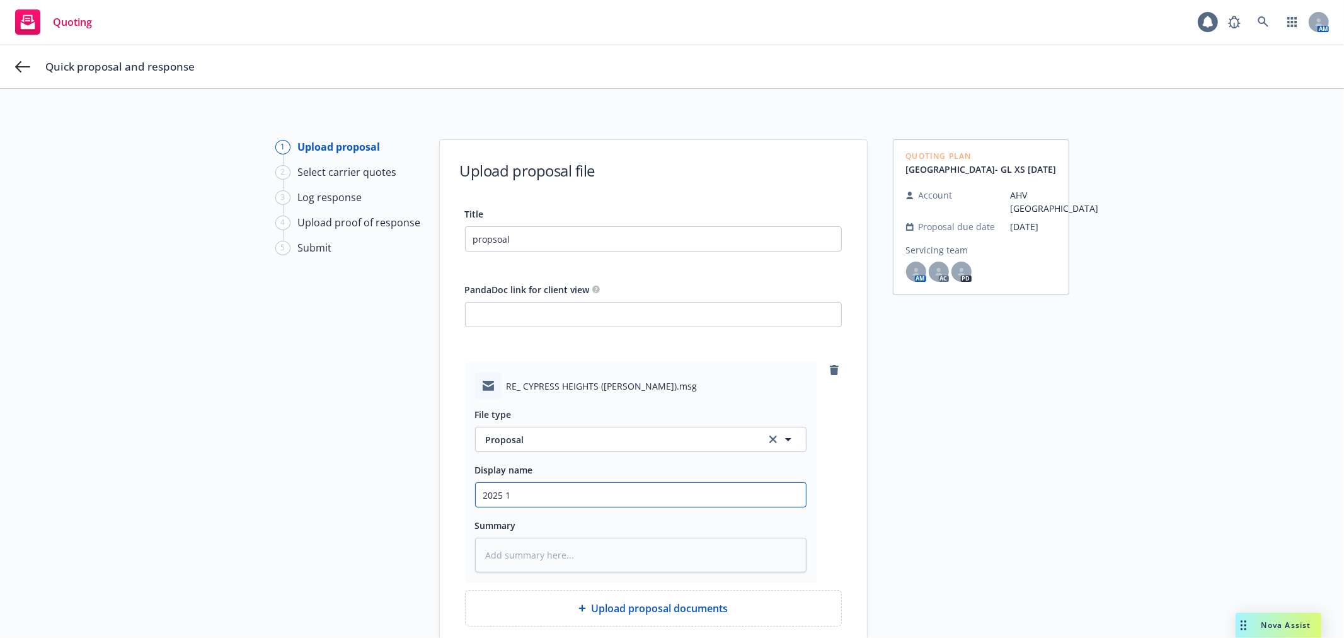
type input "2025 10"
type textarea "x"
type input "2025 10"
type textarea "x"
type input "2025 10 C"
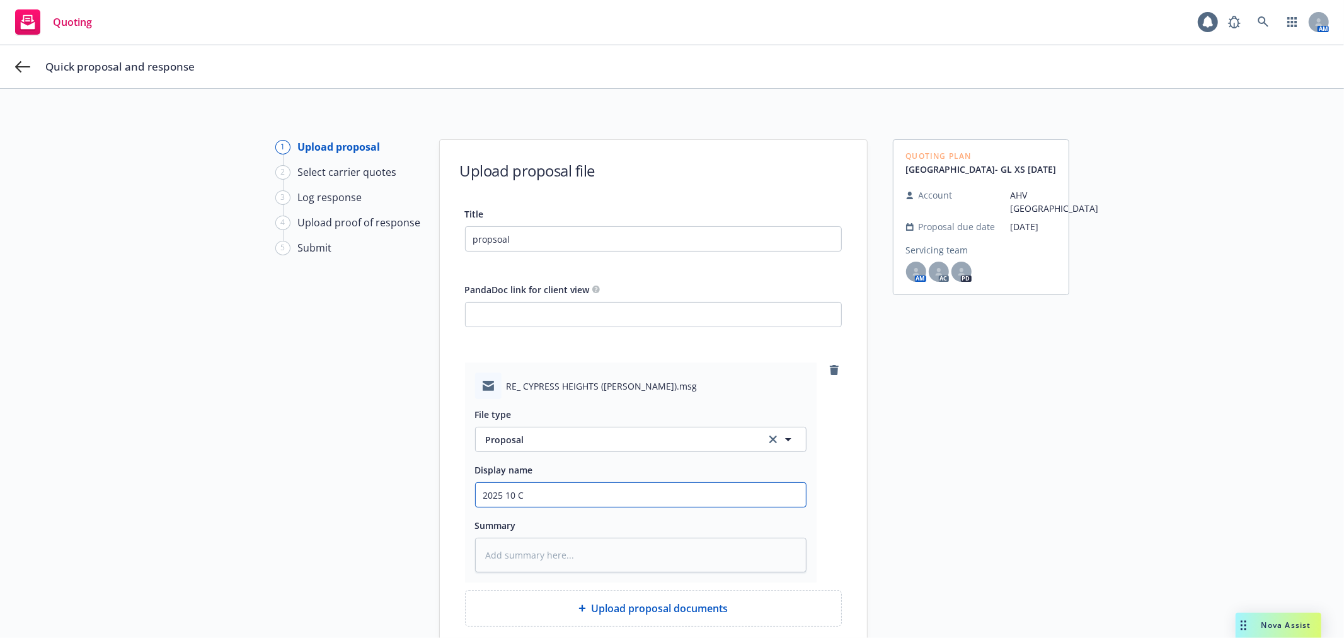
type textarea "x"
type input "2025 10 CG"
type textarea "x"
type input "2025 10 CGL"
type textarea "x"
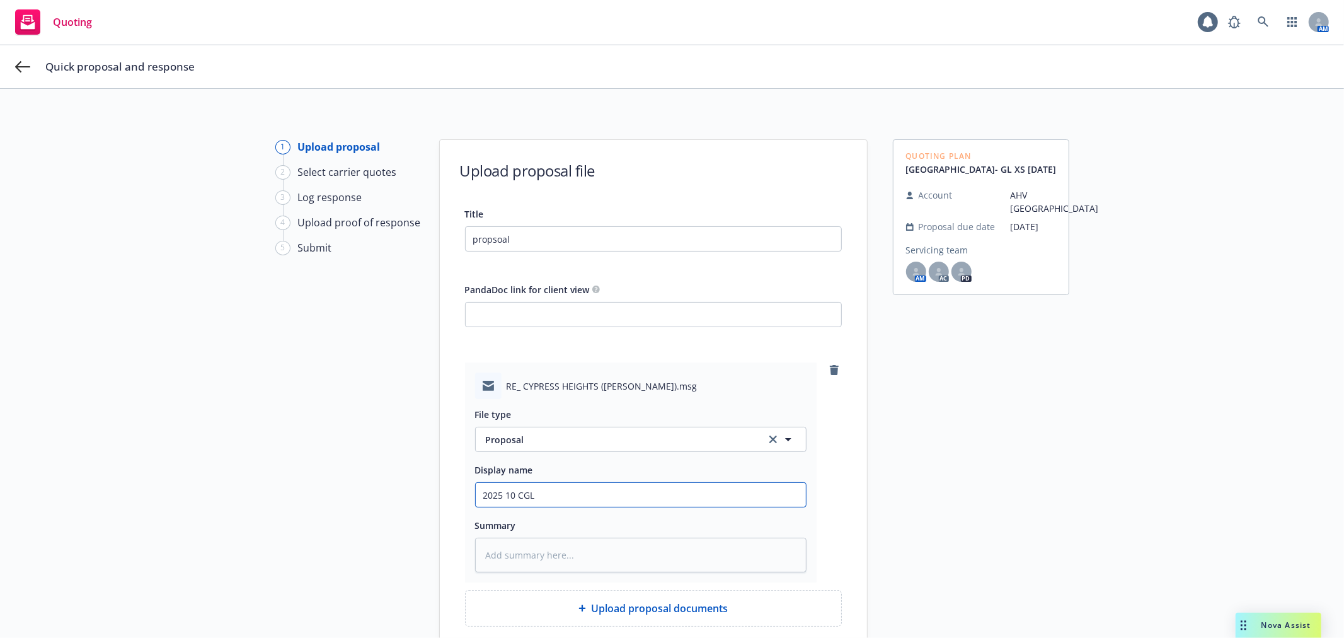
type input "2025 10 CGL"
type textarea "x"
type input "2025 10 CGL E"
type textarea "x"
type input "2025 10 CGL EX"
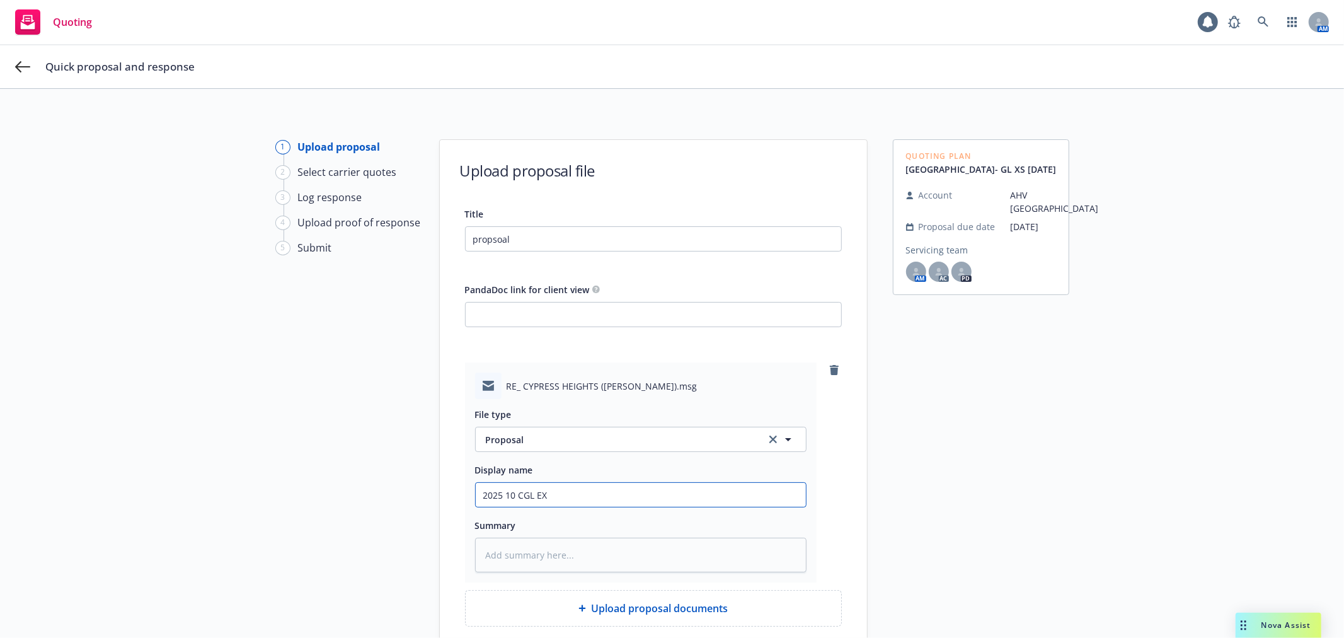
type textarea "x"
type input "2025 10 CGL EXL"
type textarea "x"
type input "2025 10 CGL EXLI"
type textarea "x"
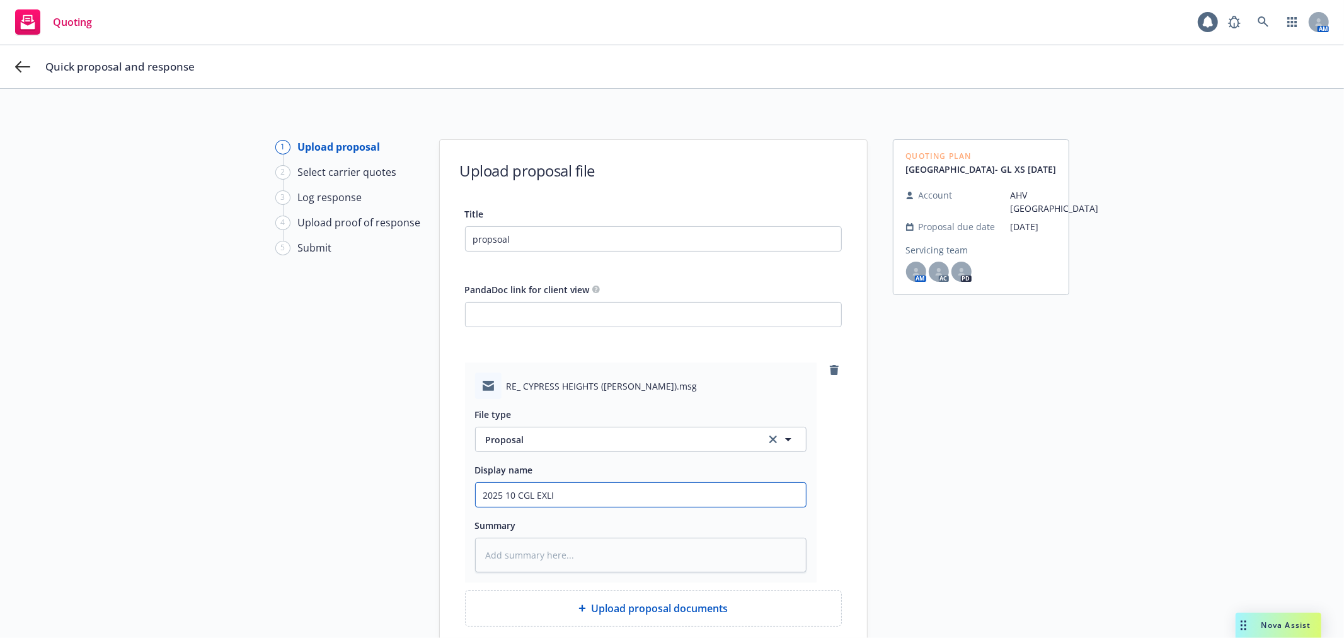
type input "2025 10 CGL EXLI"
type textarea "x"
type input "2025 10 CGL EXLI E"
type textarea "x"
type input "2025 10 CGL EXLI EX"
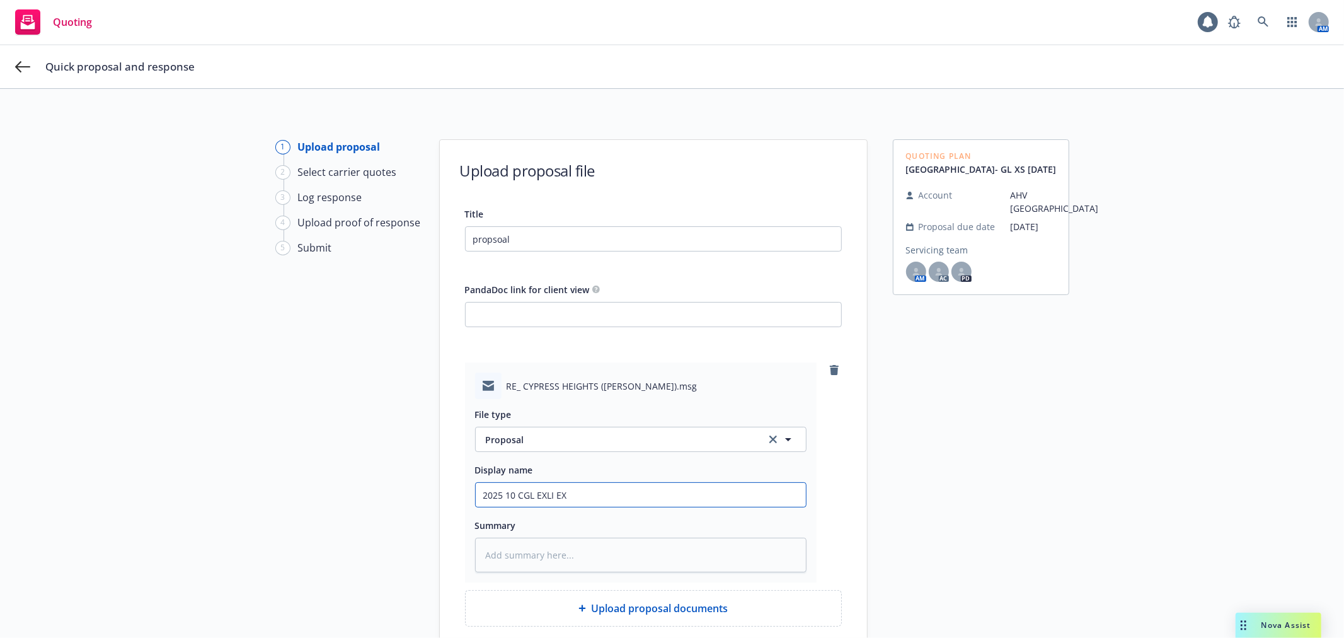
type textarea "x"
type input "2025 10 CGL EXLI EXL"
type textarea "x"
type input "2025 10 CGL EXLI EXLI"
type textarea "x"
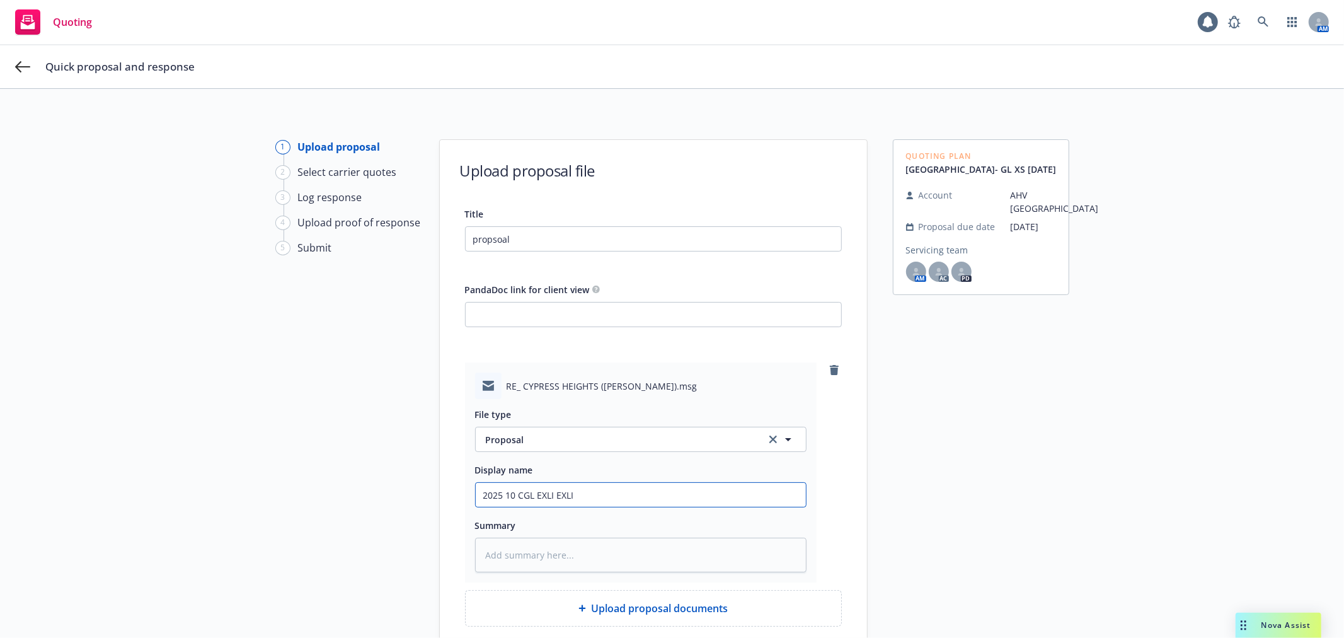
type input "2025 10 CGL EXLI EXLI"
type textarea "x"
type input "2025 10 CGL EXLI EXLI Q"
type textarea "x"
type input "2025 10 CGL EXLI EXLI QU"
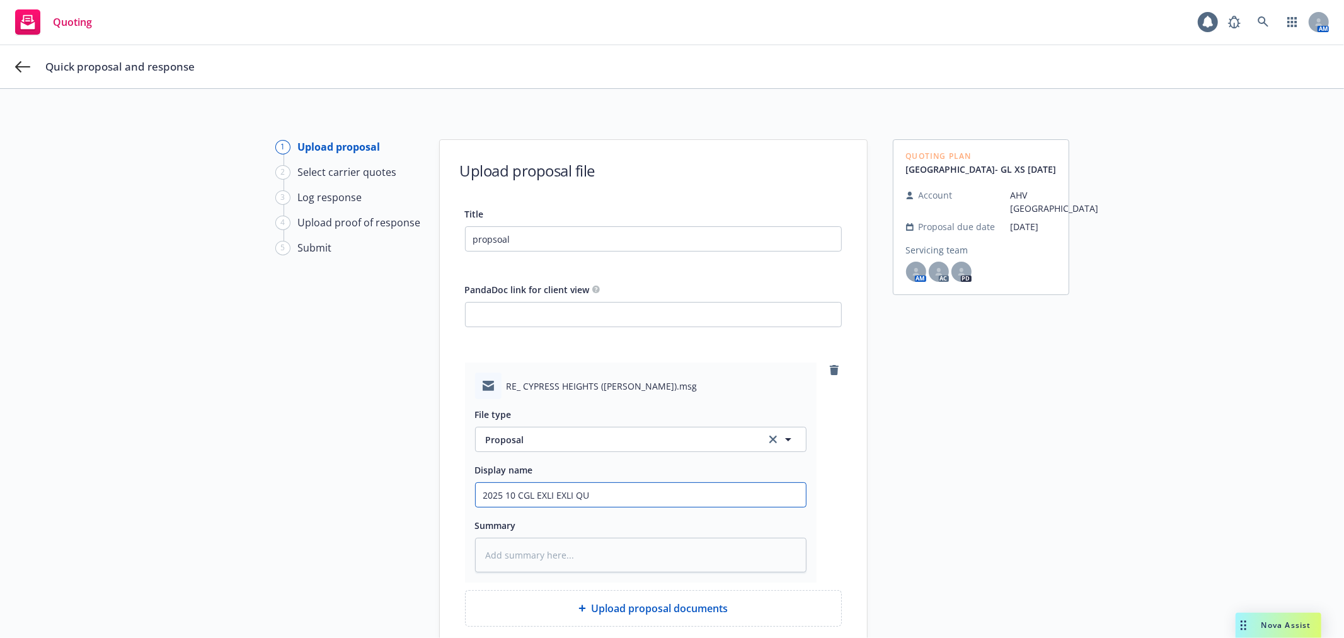
type textarea "x"
type input "2025 10 CGL EXLI EXLI QUO"
type textarea "x"
type input "2025 10 CGL EXLI EXLI QUO"
type textarea "x"
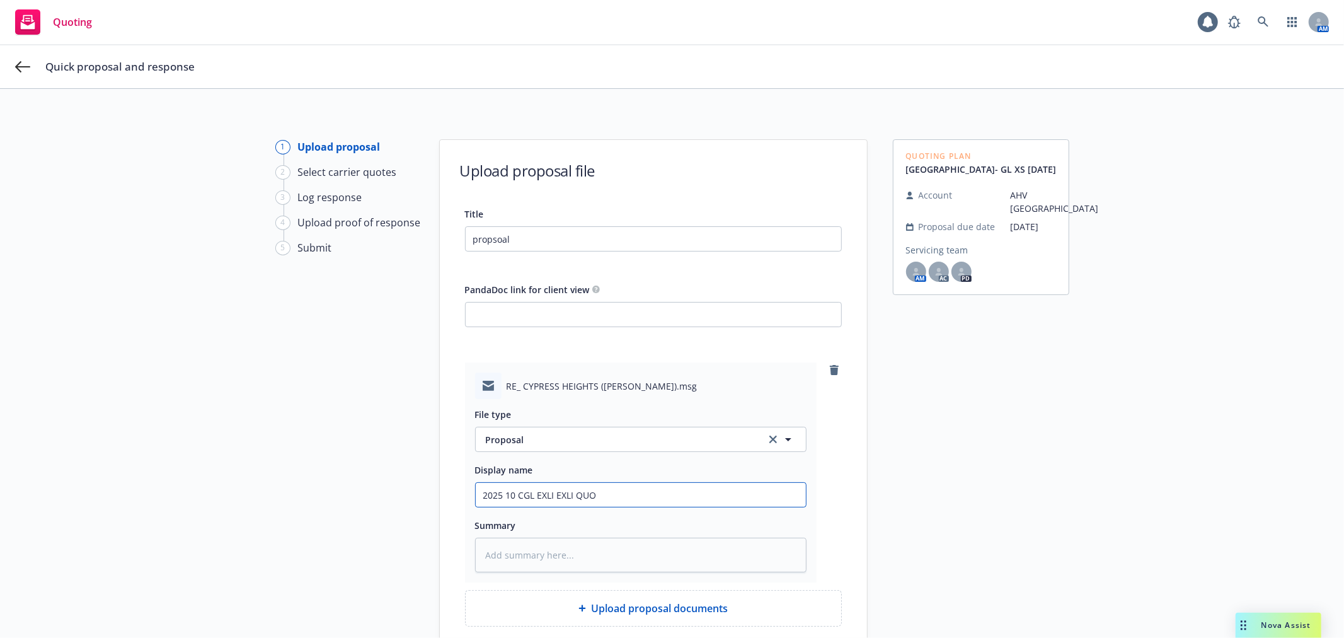
type input "2025 10 CGL EXLI EXLI QUO"
type textarea "x"
type input "2025 10 CGL EXLI EXLI QU"
type textarea "x"
type input "2025 10 CGL EXLI EXLI Q"
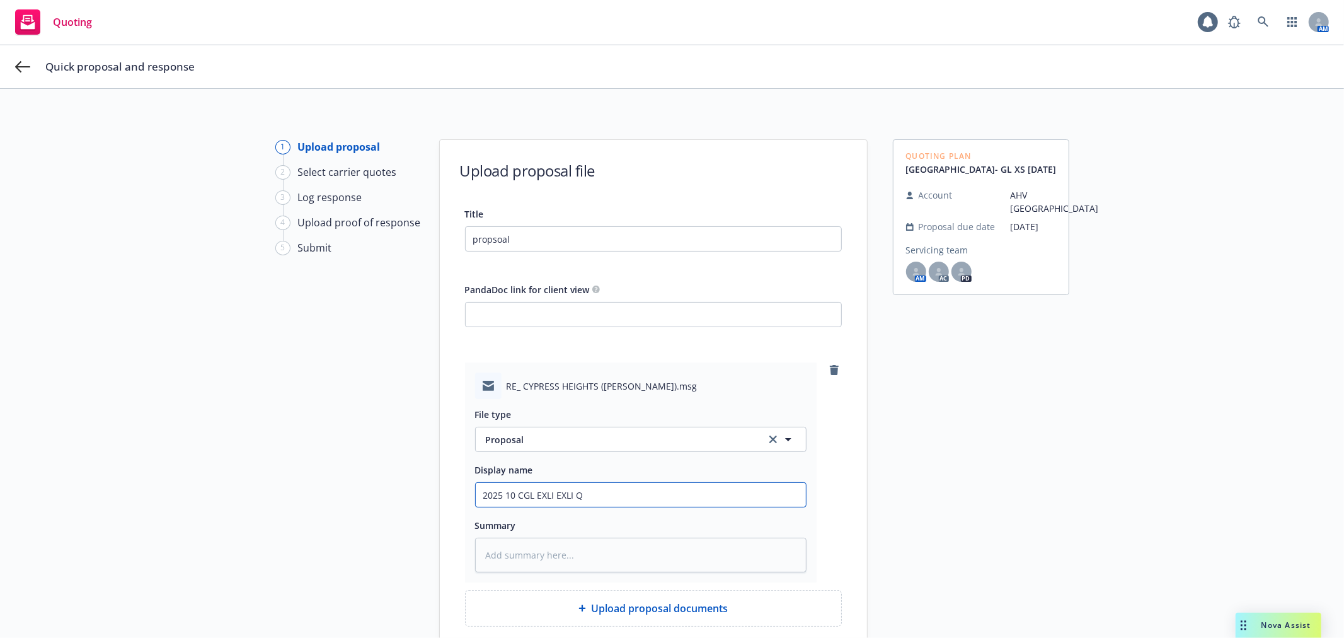
type textarea "x"
type input "2025 10 CGL EXLI EXLI"
type textarea "x"
type input "2025 10 CGL EXLI EXLI E"
type textarea "x"
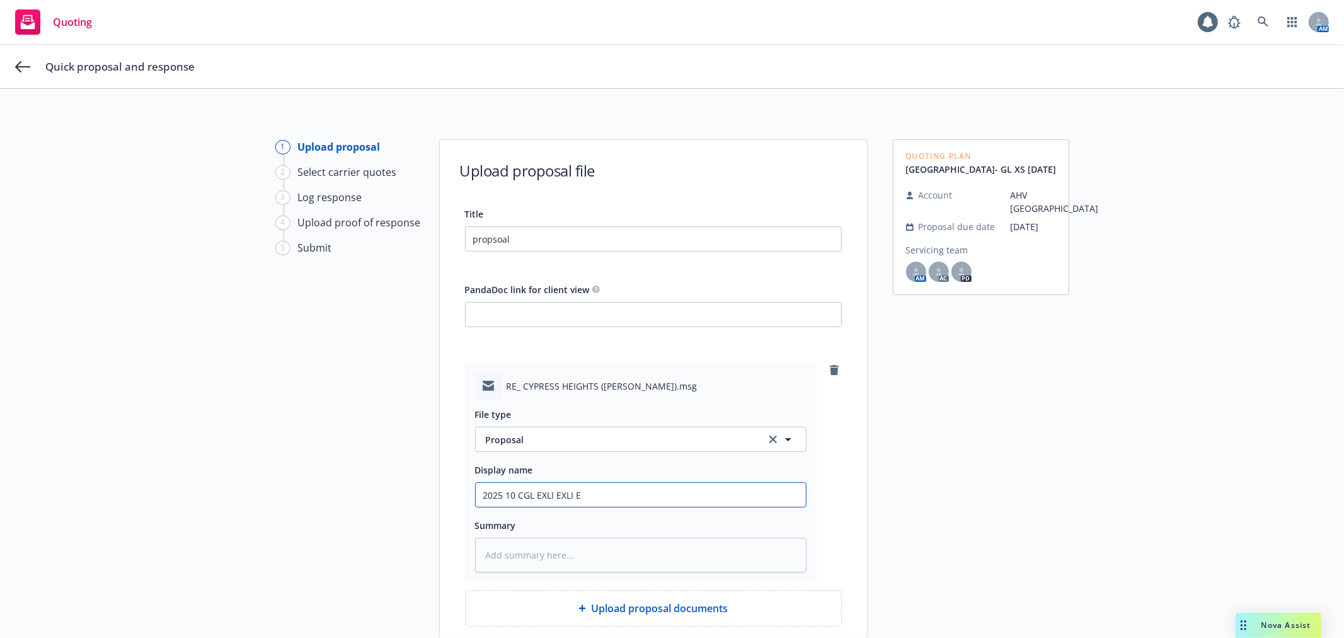
type input "2025 10 CGL EXLI EXLI Ep"
type textarea "x"
type input "2025 10 CGL EXLI EXLI E"
type textarea "x"
type input "2025 10 CGL EXLI EXLI"
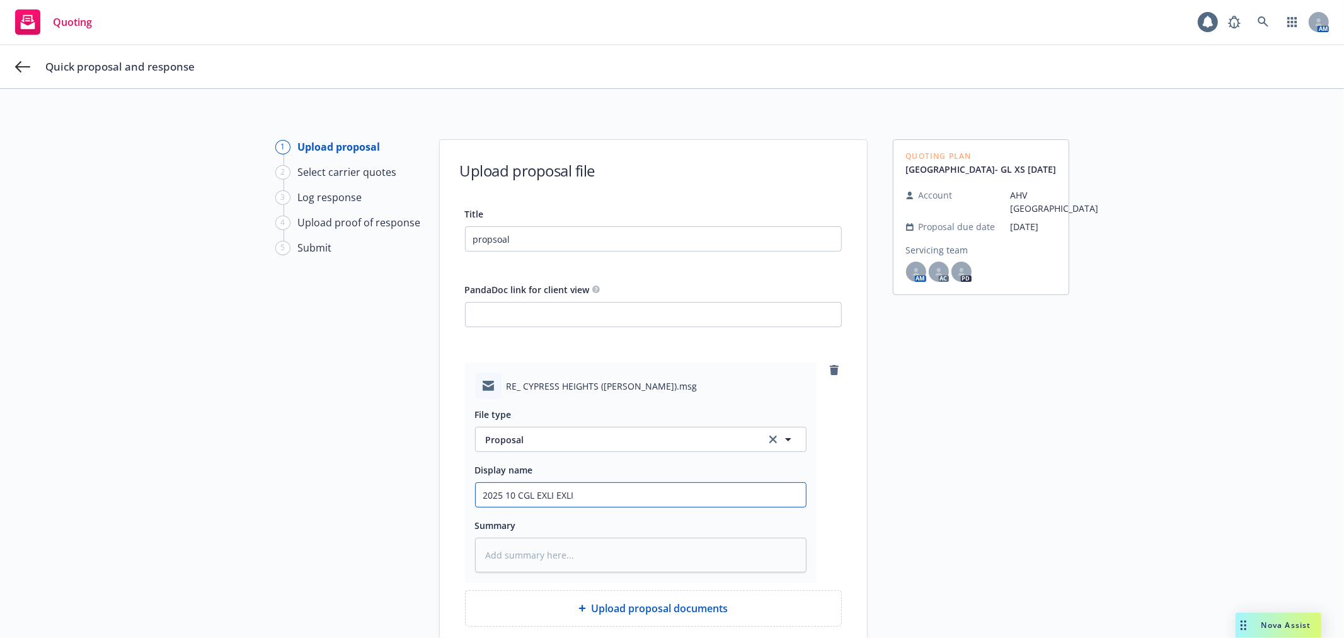
type textarea "x"
type input "2025 10 CGL EXLI EXLI P"
type textarea "x"
type input "2025 10 CGL EXLI EXLI PR"
type textarea "x"
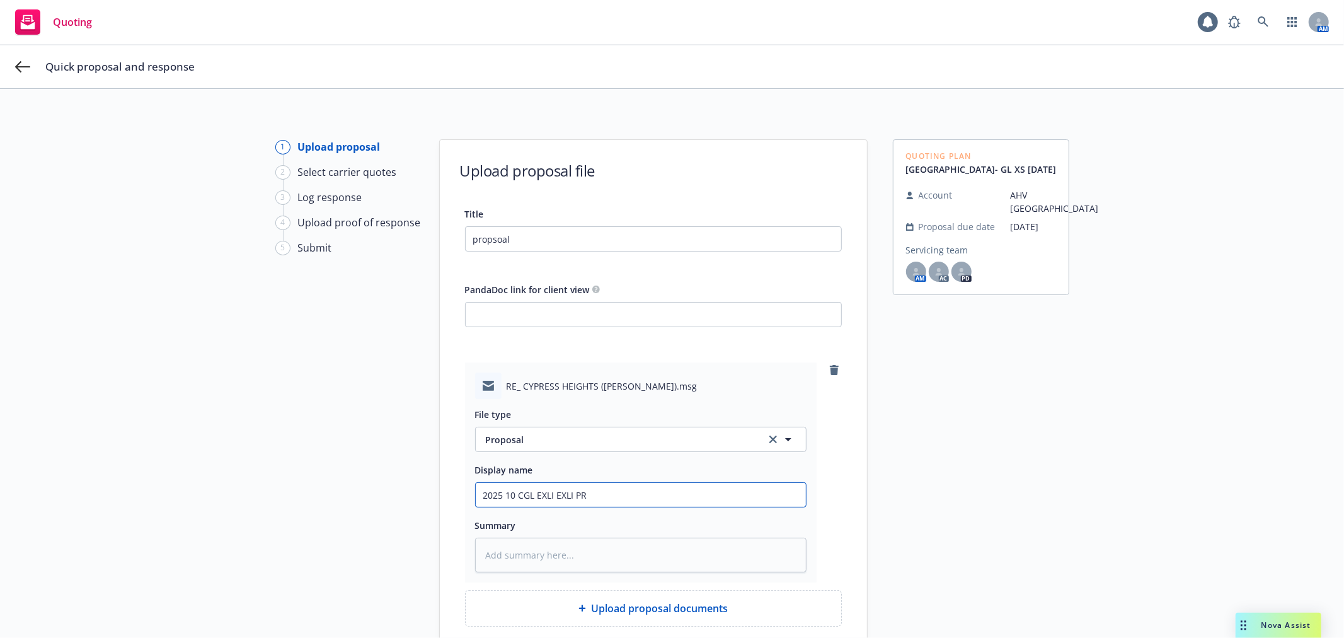
type input "2025 10 CGL EXLI EXLI PRO"
type textarea "x"
type input "2025 10 CGL EXLI EXLI PRO"
type textarea "x"
type input "2025 10 CGL EXLI EXLI PRO P"
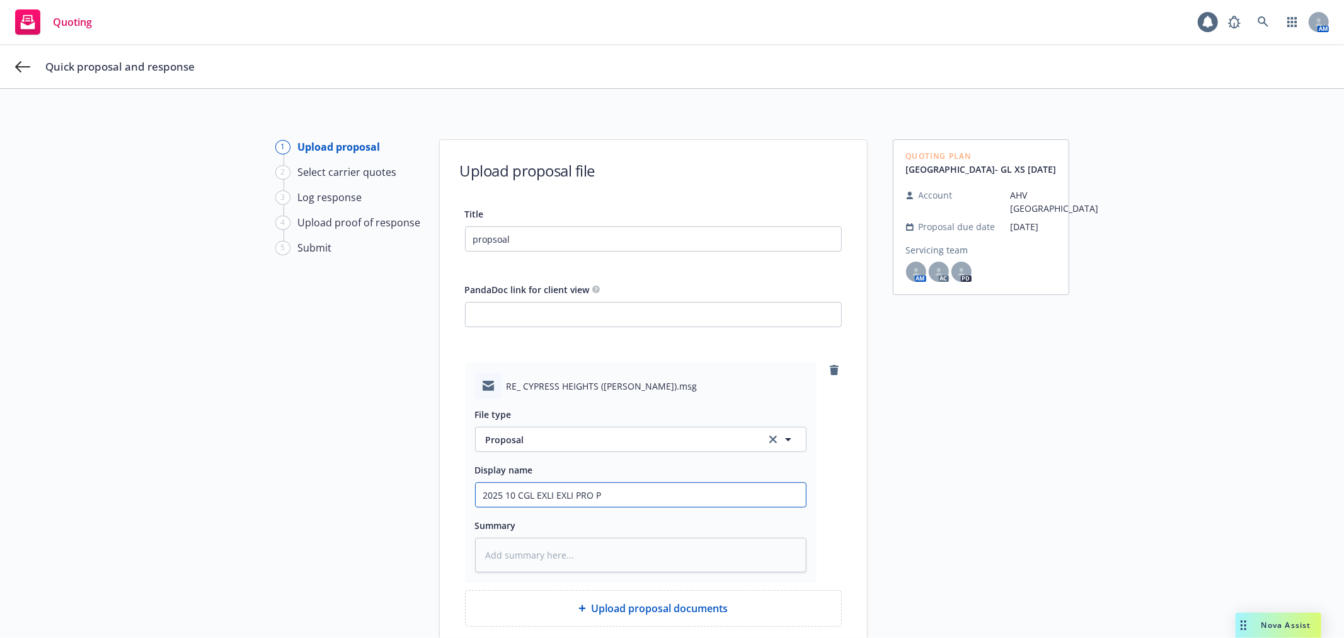
type textarea "x"
type input "2025 10 CGL EXLI EXLI PRO PR"
type textarea "x"
type input "2025 10 CGL EXLI EXLI PRO PRo"
type textarea "x"
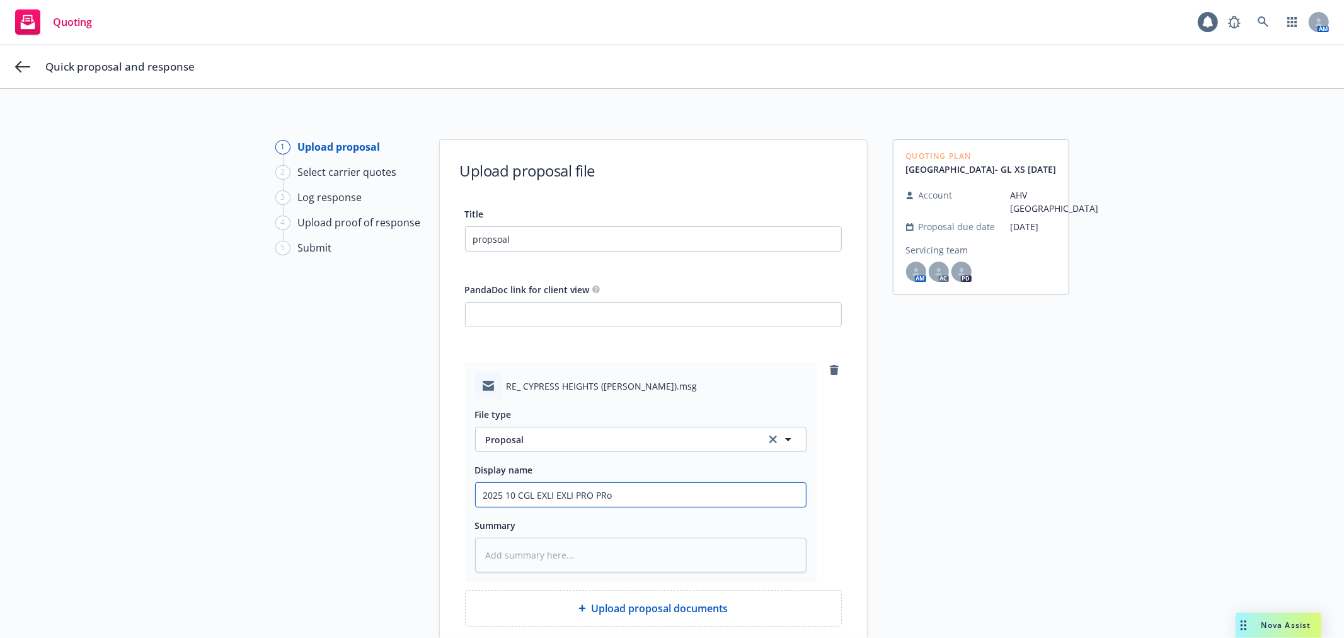
type input "2025 10 CGL EXLI EXLI PRO PRop"
type textarea "x"
type input "2025 10 CGL EXLI EXLI PRO PRopo"
type textarea "x"
type input "2025 10 CGL EXLI EXLI PRO PRopos"
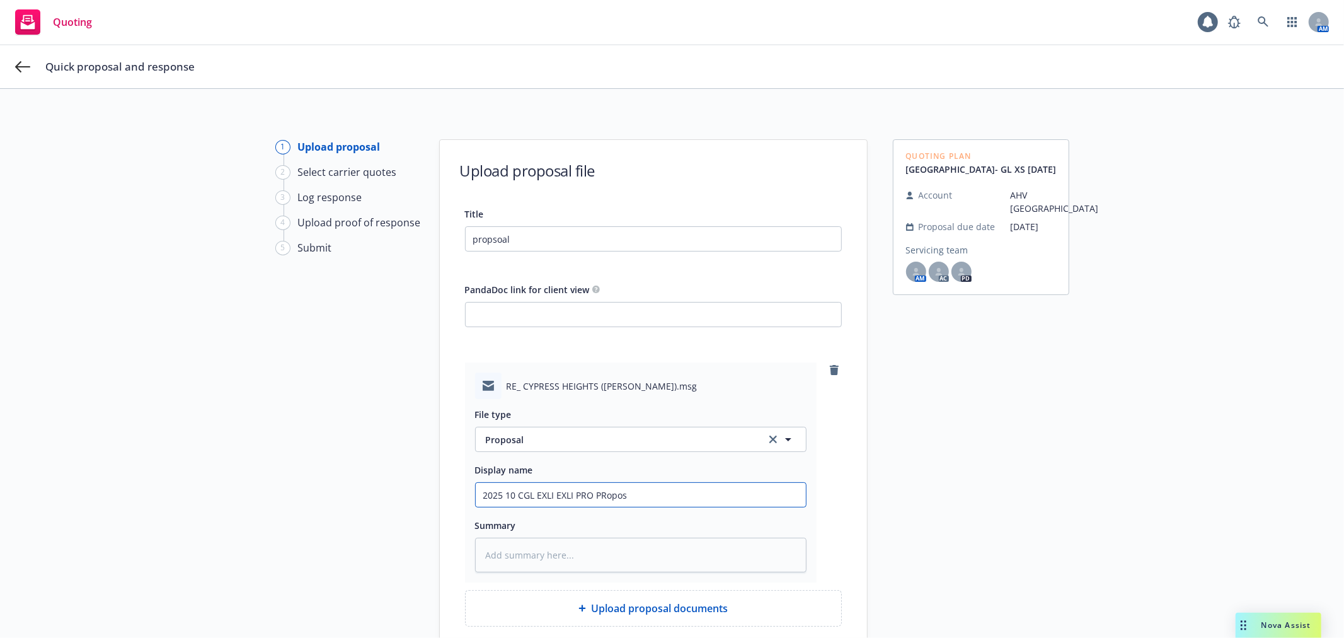
type textarea "x"
type input "2025 10 CGL EXLI EXLI PRO PRopo"
type textarea "x"
type input "2025 10 CGL EXLI EXLI PRO PRop"
type textarea "x"
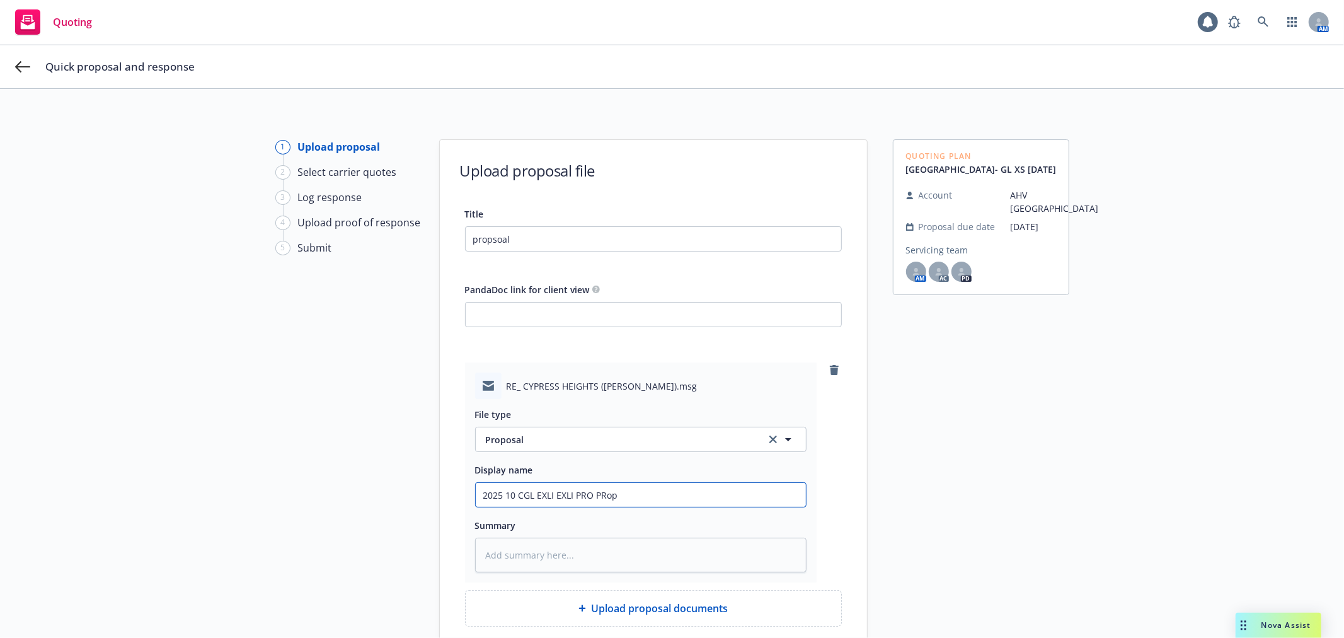
type input "2025 10 CGL EXLI EXLI PRO PRo"
type textarea "x"
type input "2025 10 CGL EXLI EXLI PRO PR"
type textarea "x"
type input "2025 10 CGL EXLI EXLI PRO P"
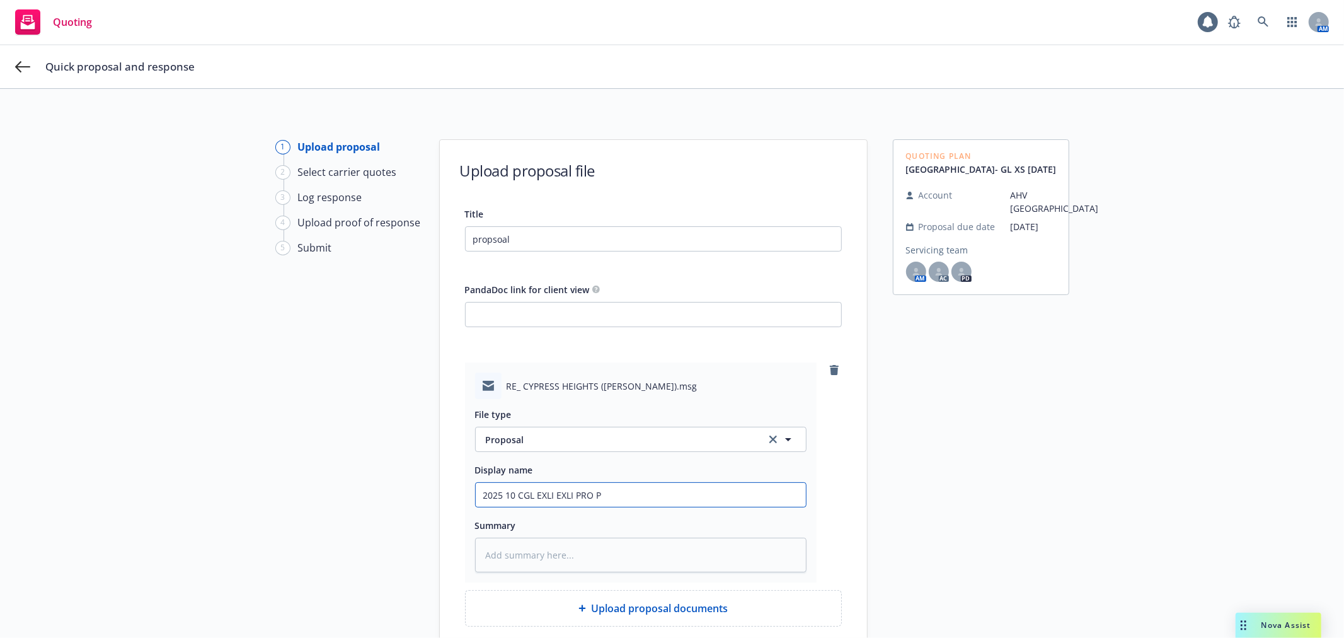
type textarea "x"
type input "2025 10 CGL EXLI EXLI PRO Pr"
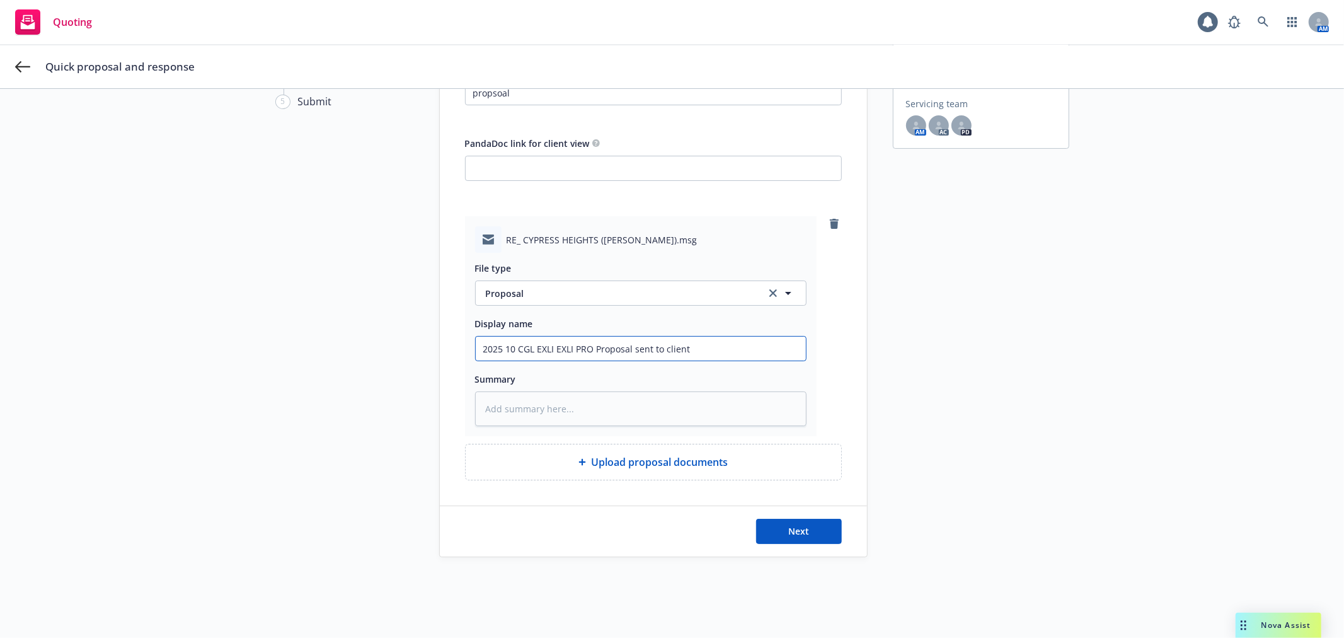
scroll to position [147, 0]
click at [797, 534] on span "Next" at bounding box center [798, 531] width 21 height 12
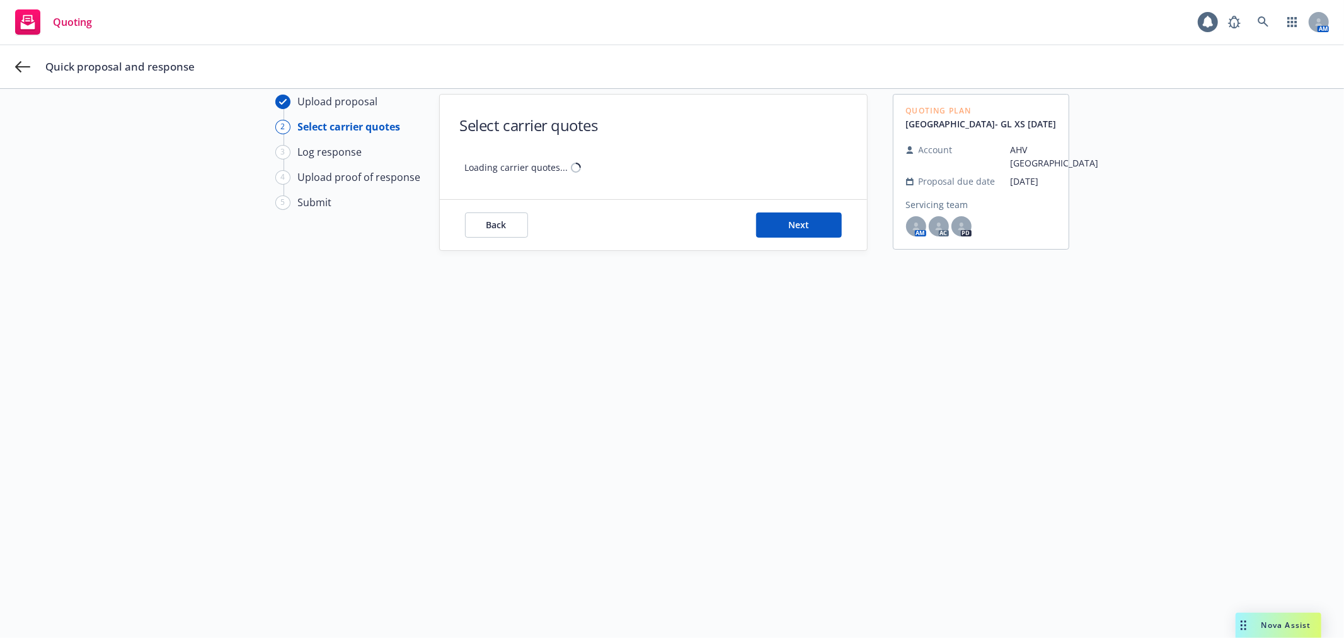
scroll to position [45, 0]
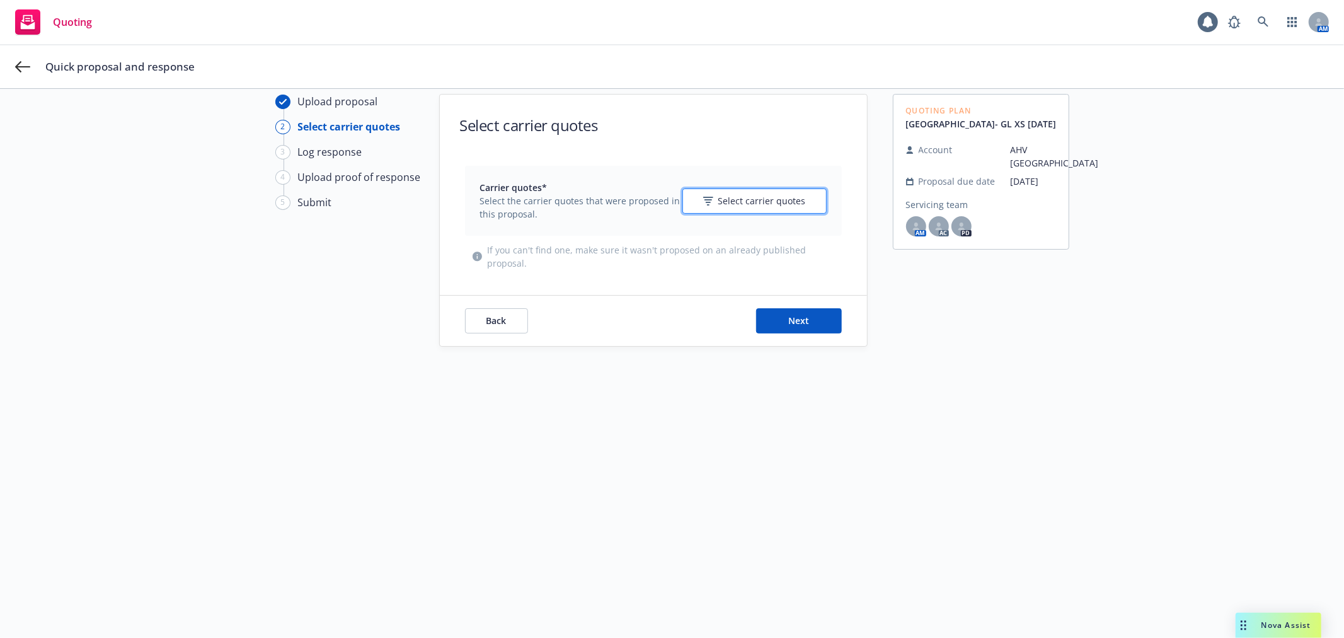
click at [732, 207] on span "Select carrier quotes" at bounding box center [762, 200] width 88 height 13
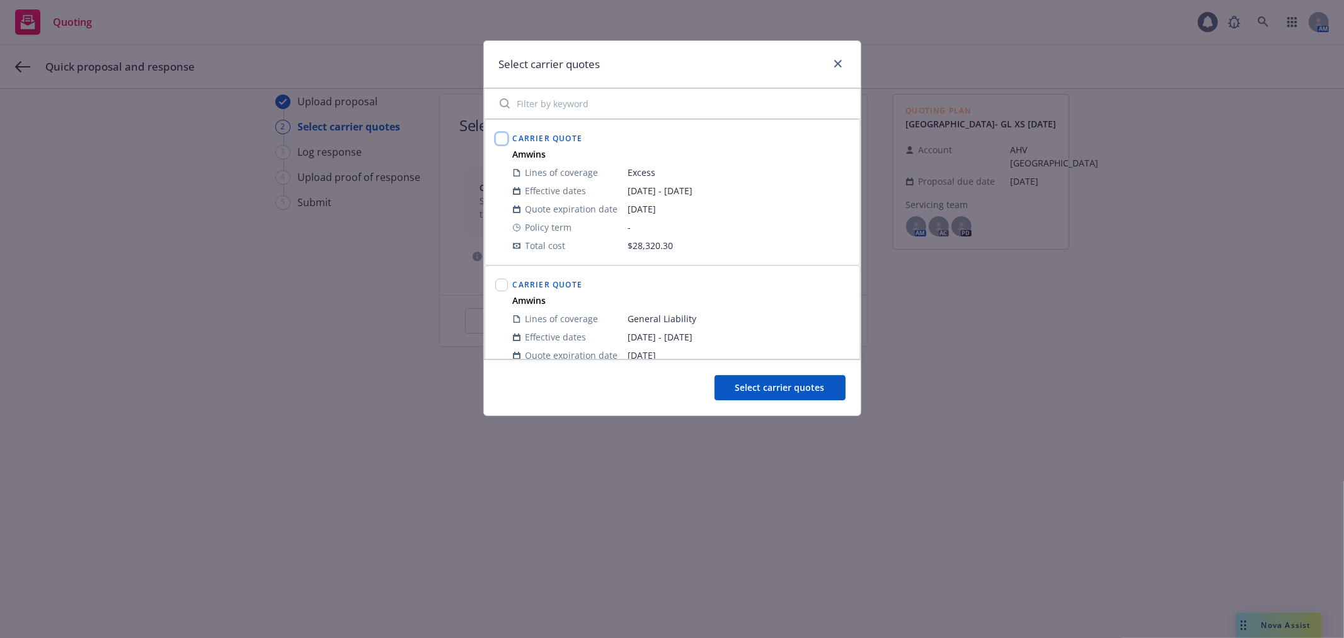
click at [496, 141] on input "checkbox" at bounding box center [501, 138] width 13 height 13
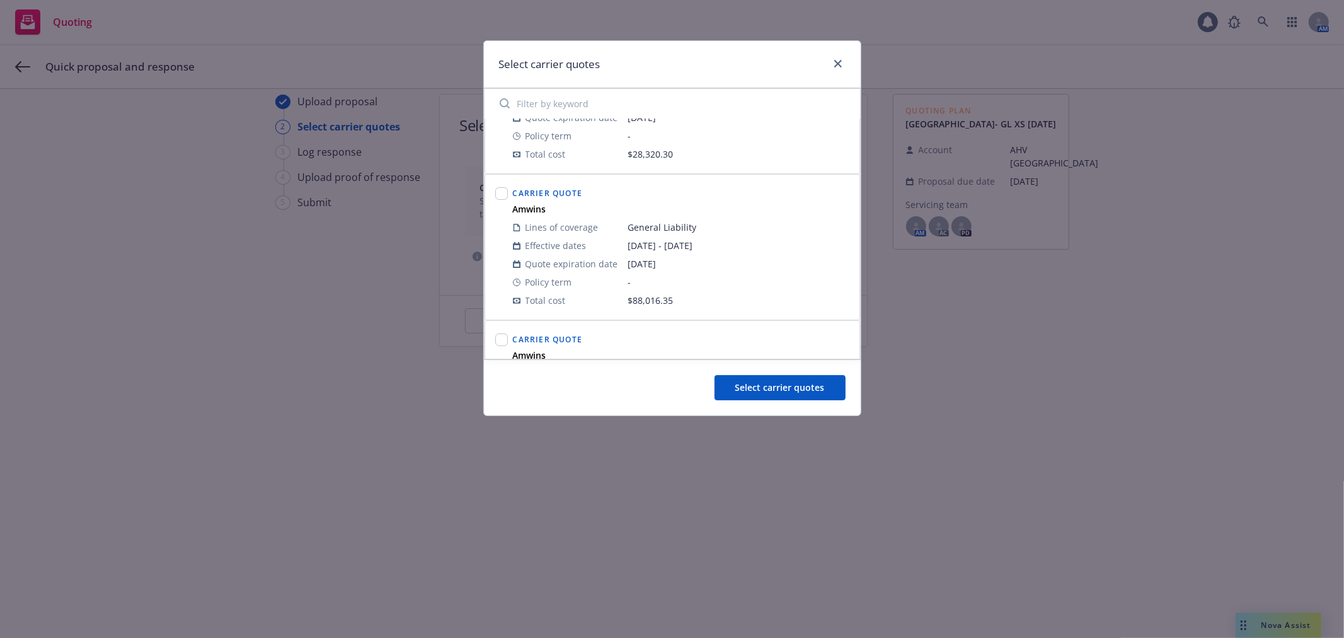
scroll to position [140, 0]
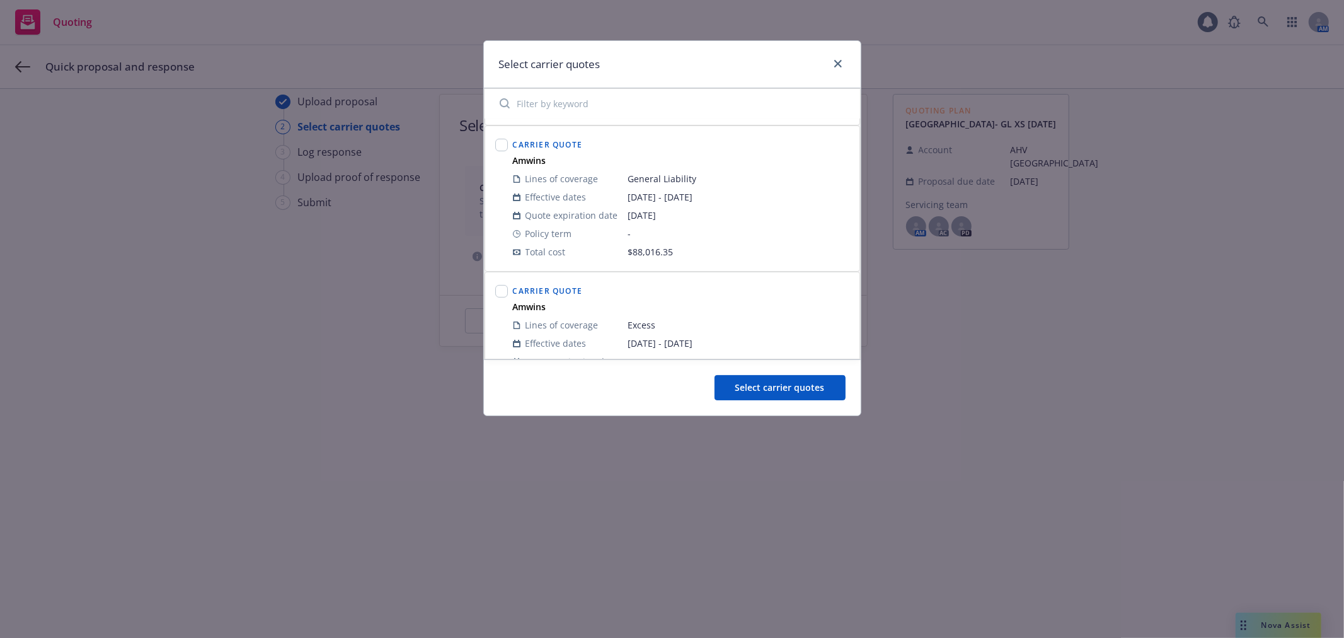
click at [500, 152] on div at bounding box center [501, 146] width 13 height 15
click at [500, 147] on input "checkbox" at bounding box center [501, 145] width 13 height 13
click at [502, 287] on input "checkbox" at bounding box center [501, 291] width 13 height 13
click at [791, 395] on button "Select carrier quotes" at bounding box center [780, 387] width 131 height 25
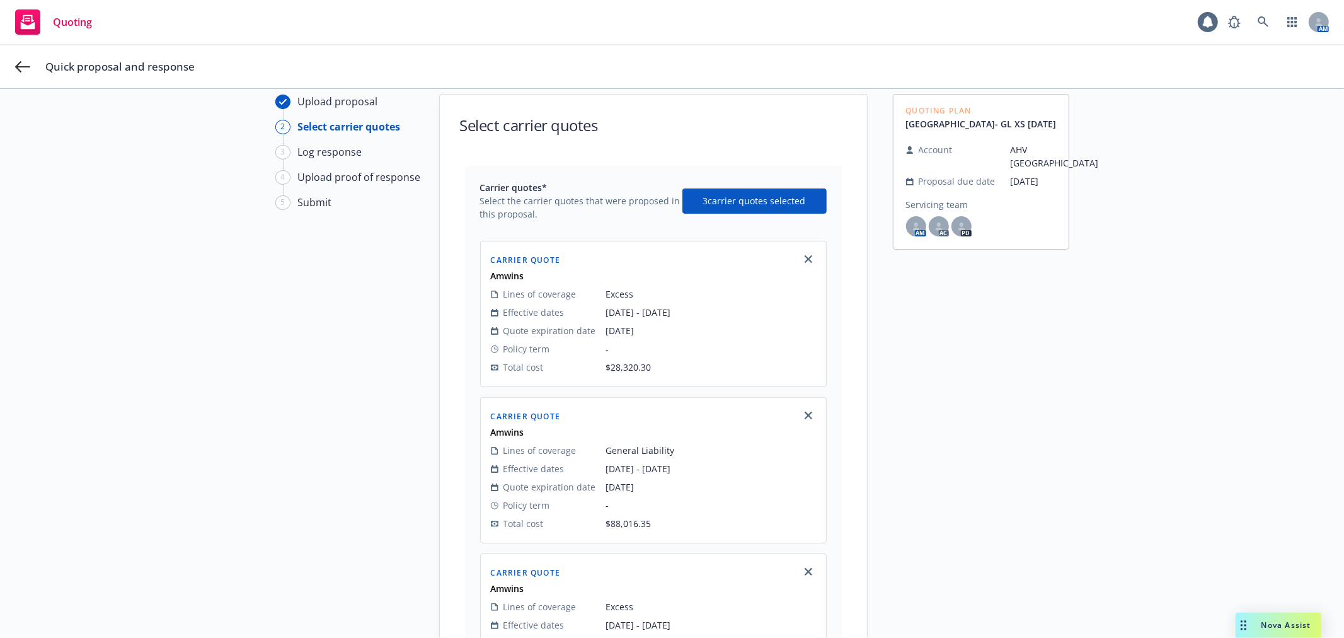
scroll to position [304, 0]
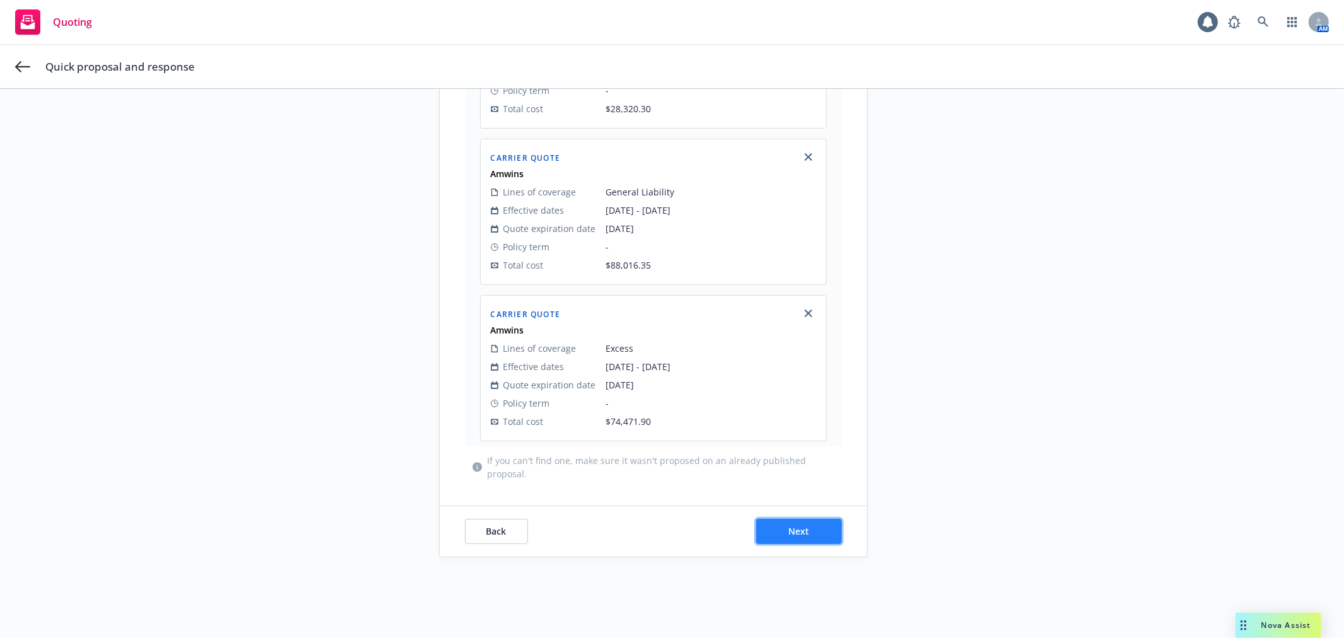
click at [828, 538] on button "Next" at bounding box center [799, 531] width 86 height 25
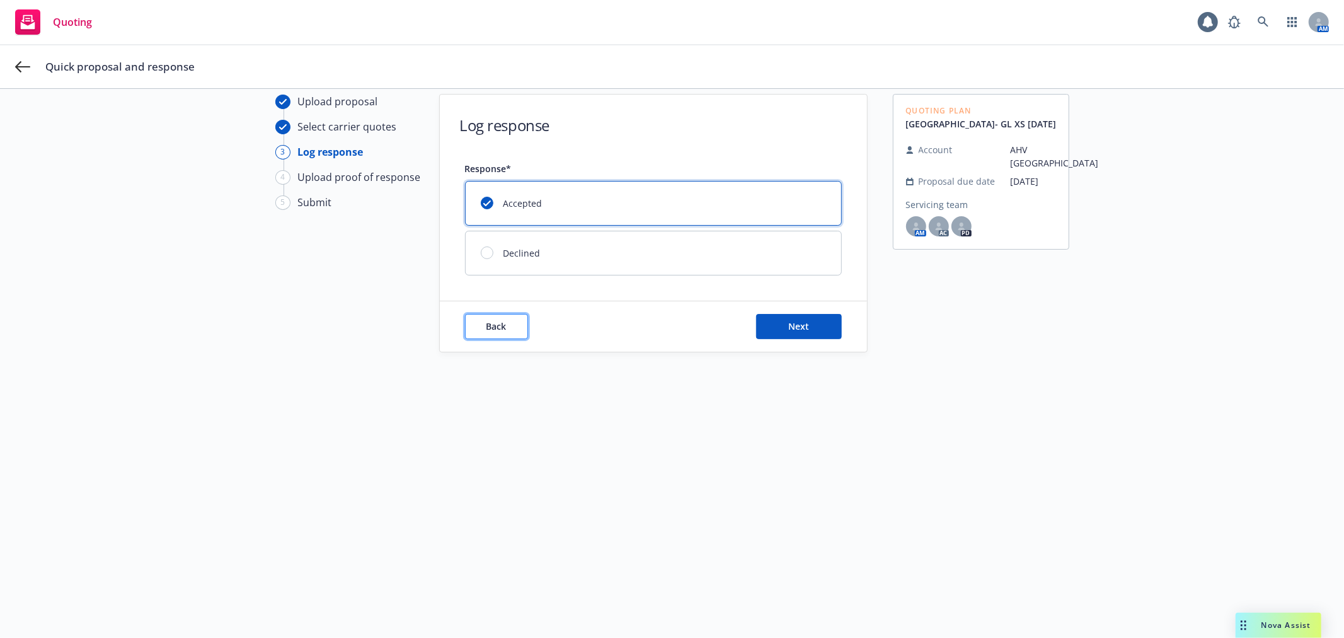
click at [488, 325] on span "Back" at bounding box center [496, 326] width 20 height 12
